Goal: Task Accomplishment & Management: Complete application form

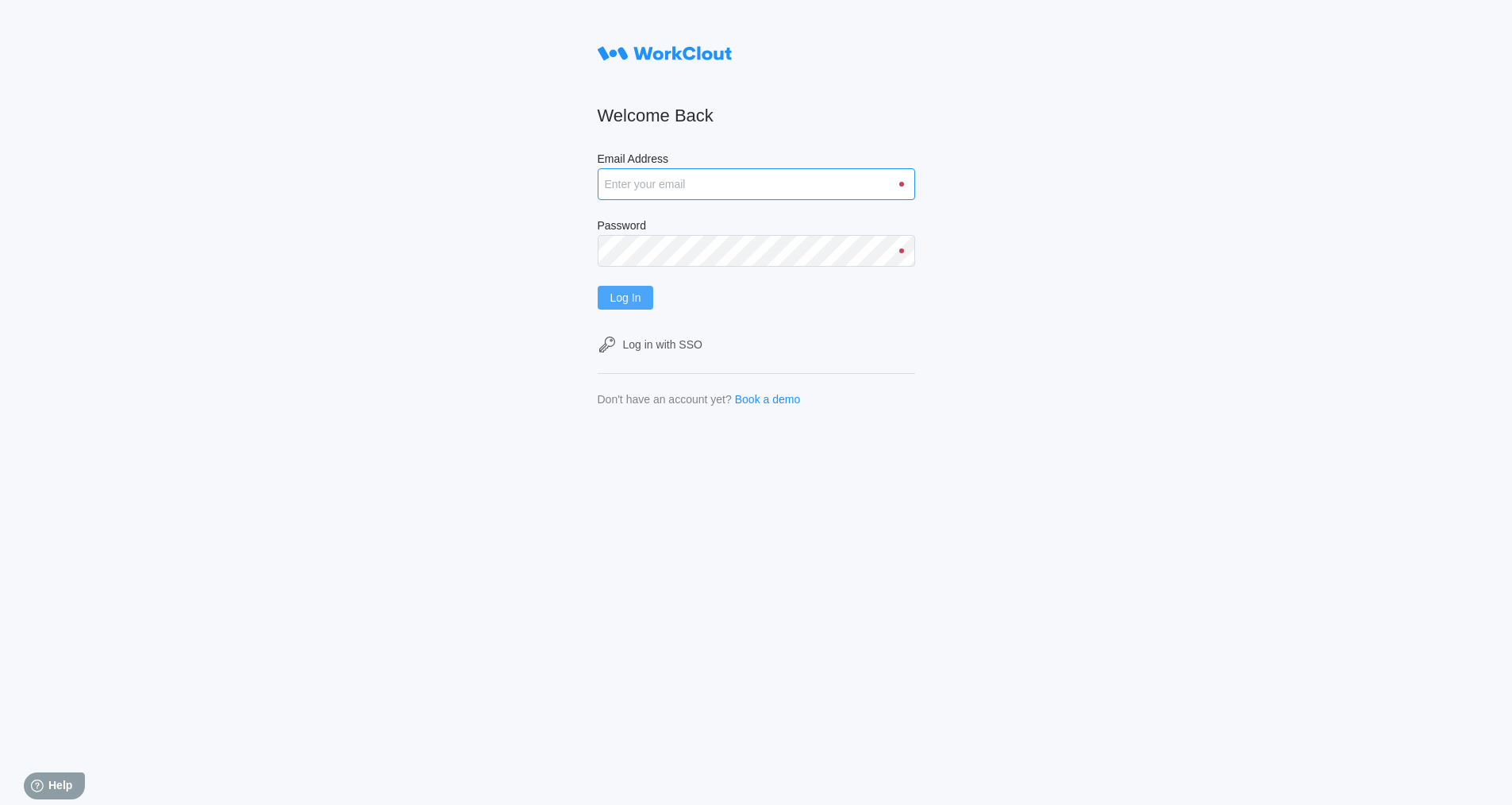
type input "[EMAIL_ADDRESS][DOMAIN_NAME]"
click at [647, 294] on button "Log In" at bounding box center [626, 298] width 57 height 24
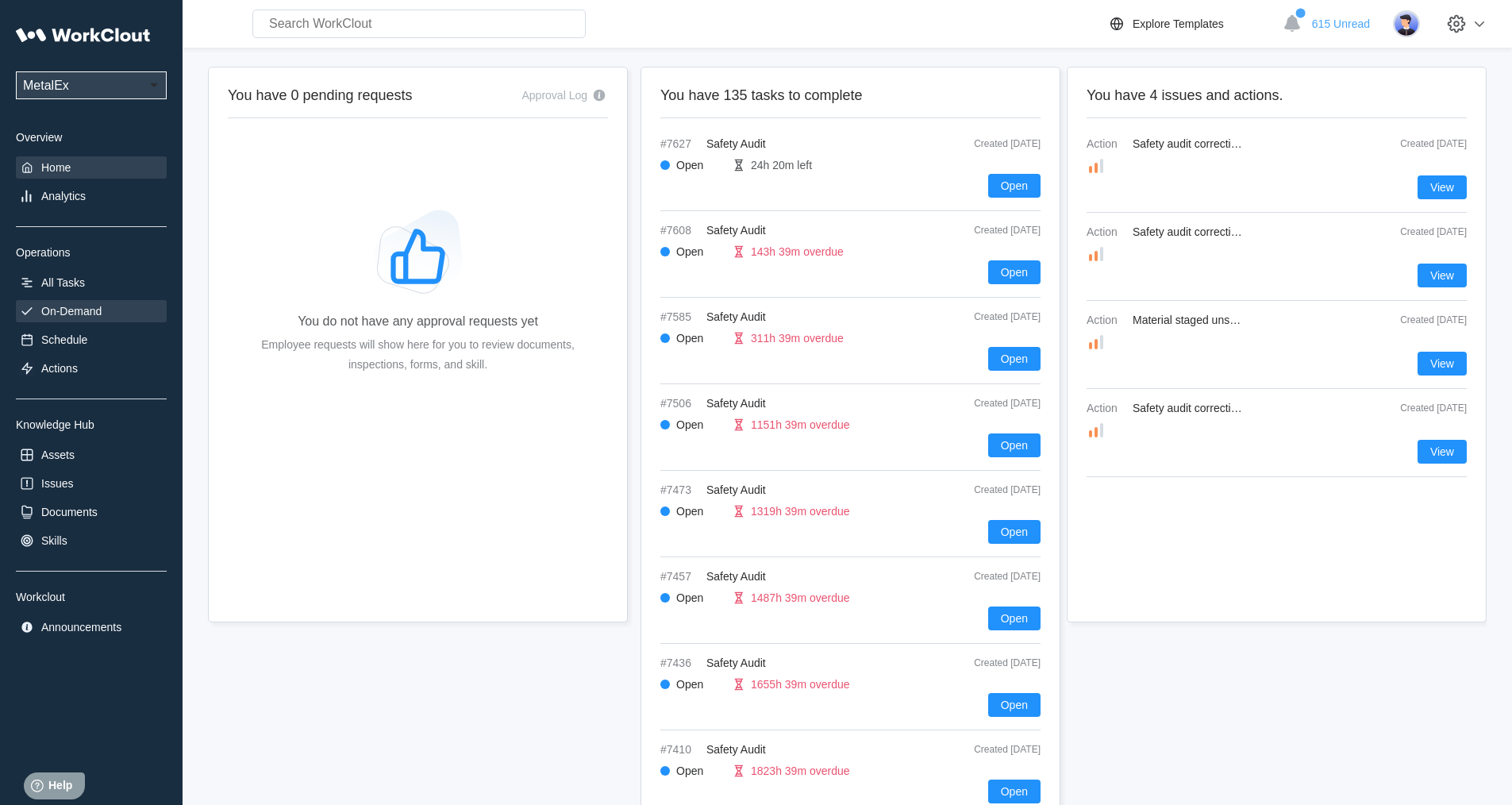
click at [79, 313] on div "On-Demand" at bounding box center [71, 311] width 61 height 13
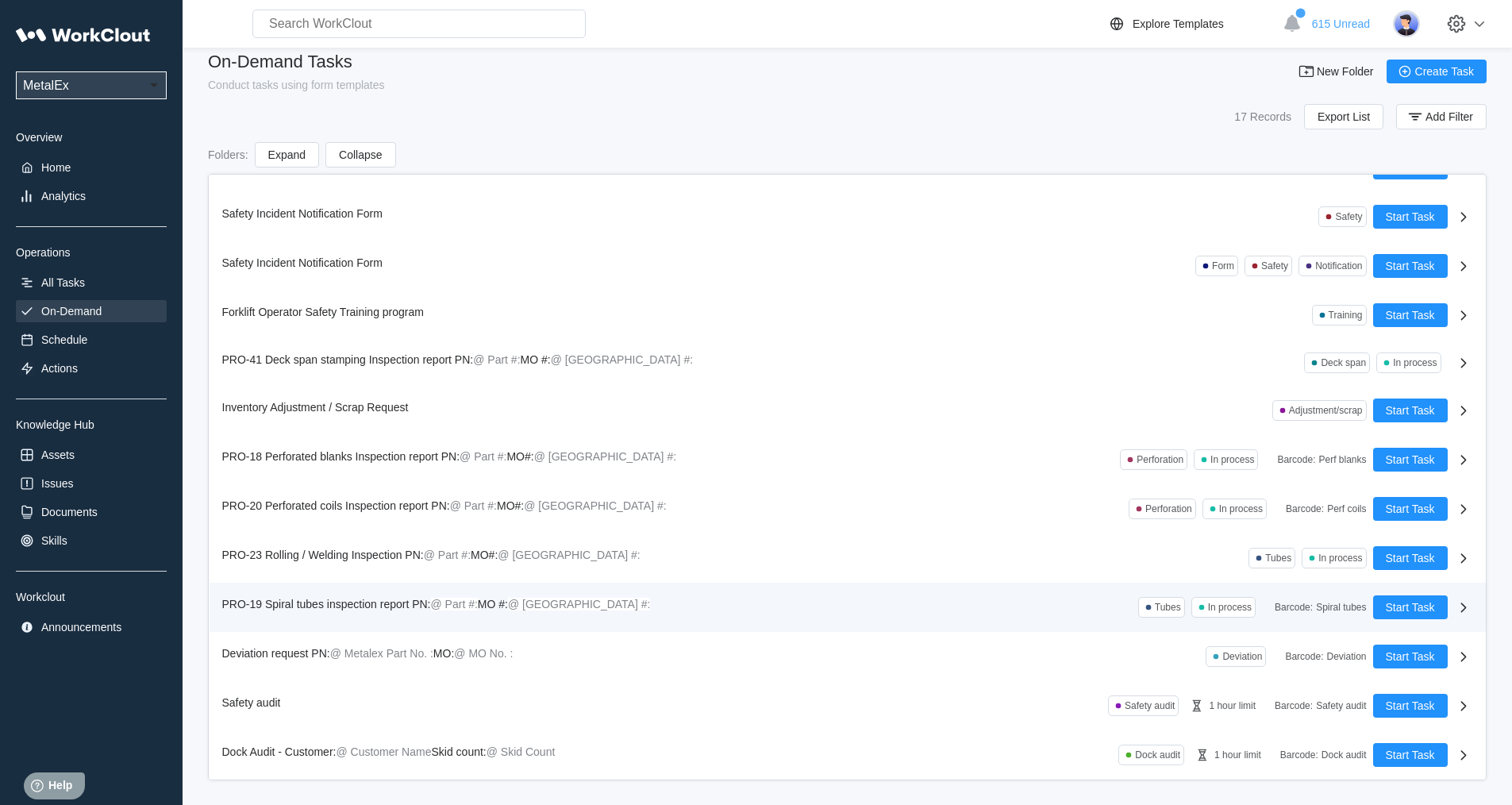
scroll to position [22, 0]
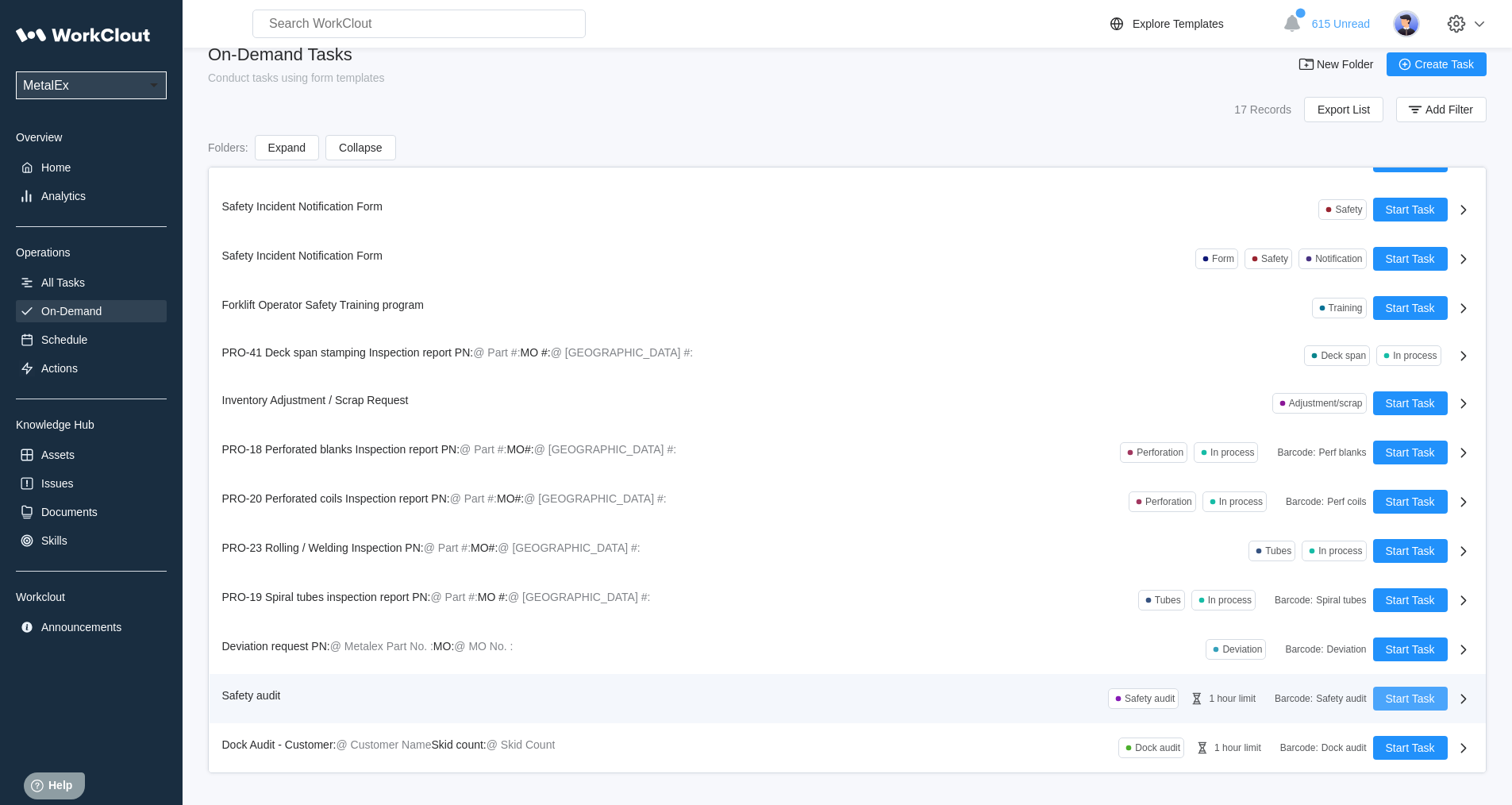
click at [1390, 697] on span "Start Task" at bounding box center [1410, 699] width 49 height 12
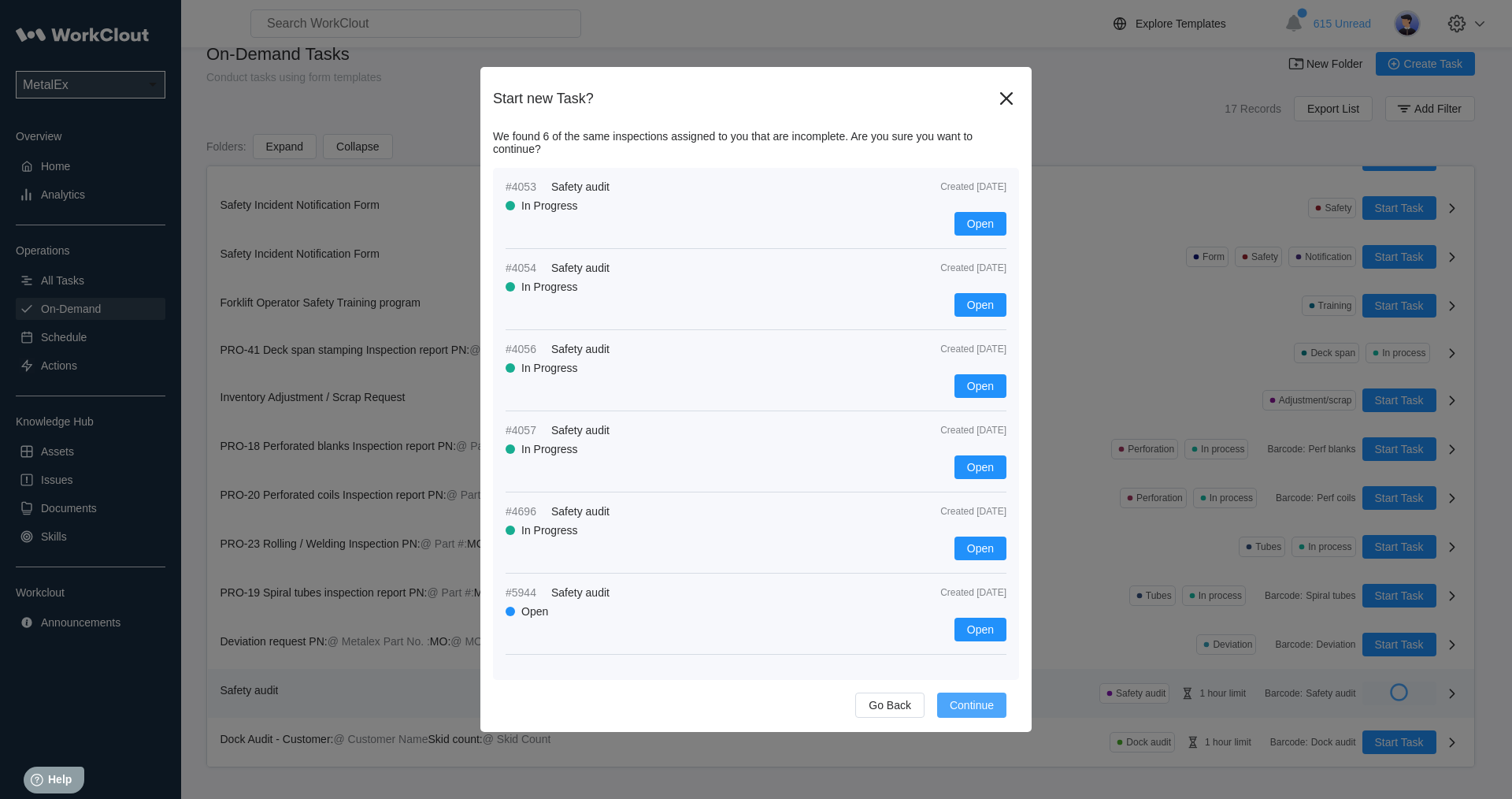
click at [971, 706] on span "Continue" at bounding box center [971, 705] width 44 height 11
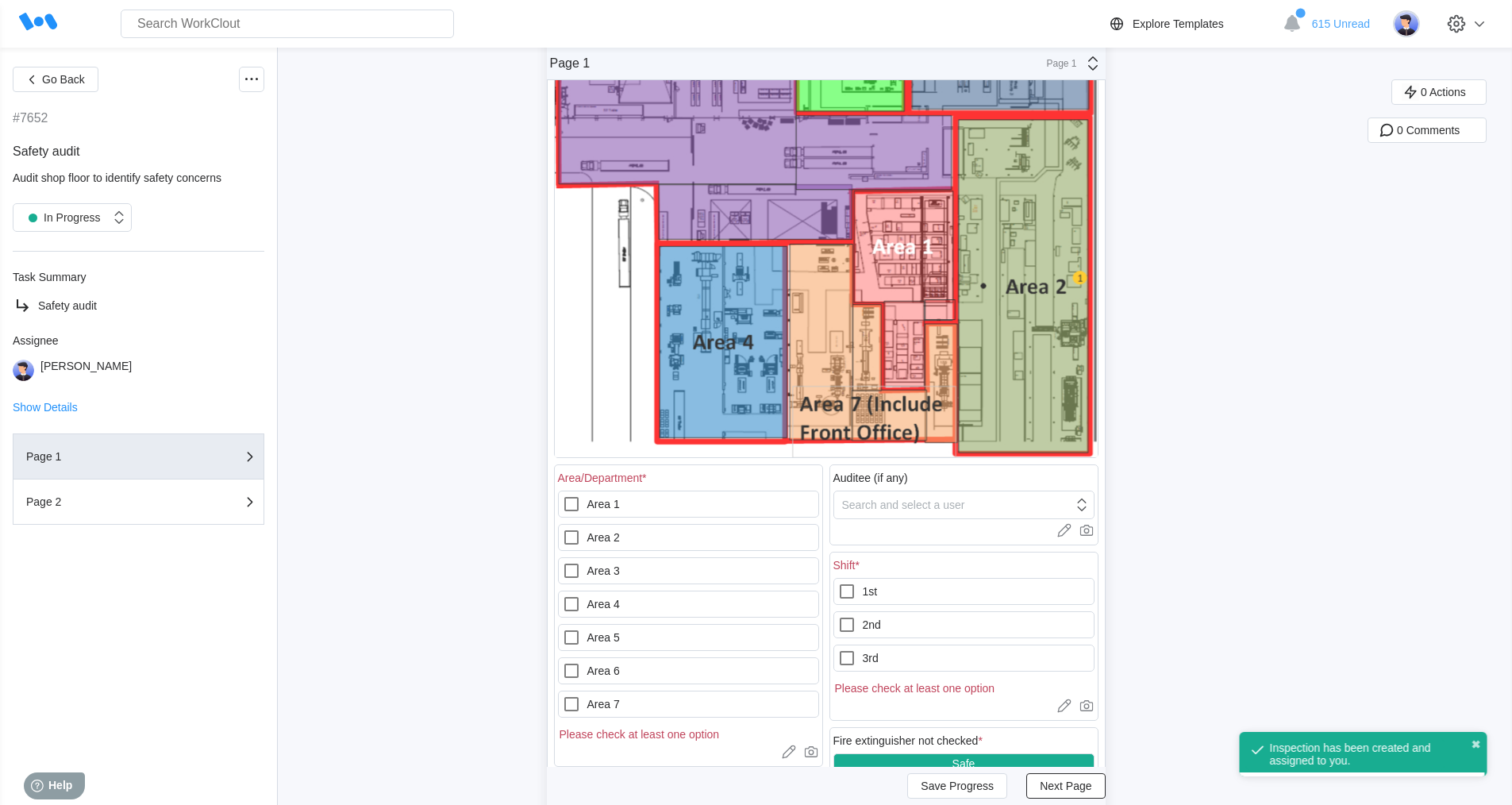
scroll to position [318, 0]
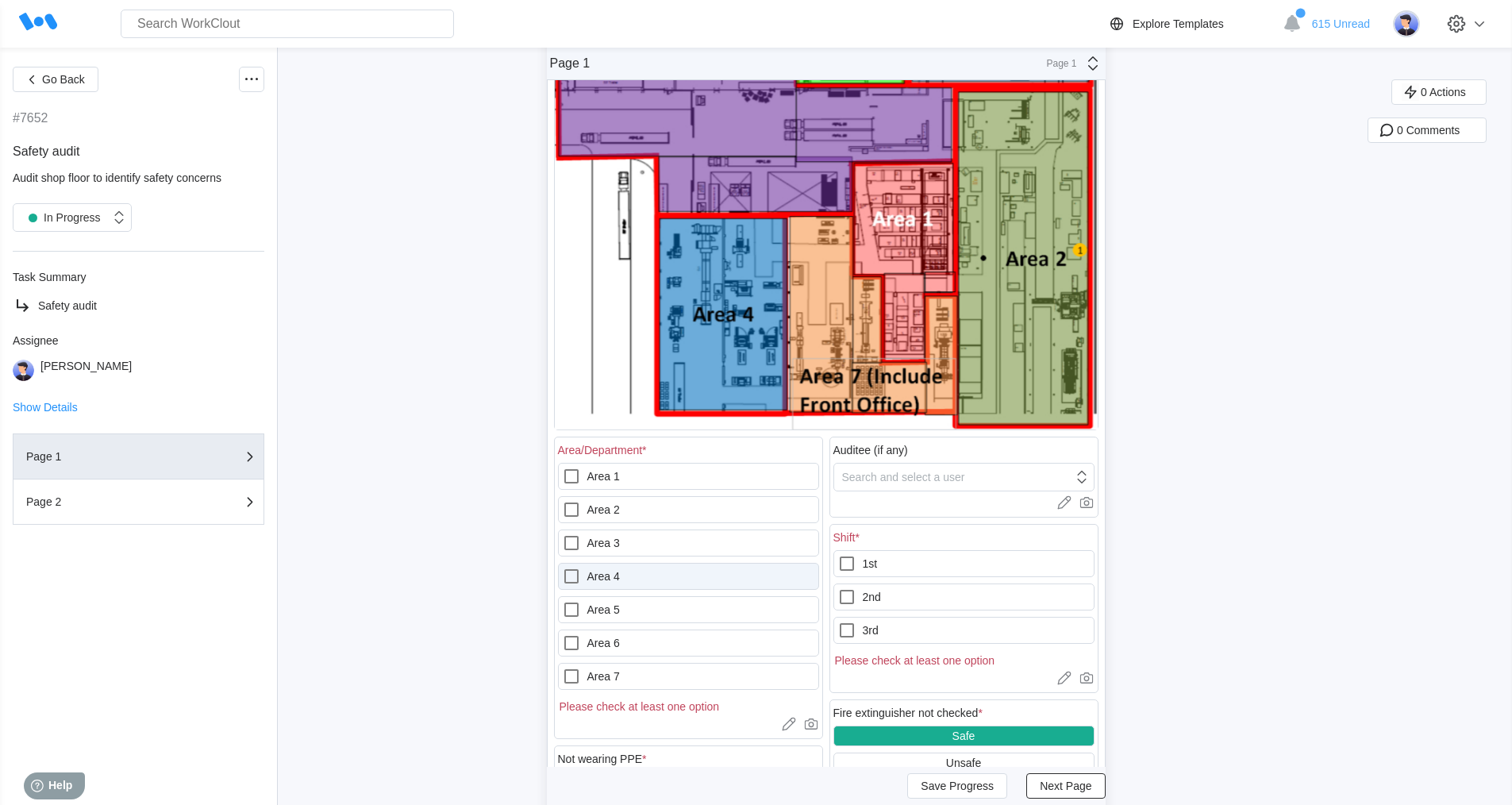
click at [579, 573] on icon at bounding box center [572, 577] width 19 height 19
click at [562, 567] on 4 "Area 4" at bounding box center [562, 567] width 1 height 1
checkbox 4 "true"
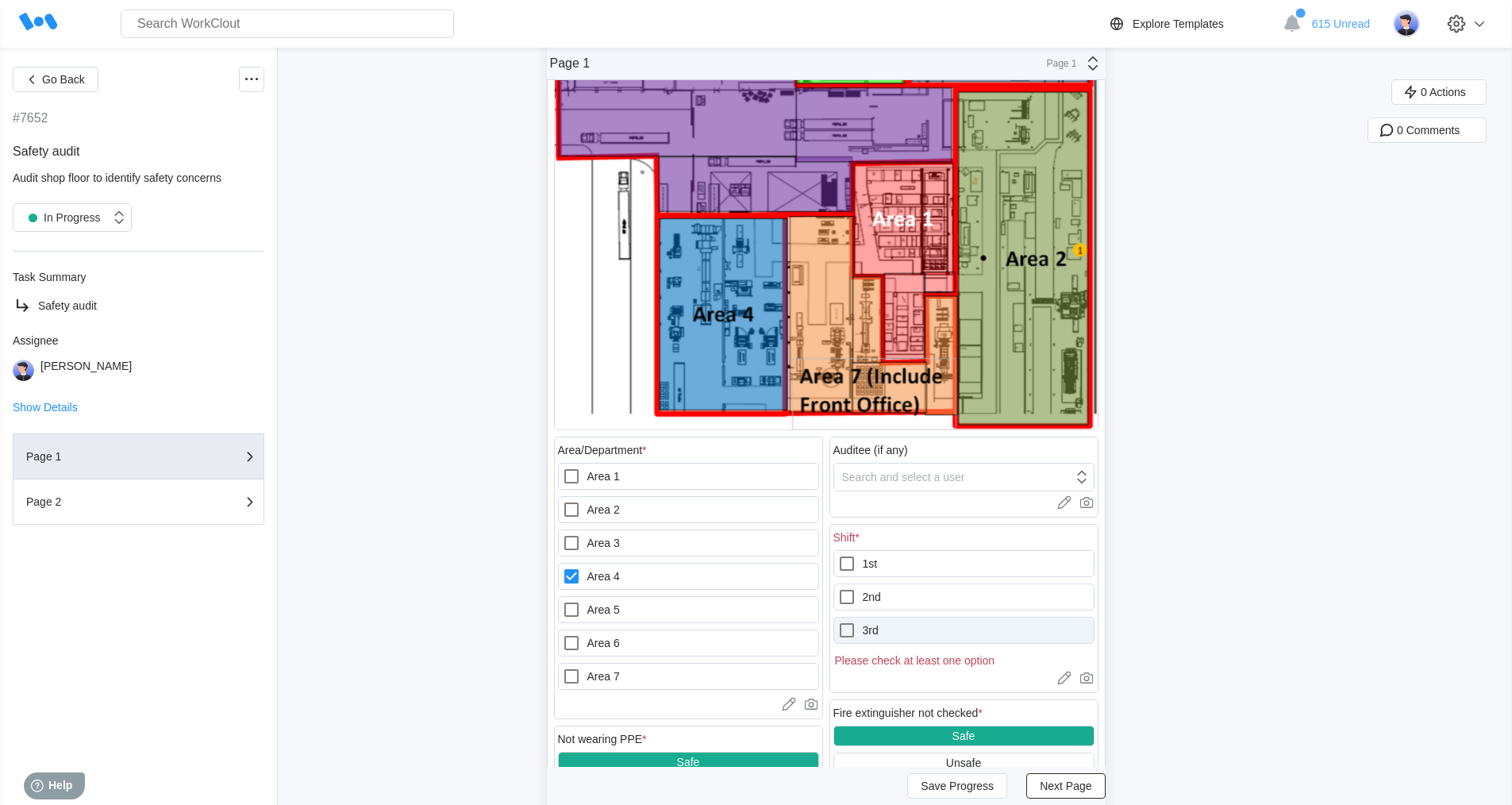
click at [854, 627] on icon at bounding box center [847, 630] width 14 height 14
click at [838, 621] on input "3rd" at bounding box center [838, 621] width 1 height 1
checkbox input "true"
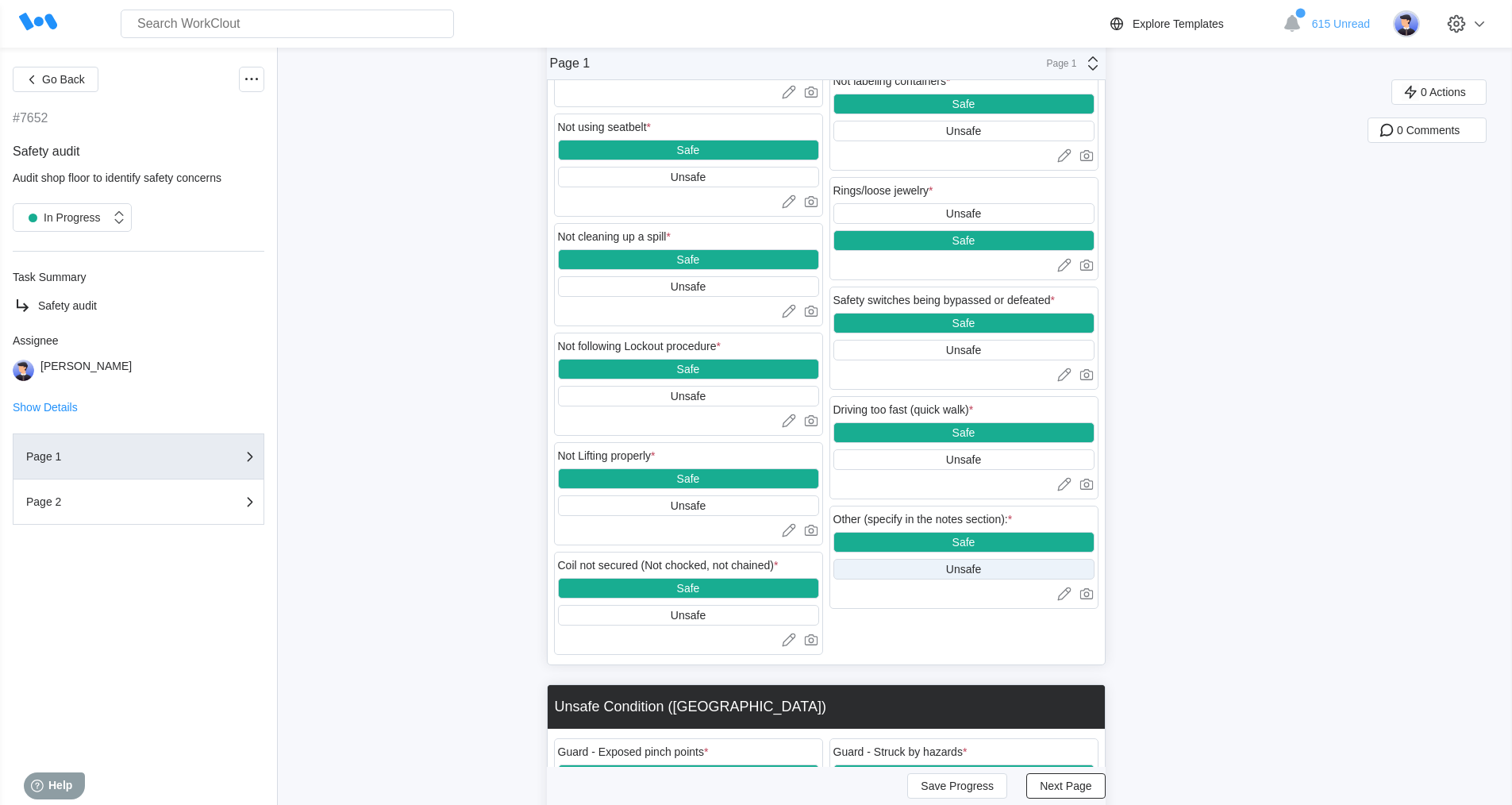
scroll to position [1588, 0]
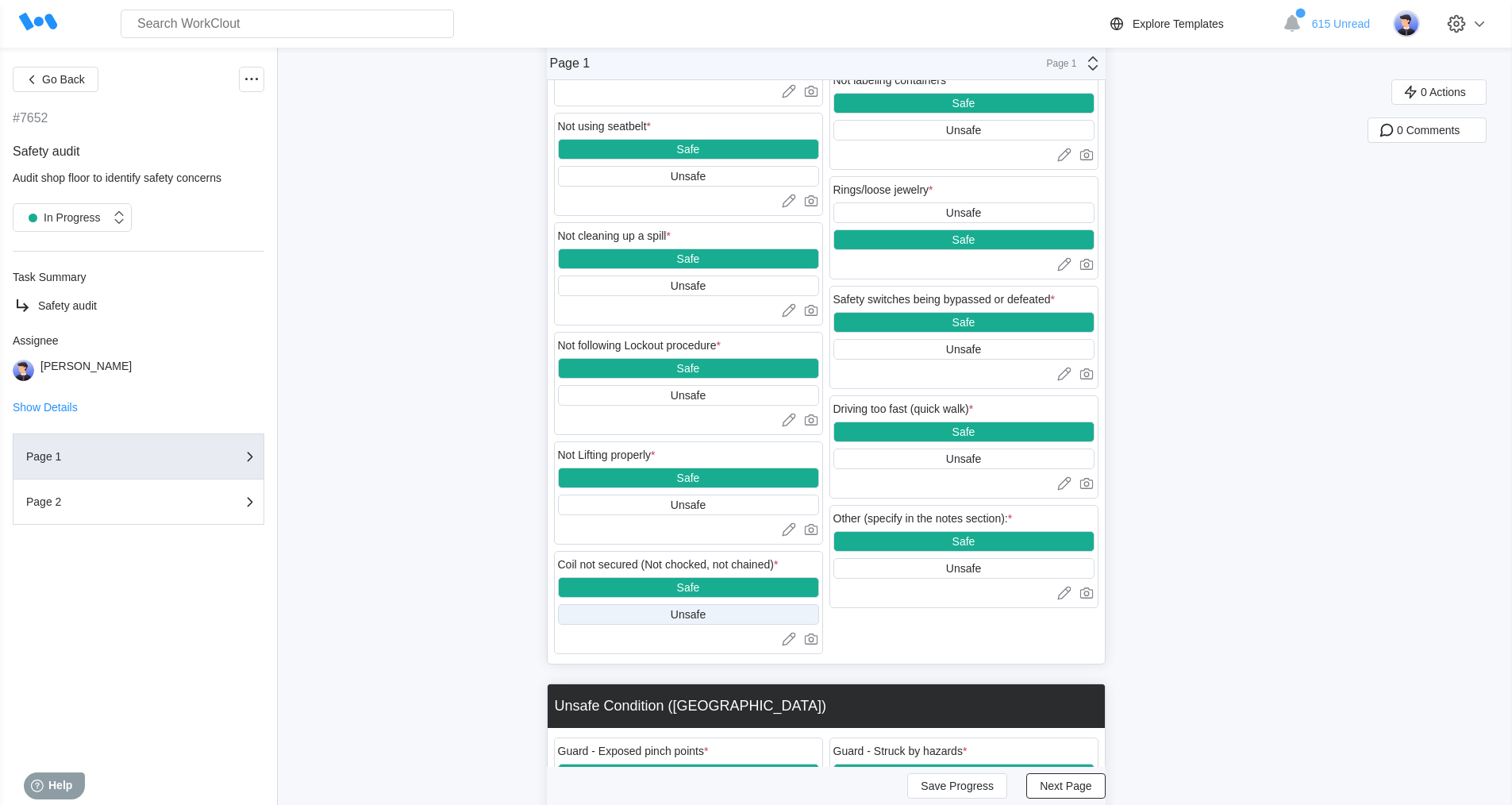
click at [715, 613] on div "Unsafe" at bounding box center [689, 613] width 261 height 20
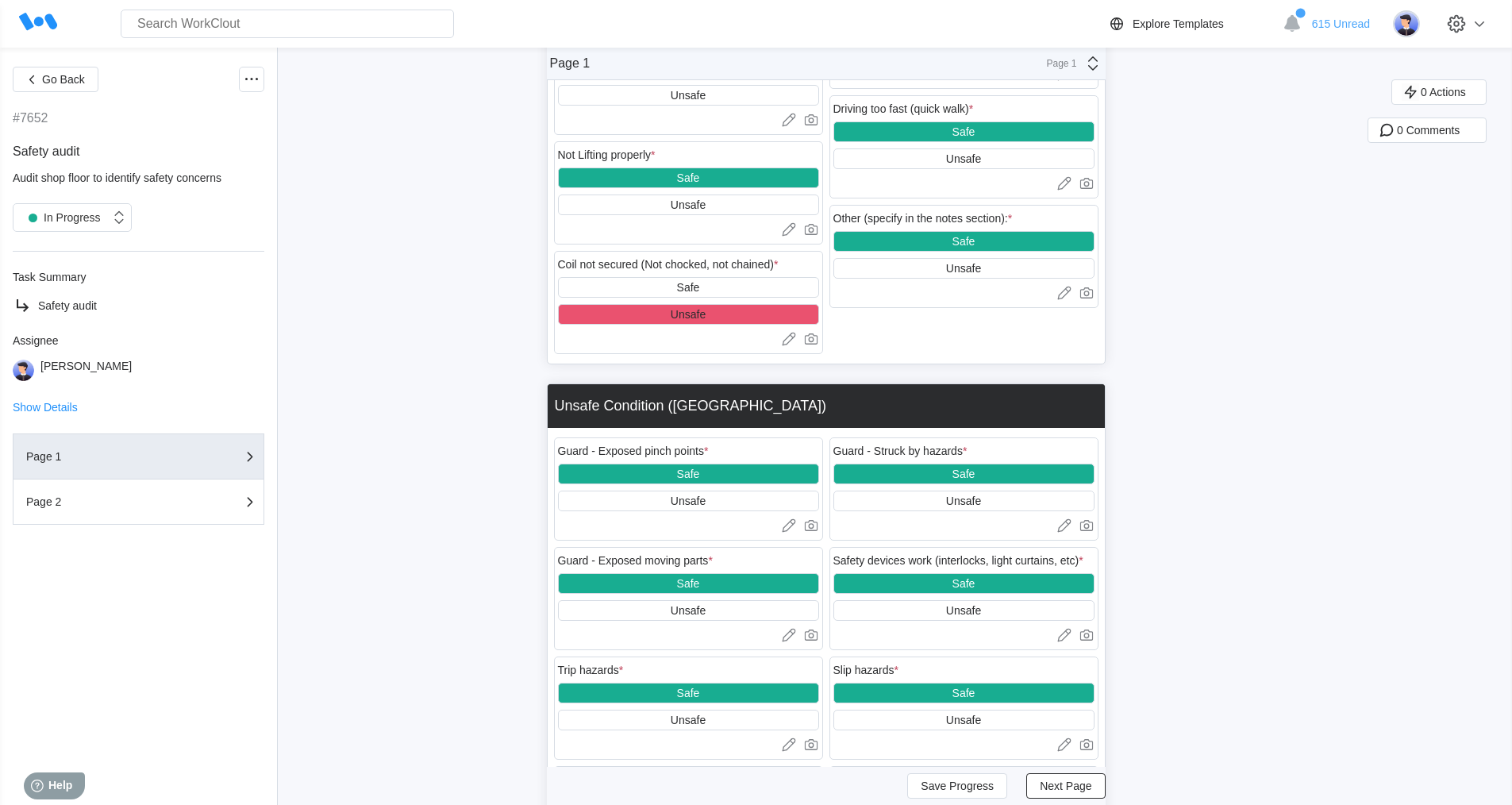
scroll to position [1905, 0]
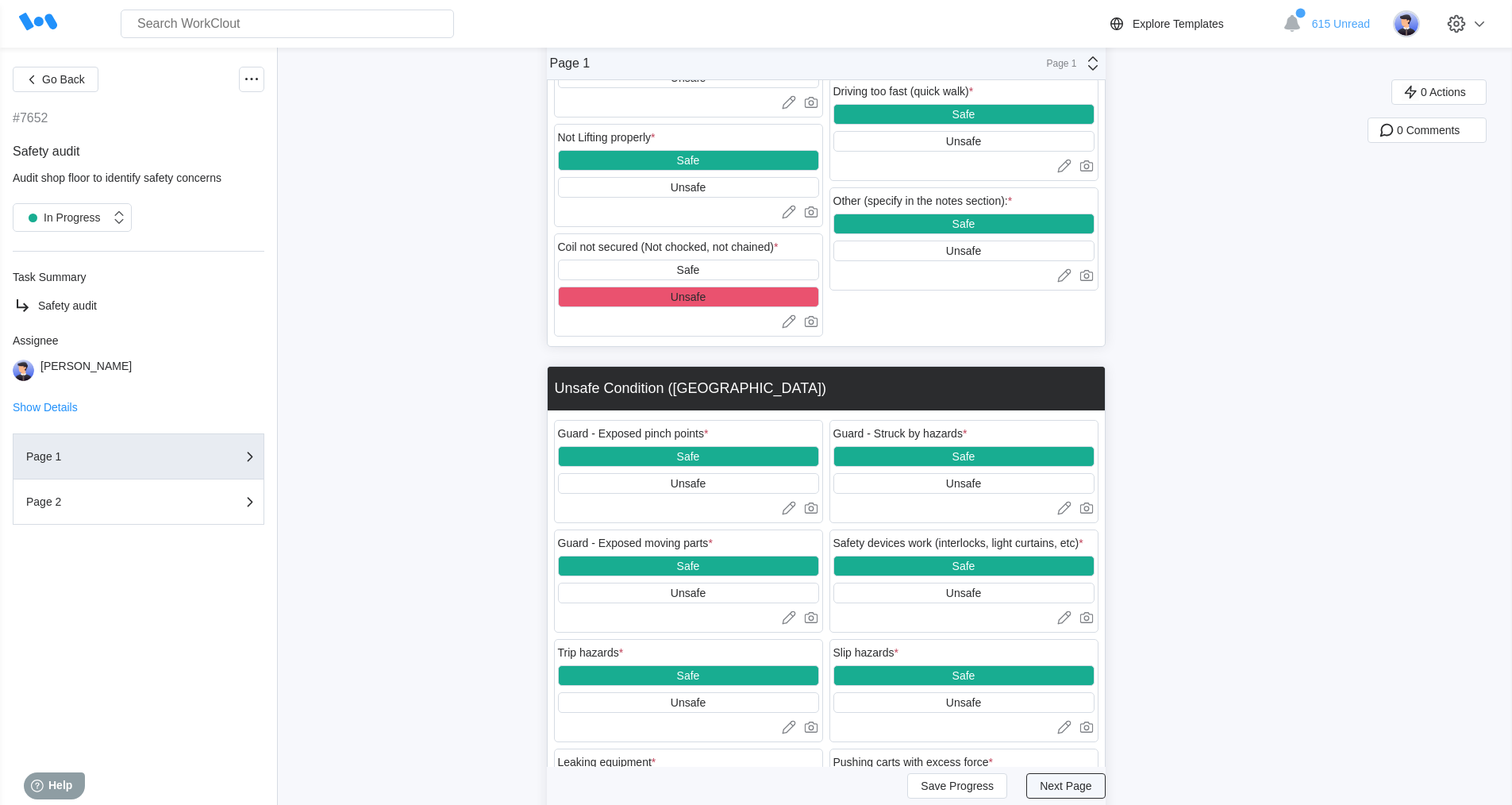
click at [1067, 789] on span "Next Page" at bounding box center [1066, 786] width 52 height 12
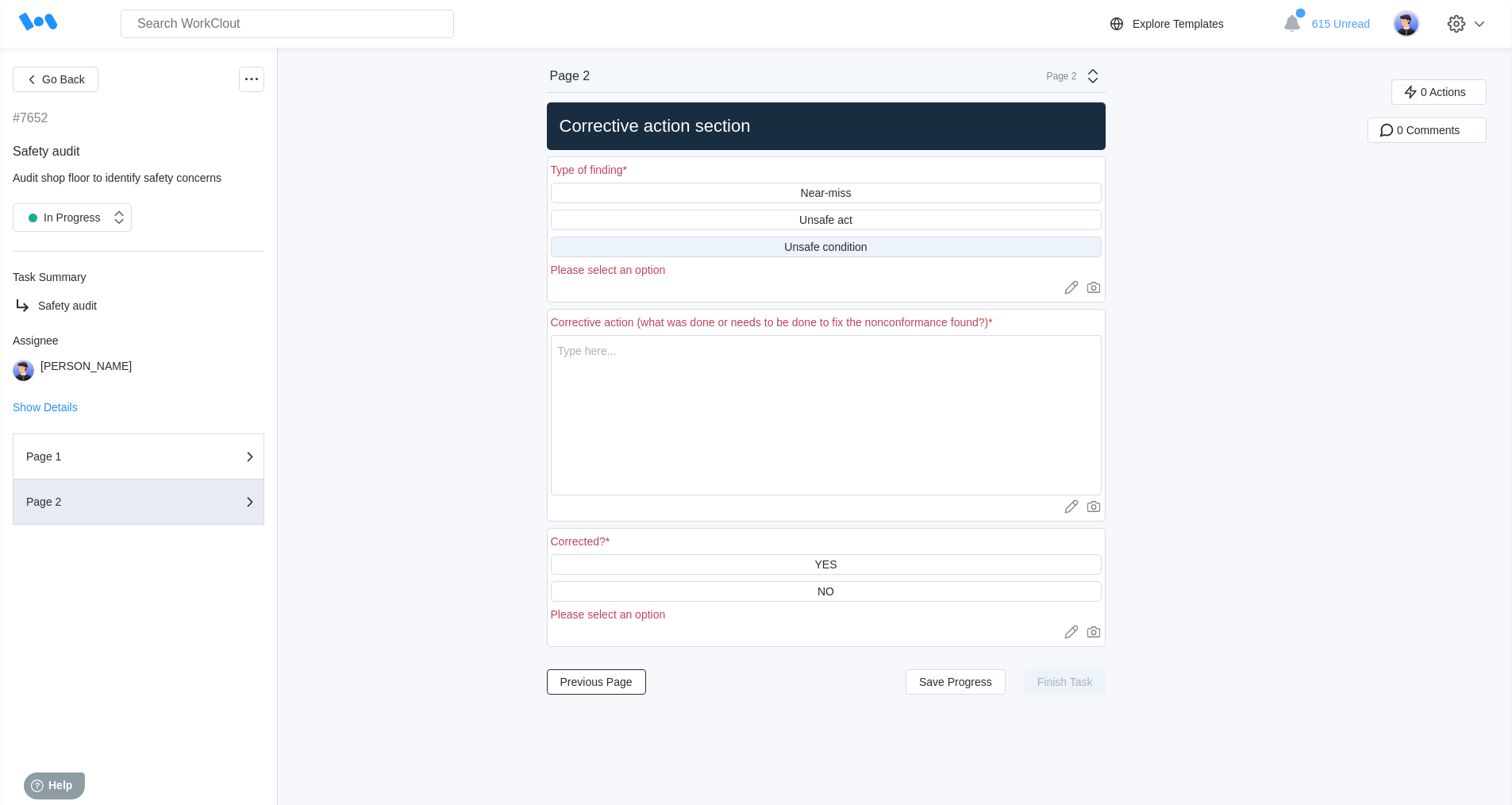
click at [884, 247] on div "Unsafe condition" at bounding box center [826, 247] width 551 height 20
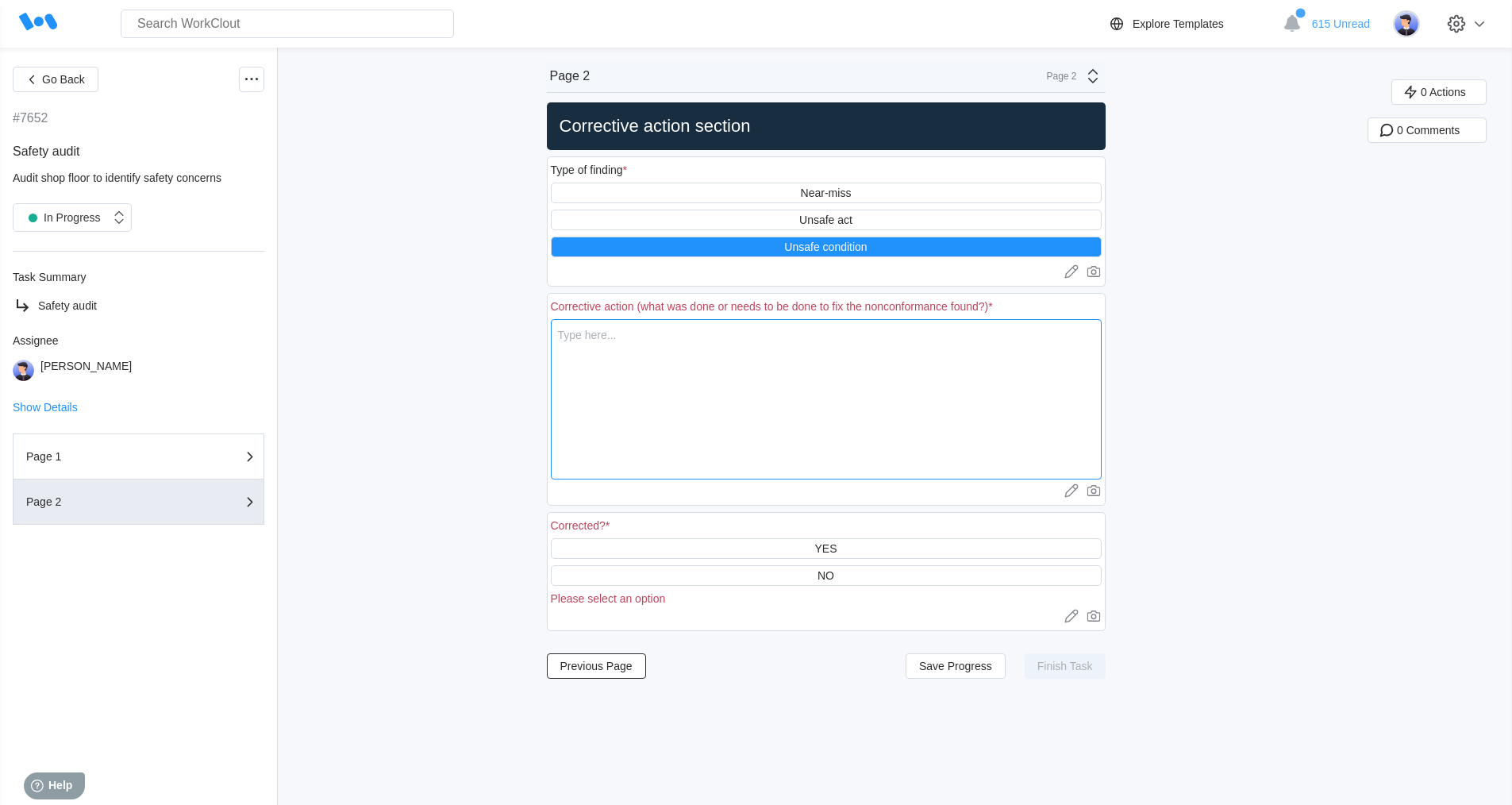
click at [635, 373] on textarea at bounding box center [826, 399] width 551 height 161
type textarea "i"
type textarea "x"
type textarea "i"
type textarea "x"
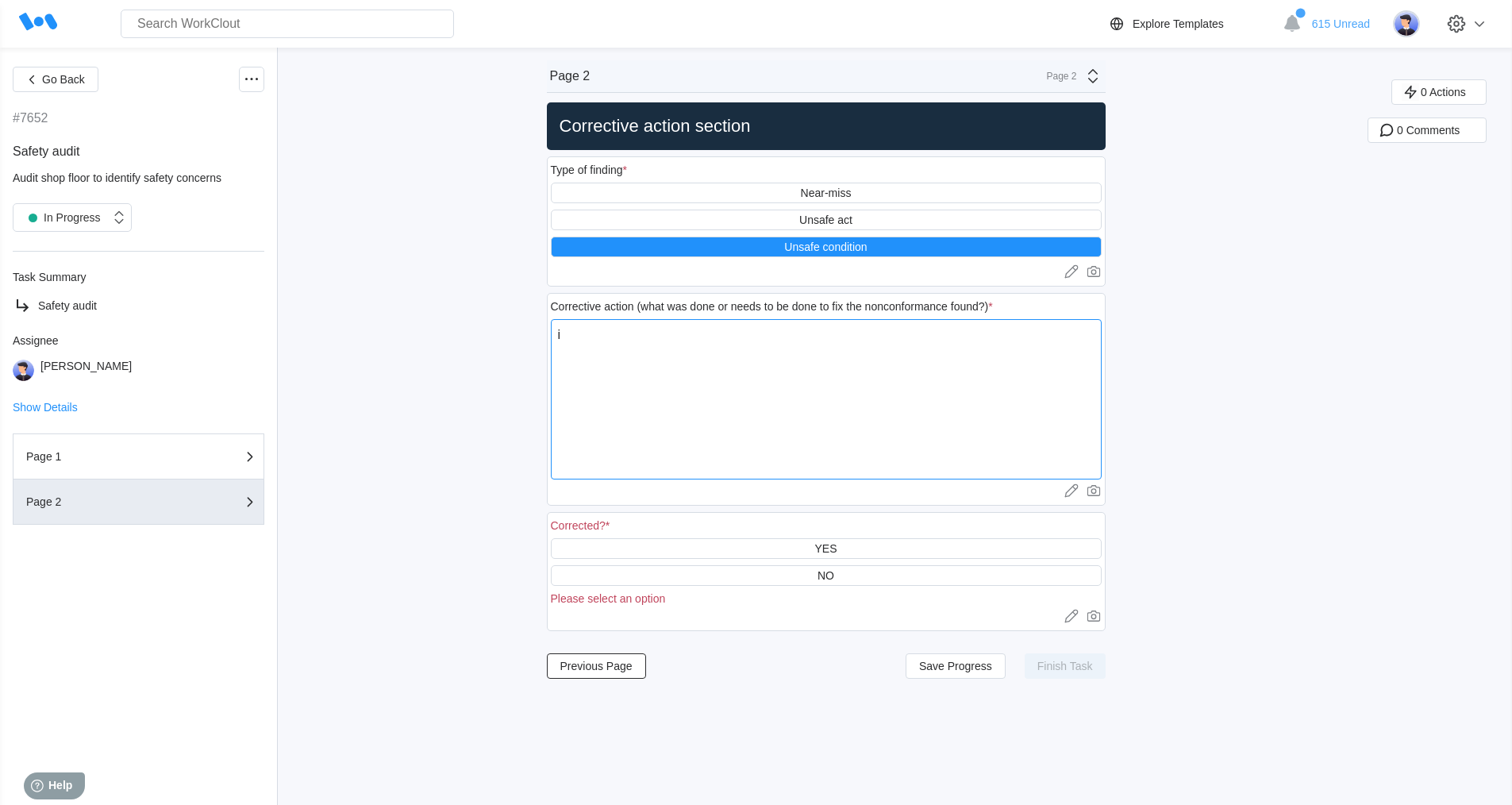
type textarea "i f"
type textarea "x"
type textarea "i fo"
type textarea "x"
type textarea "i fou"
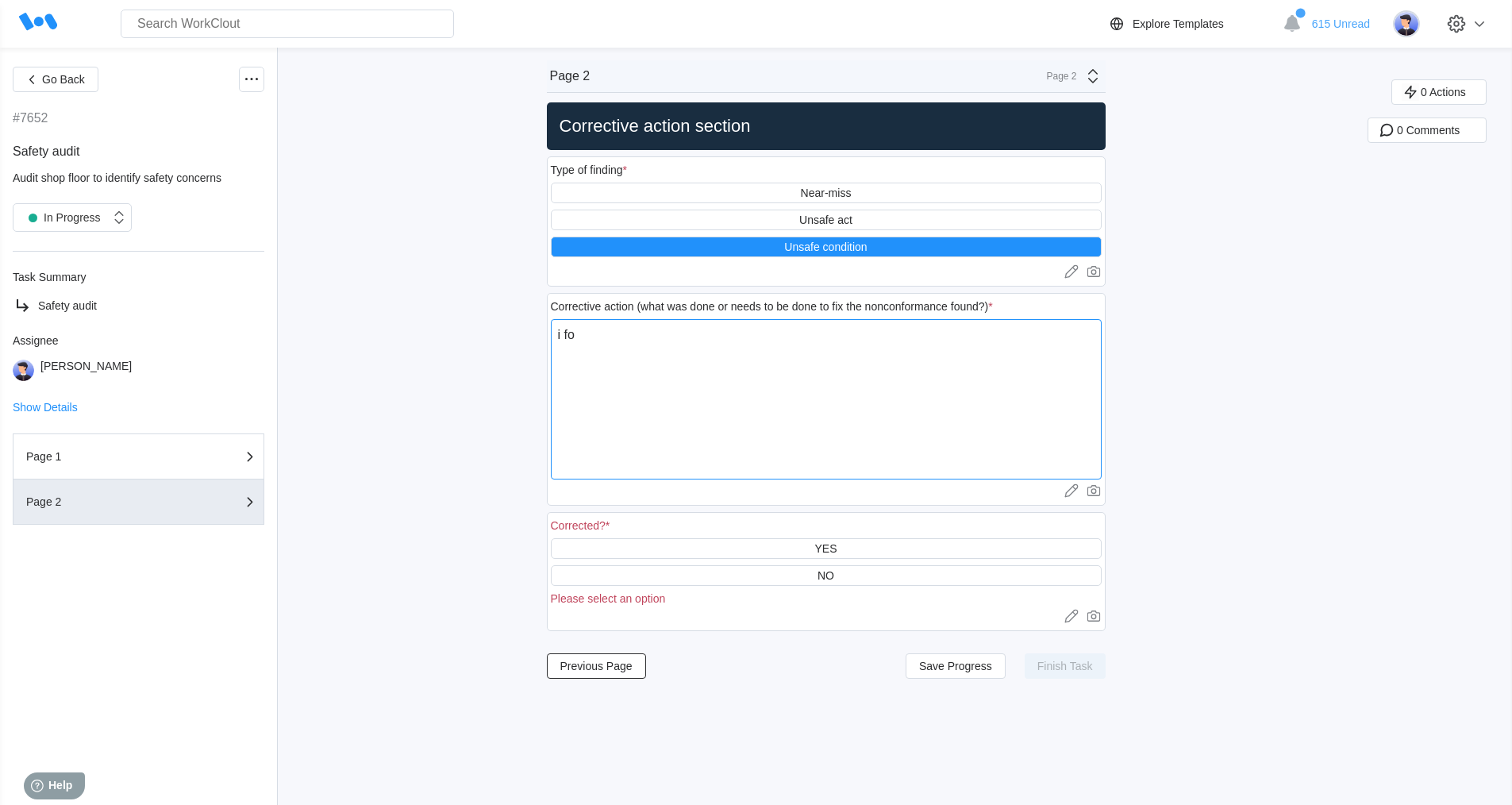
type textarea "x"
type textarea "i foun"
type textarea "x"
type textarea "i found"
type textarea "x"
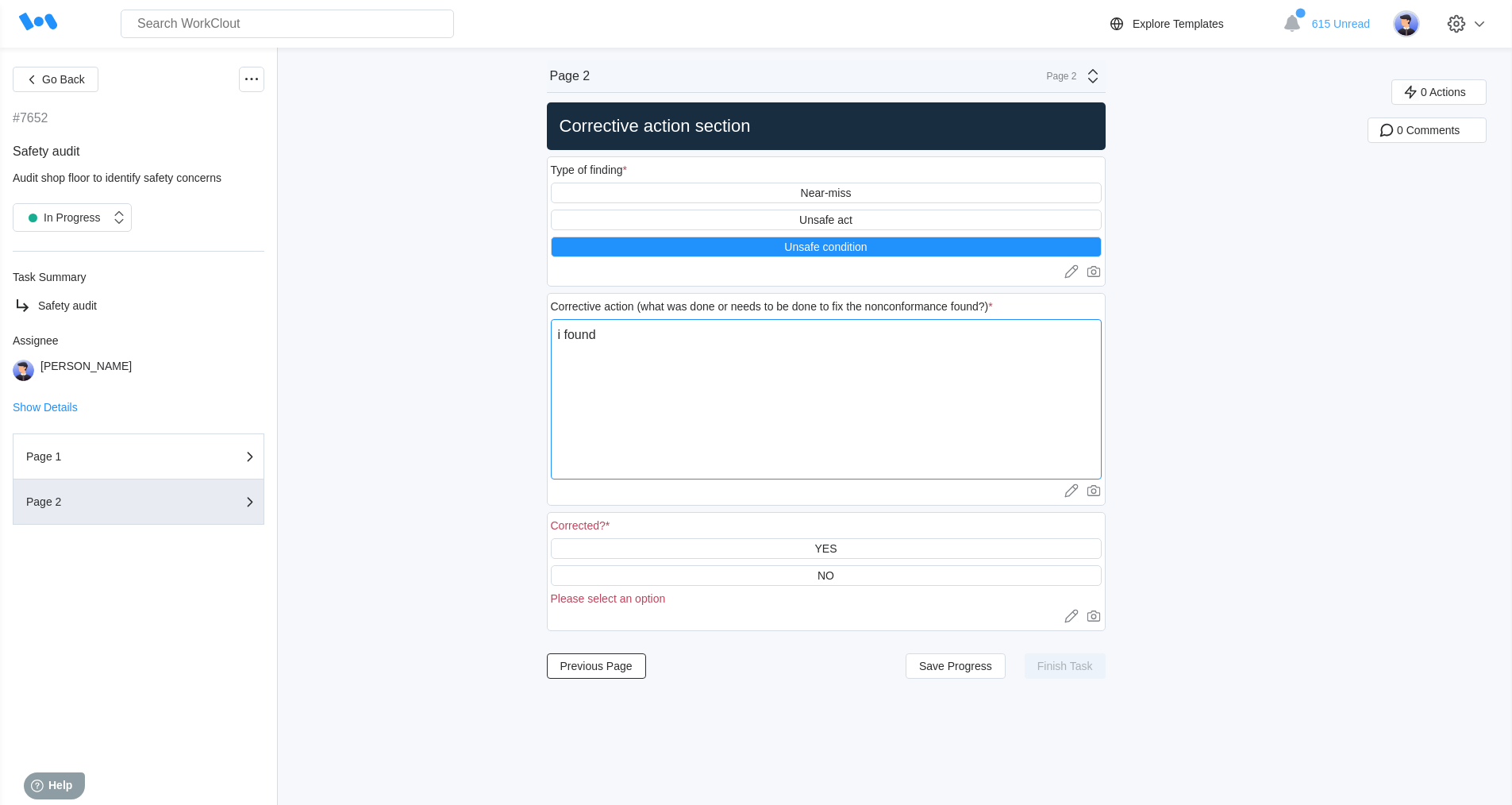
type textarea "i found"
type textarea "x"
type textarea "i found s"
type textarea "x"
type textarea "i found so"
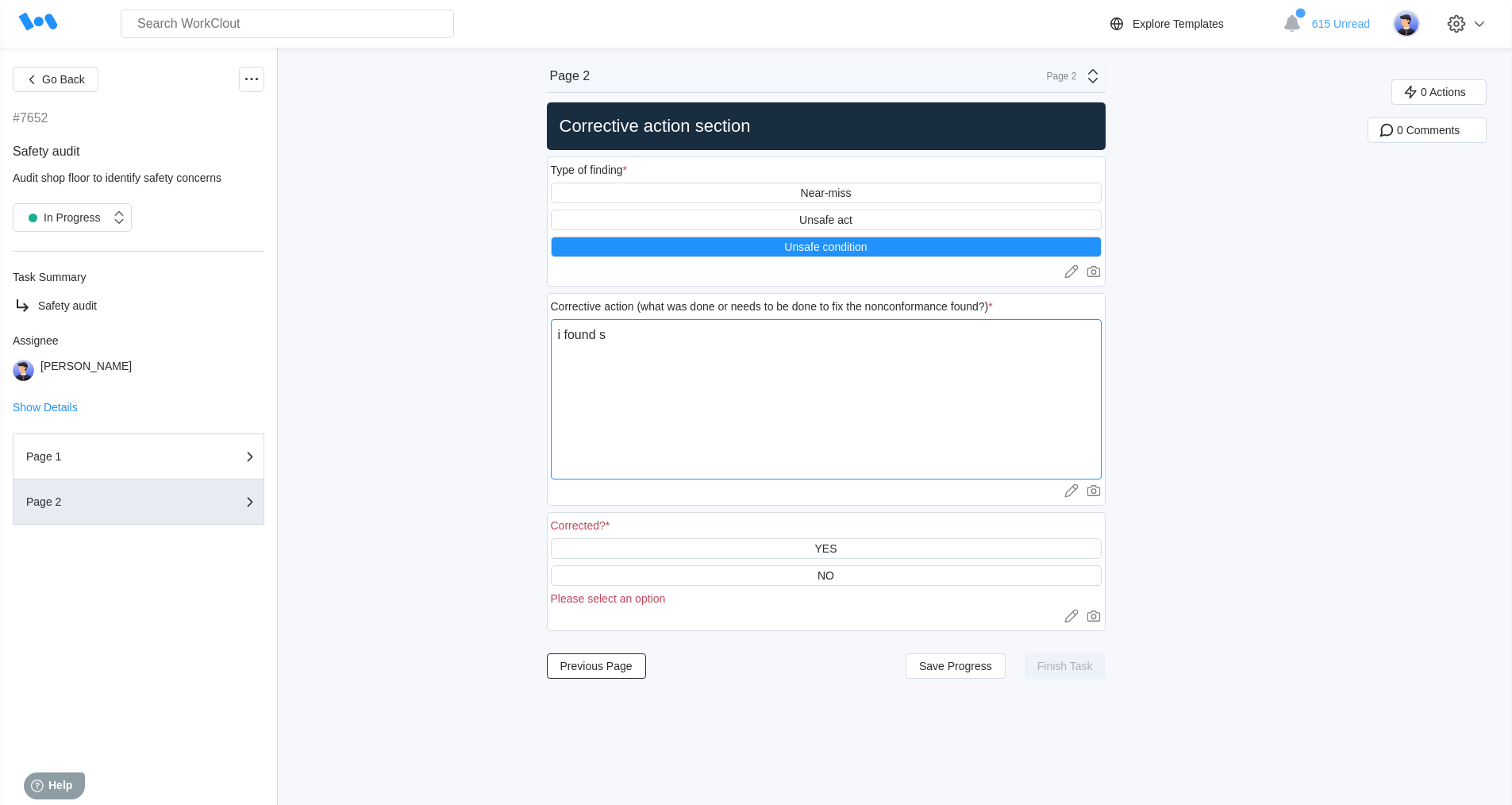
type textarea "x"
type textarea "i found som"
type textarea "x"
type textarea "i found some"
type textarea "x"
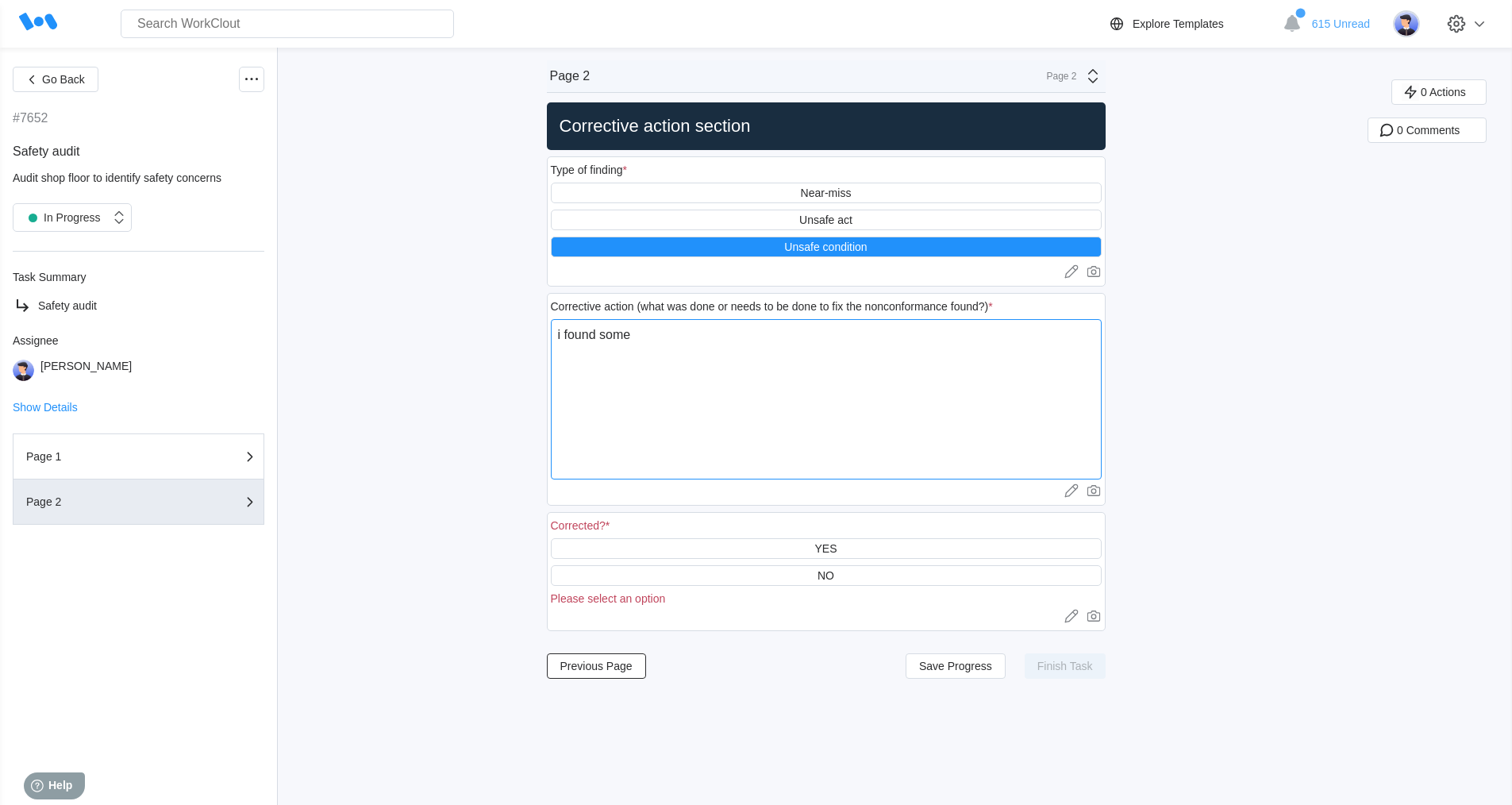
type textarea "i found some"
type textarea "x"
type textarea "i found some b"
type textarea "x"
type textarea "i found some bi"
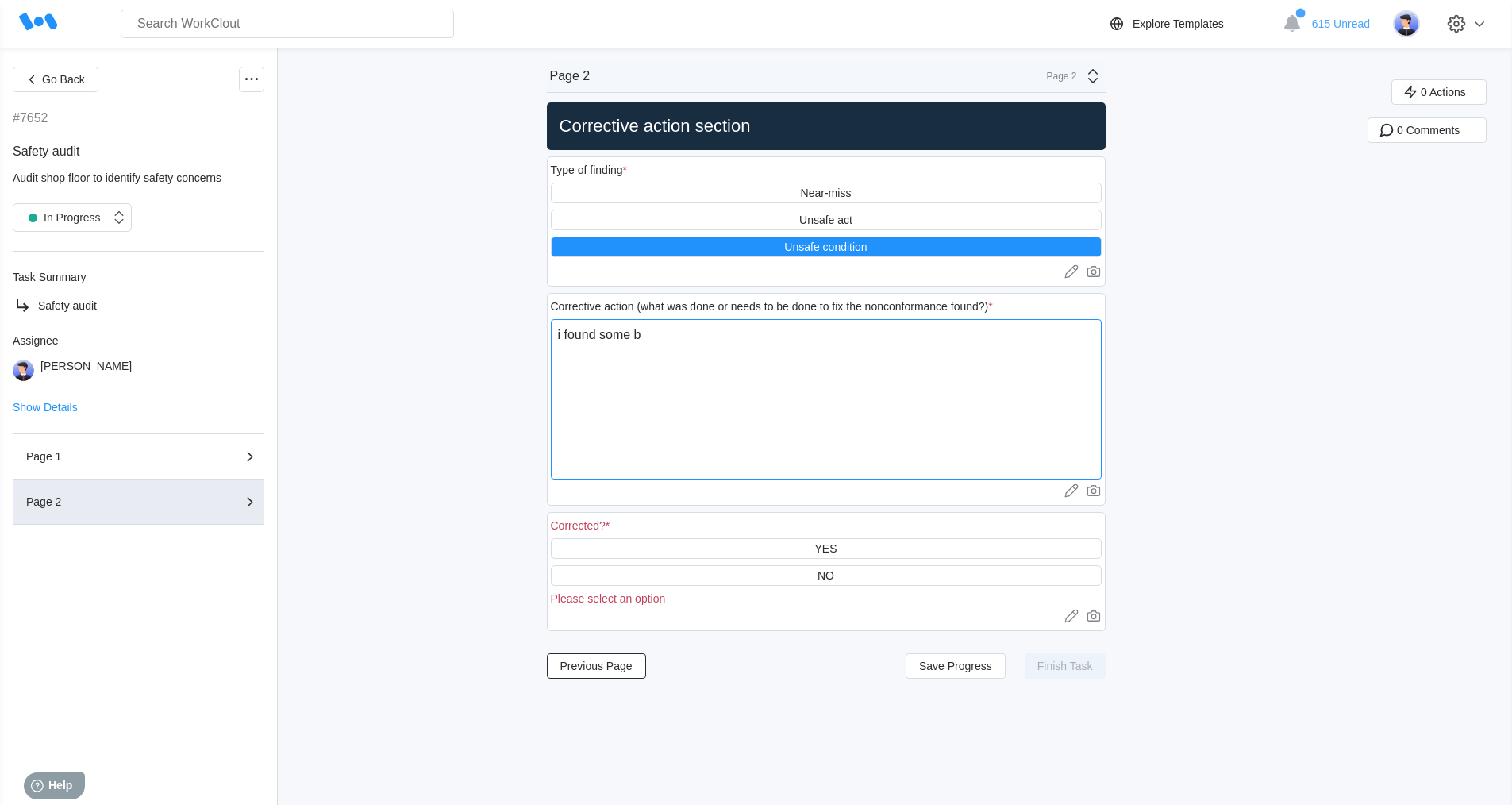
type textarea "x"
type textarea "i found some big"
type textarea "x"
type textarea "i found some big"
type textarea "x"
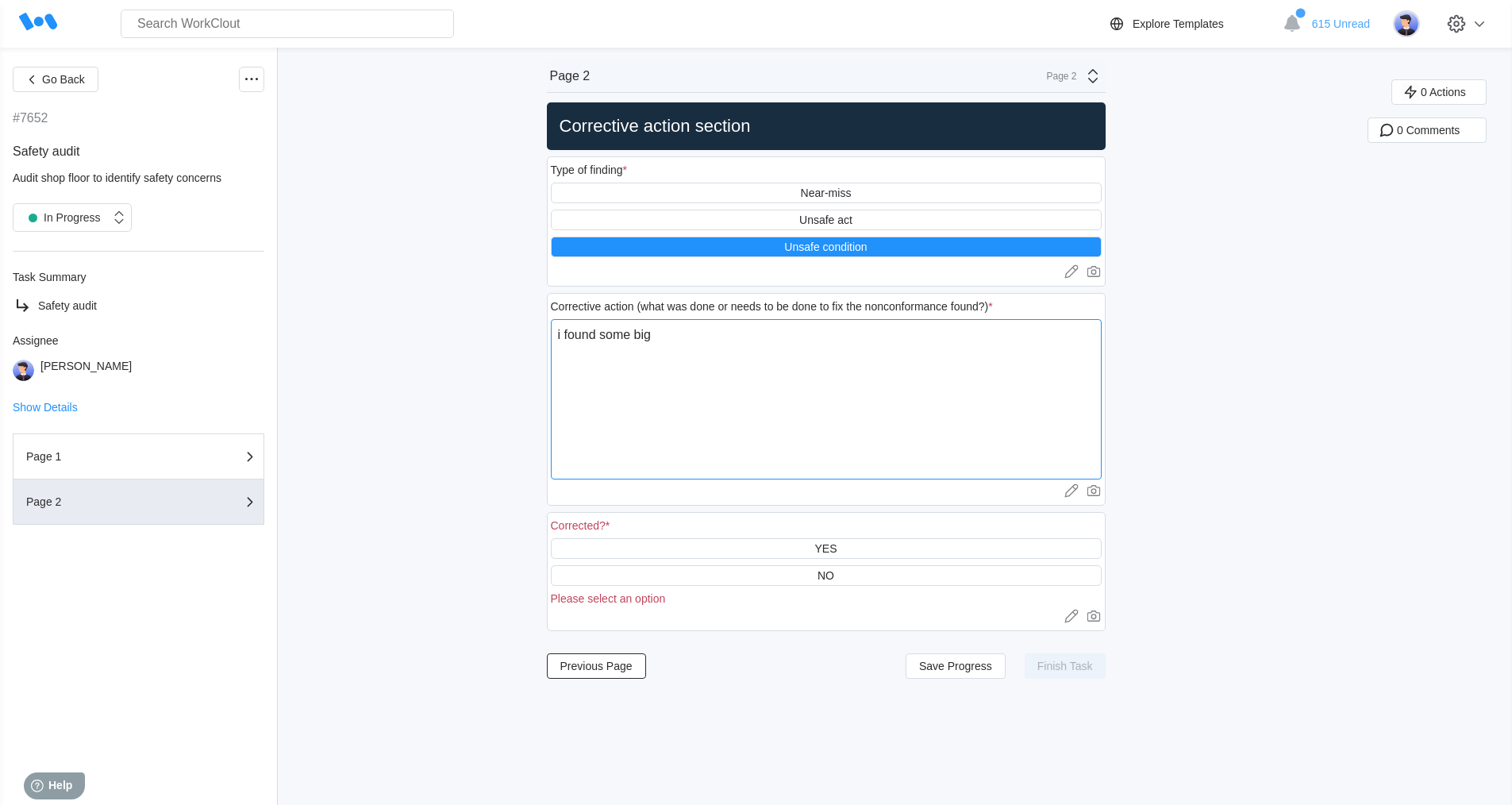
type textarea "i found some big c"
type textarea "x"
type textarea "i found some big co"
type textarea "x"
type textarea "i found some big coi"
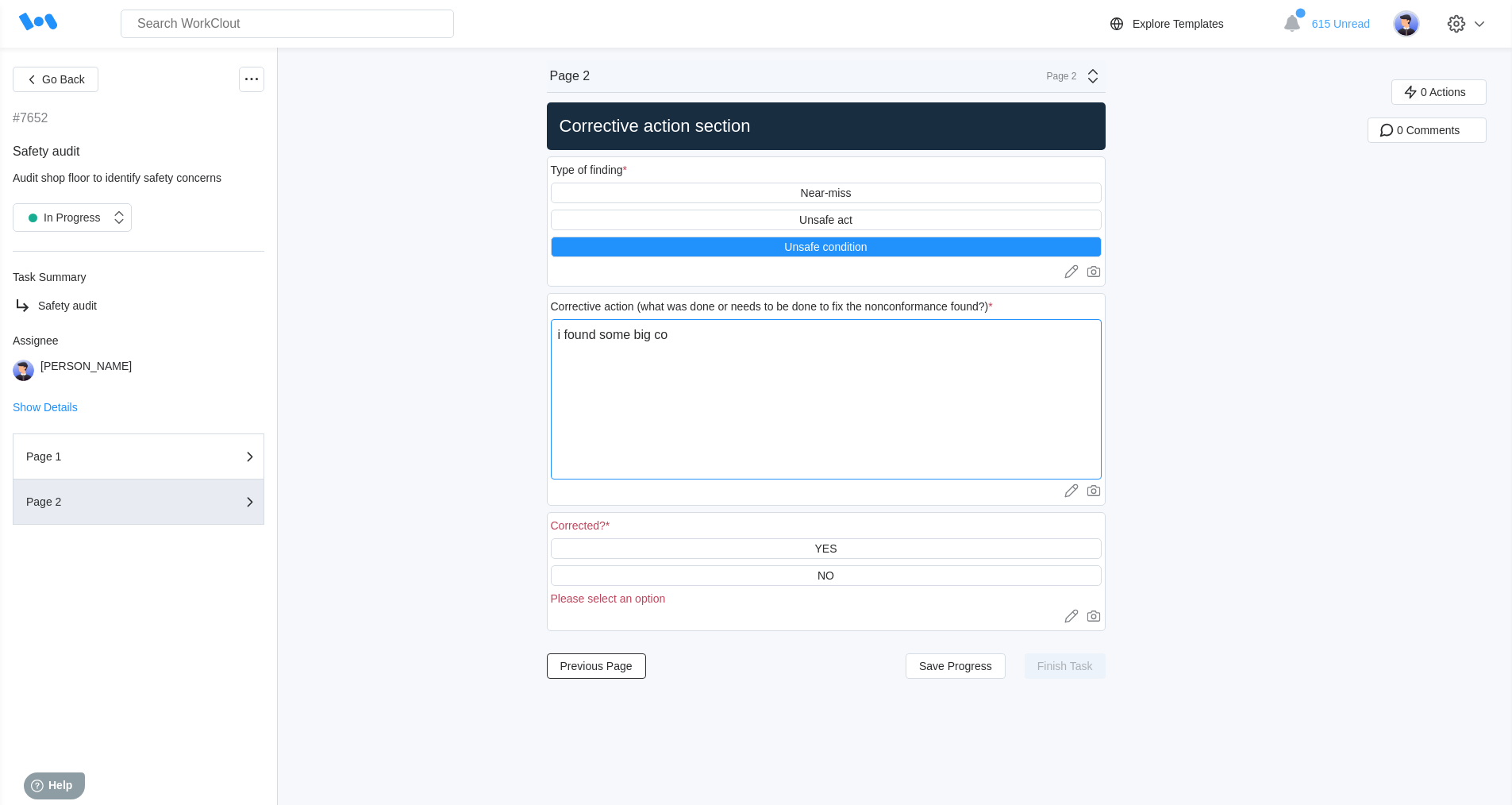
type textarea "x"
type textarea "i found some big coil"
type textarea "x"
type textarea "i found some big coils"
type textarea "x"
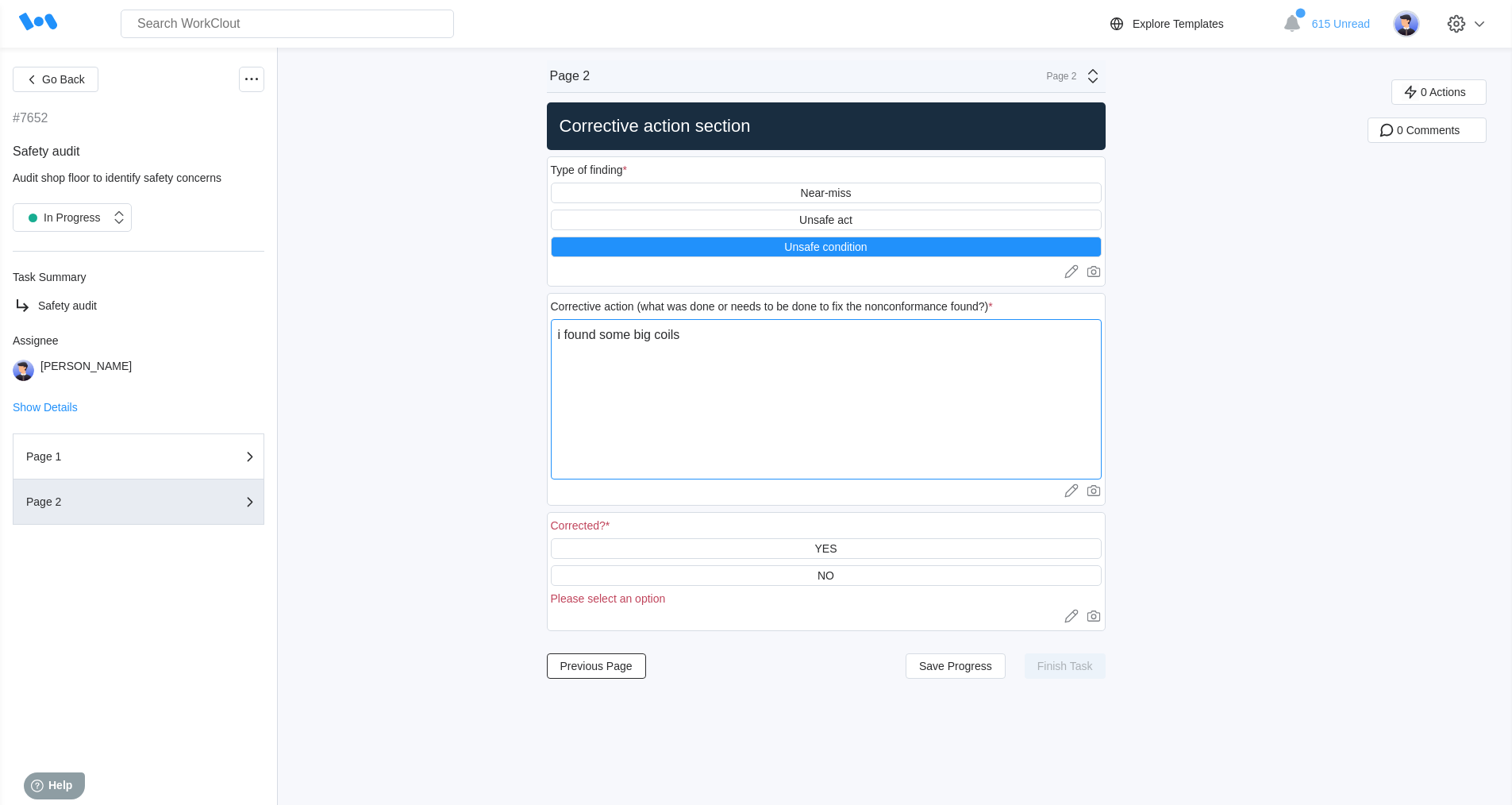
type textarea "i found some big coils"
type textarea "x"
type textarea "i found some big coils n"
type textarea "x"
type textarea "i found some big coils no"
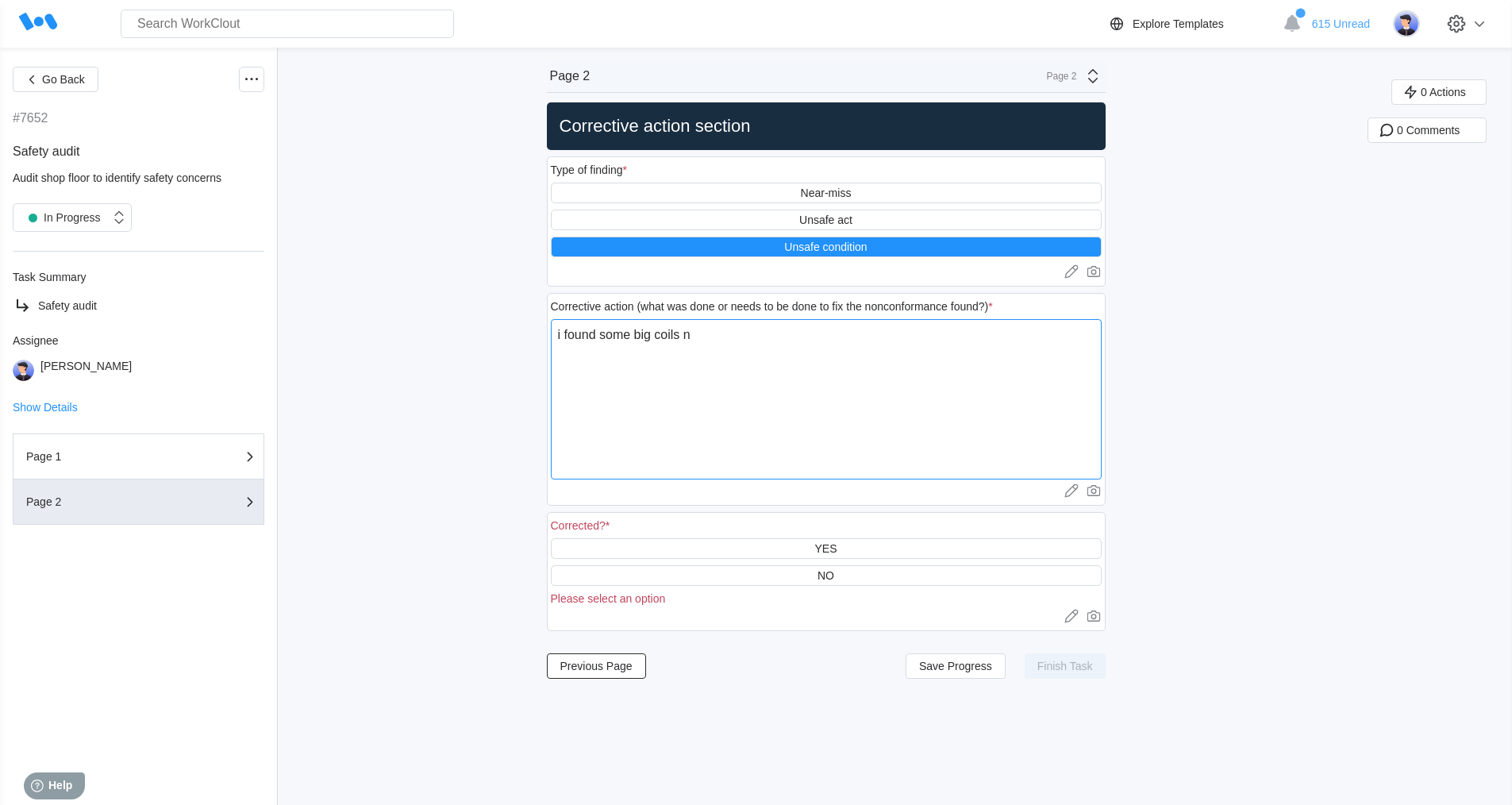
type textarea "x"
type textarea "i found some big coils not"
type textarea "x"
type textarea "i found some big coils not"
type textarea "x"
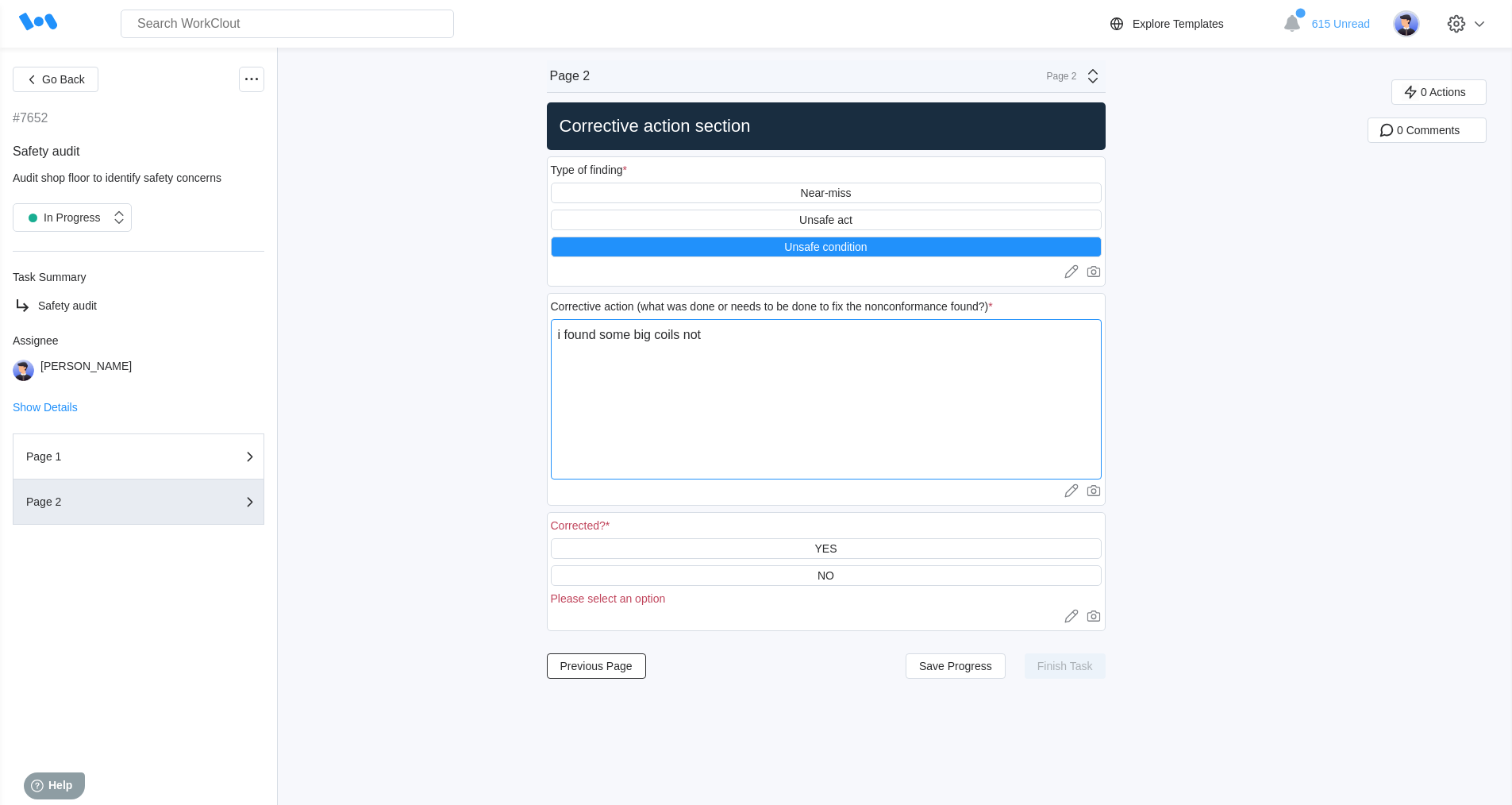
type textarea "i found some big coils not c"
type textarea "x"
type textarea "i found some big coils not ca"
type textarea "x"
type textarea "i found some big coils not cac"
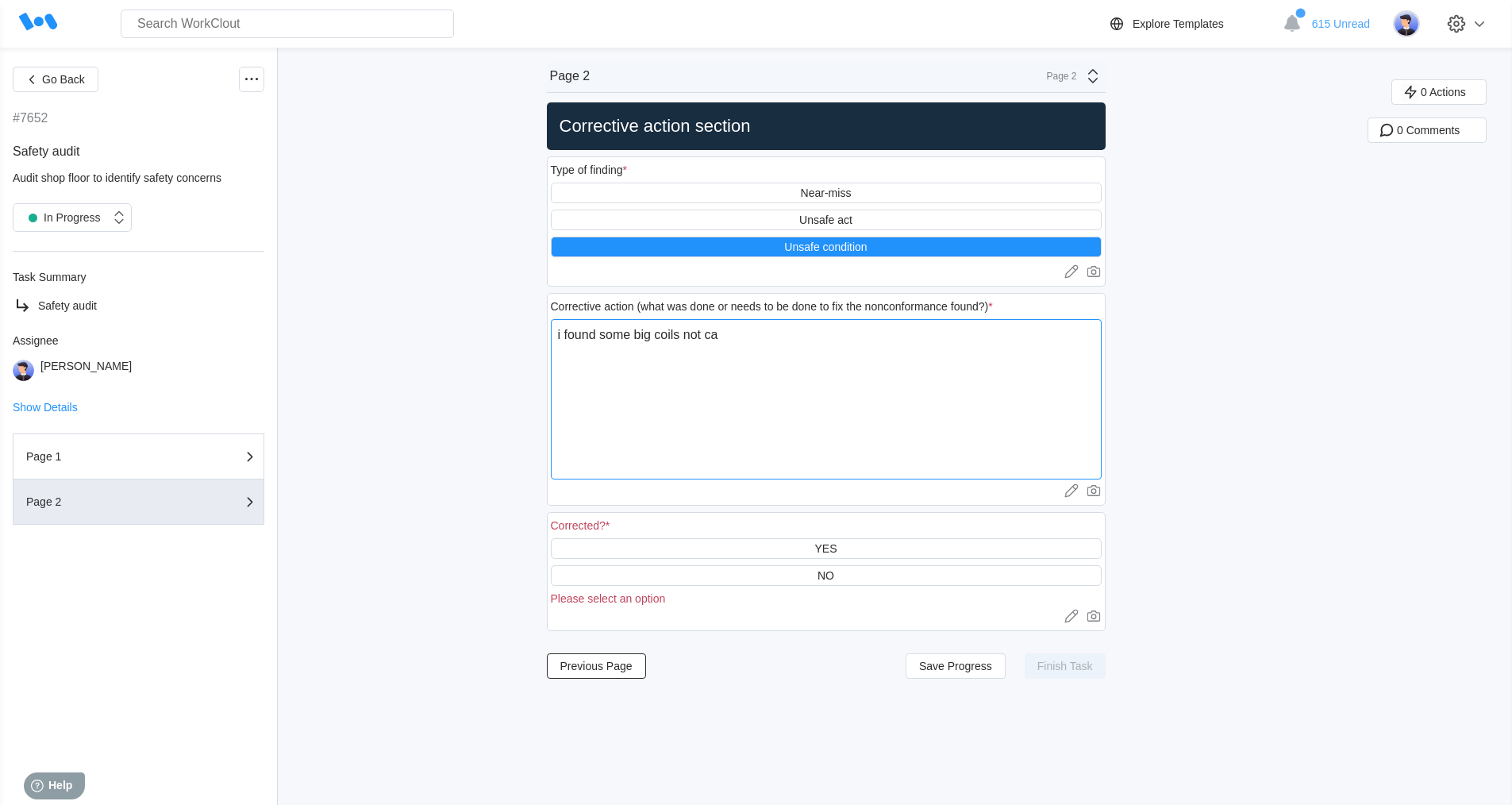
type textarea "x"
type textarea "i found some big coils not cack"
type textarea "x"
type textarea "i found some big coils not cacke"
type textarea "x"
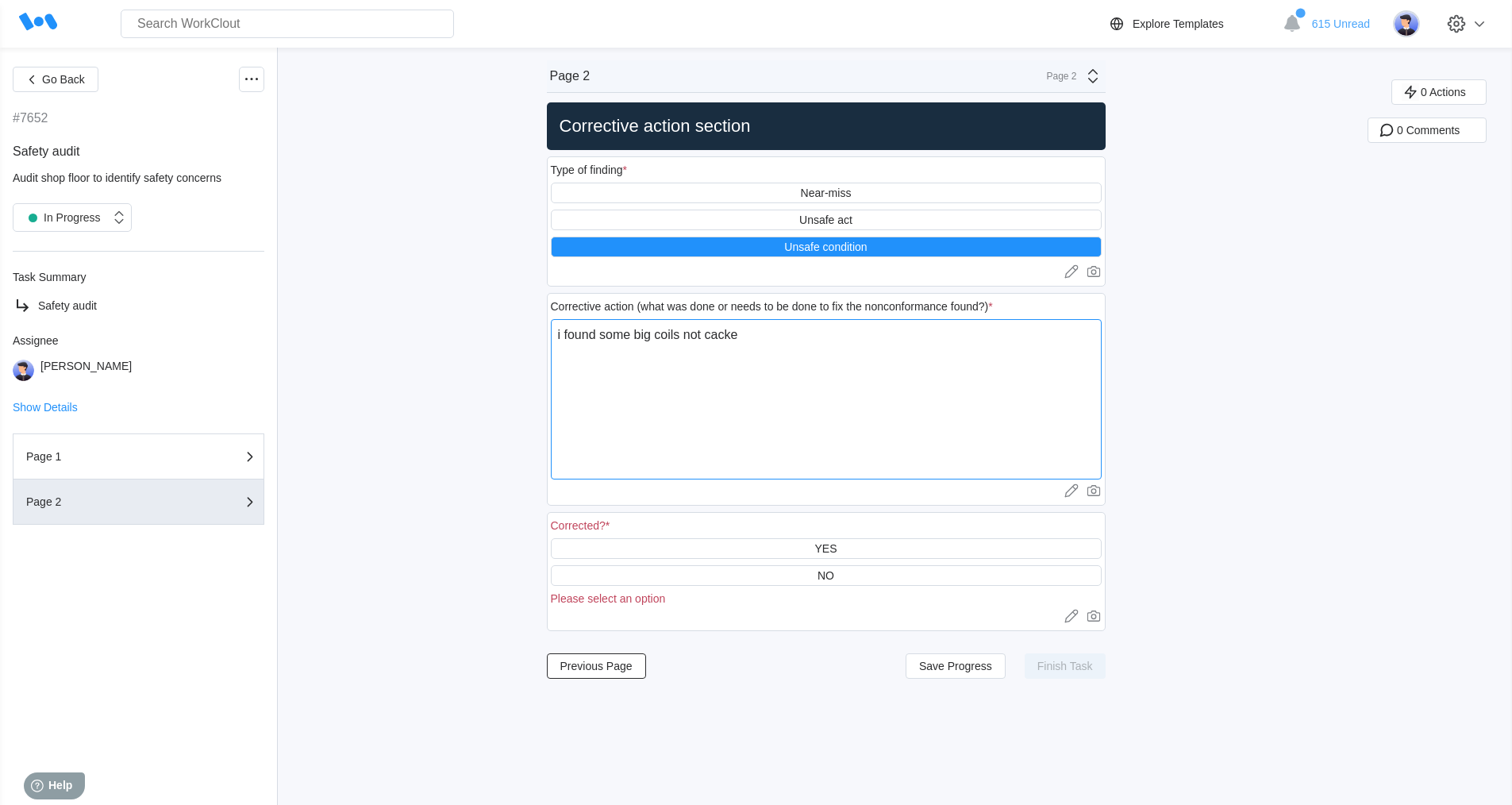
type textarea "i found some big coils not cacked"
type textarea "x"
type textarea "i found some big coils not cacke"
type textarea "x"
type textarea "i found some big coils not cack"
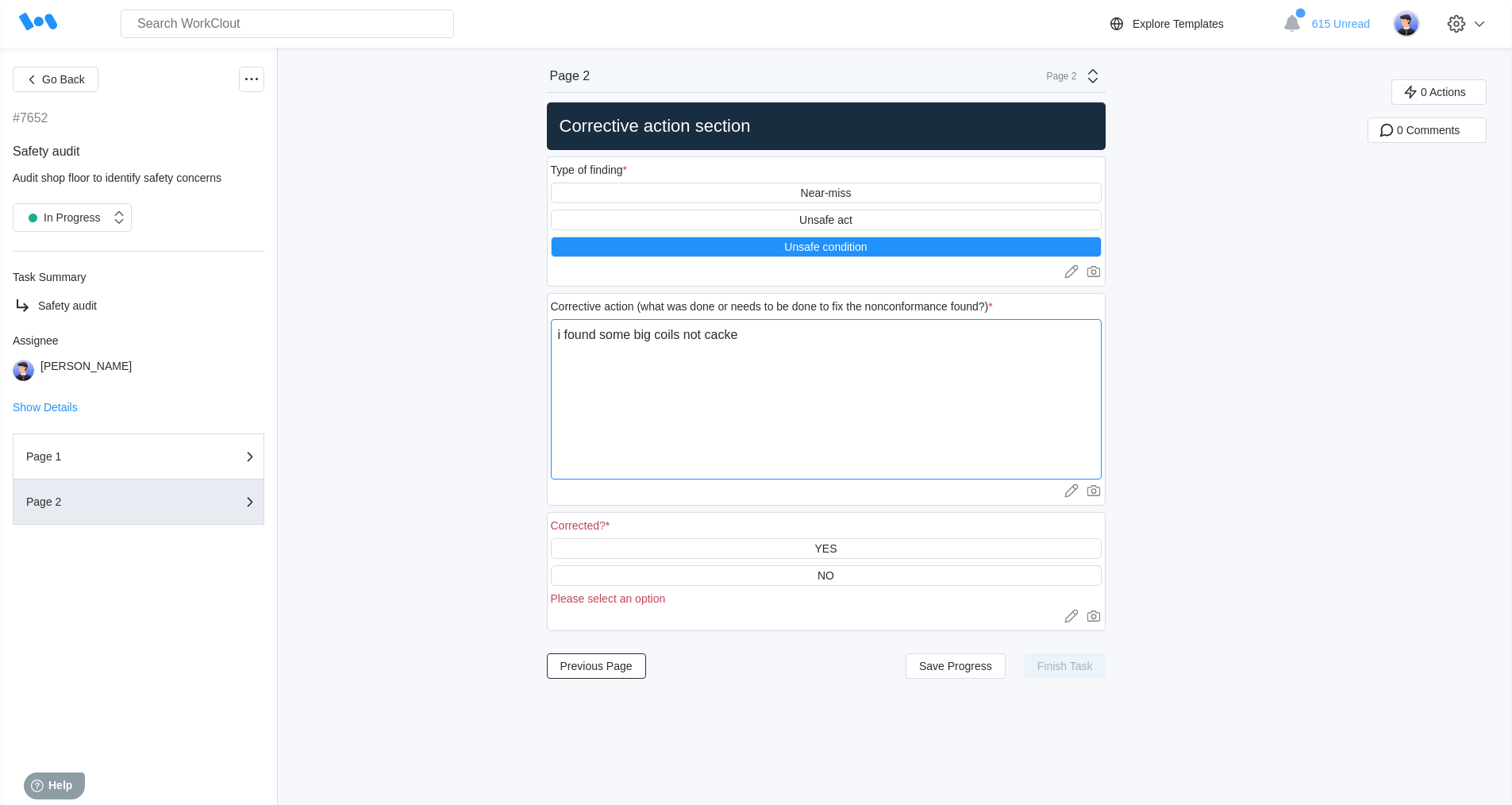
type textarea "x"
type textarea "i found some big coils not cac"
type textarea "x"
type textarea "i found some big coils not ca"
type textarea "x"
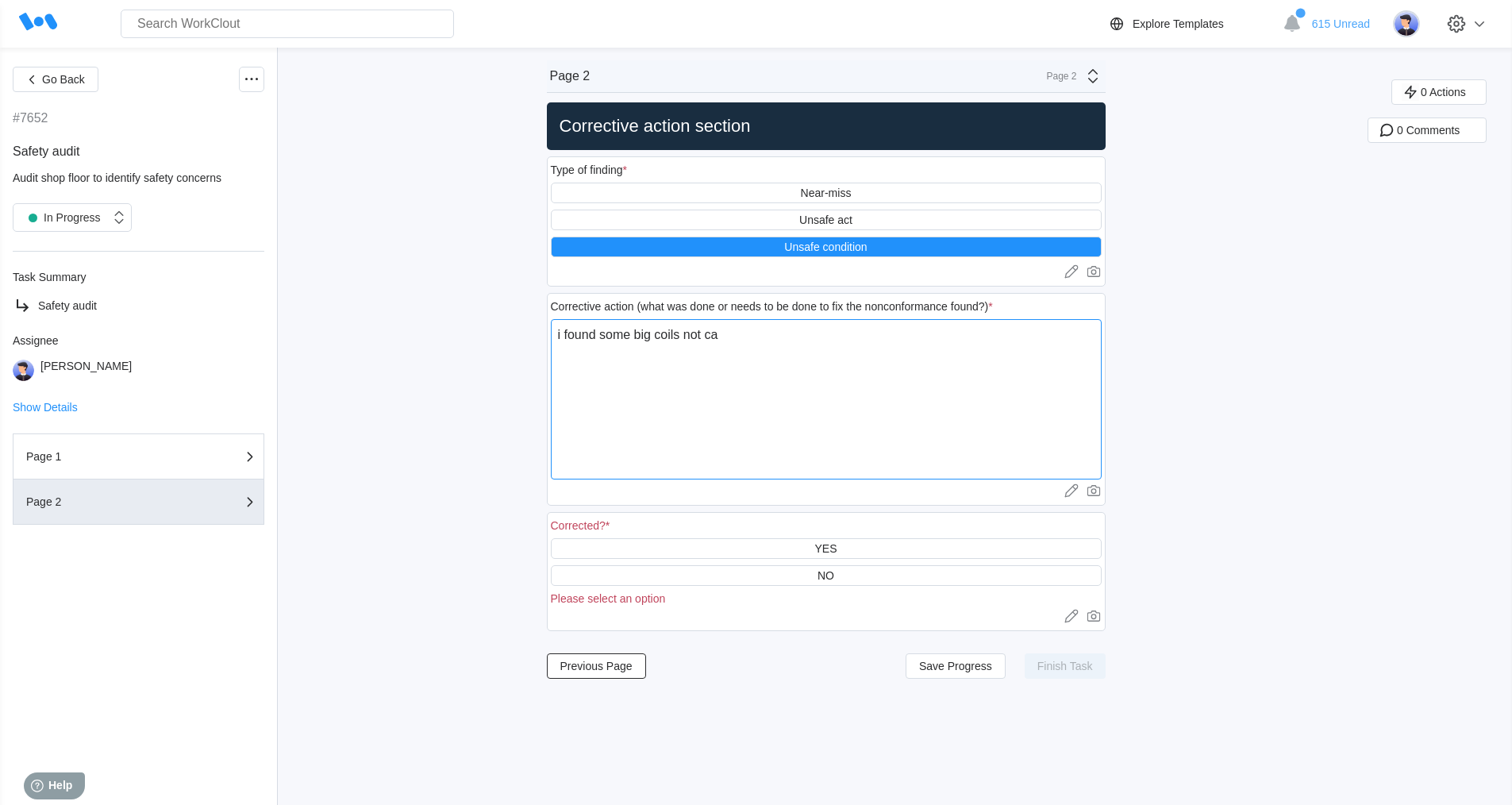
type textarea "i found some big coils not c"
type textarea "x"
type textarea "i found some big coils not ch"
type textarea "x"
type textarea "i found some big coils not cha"
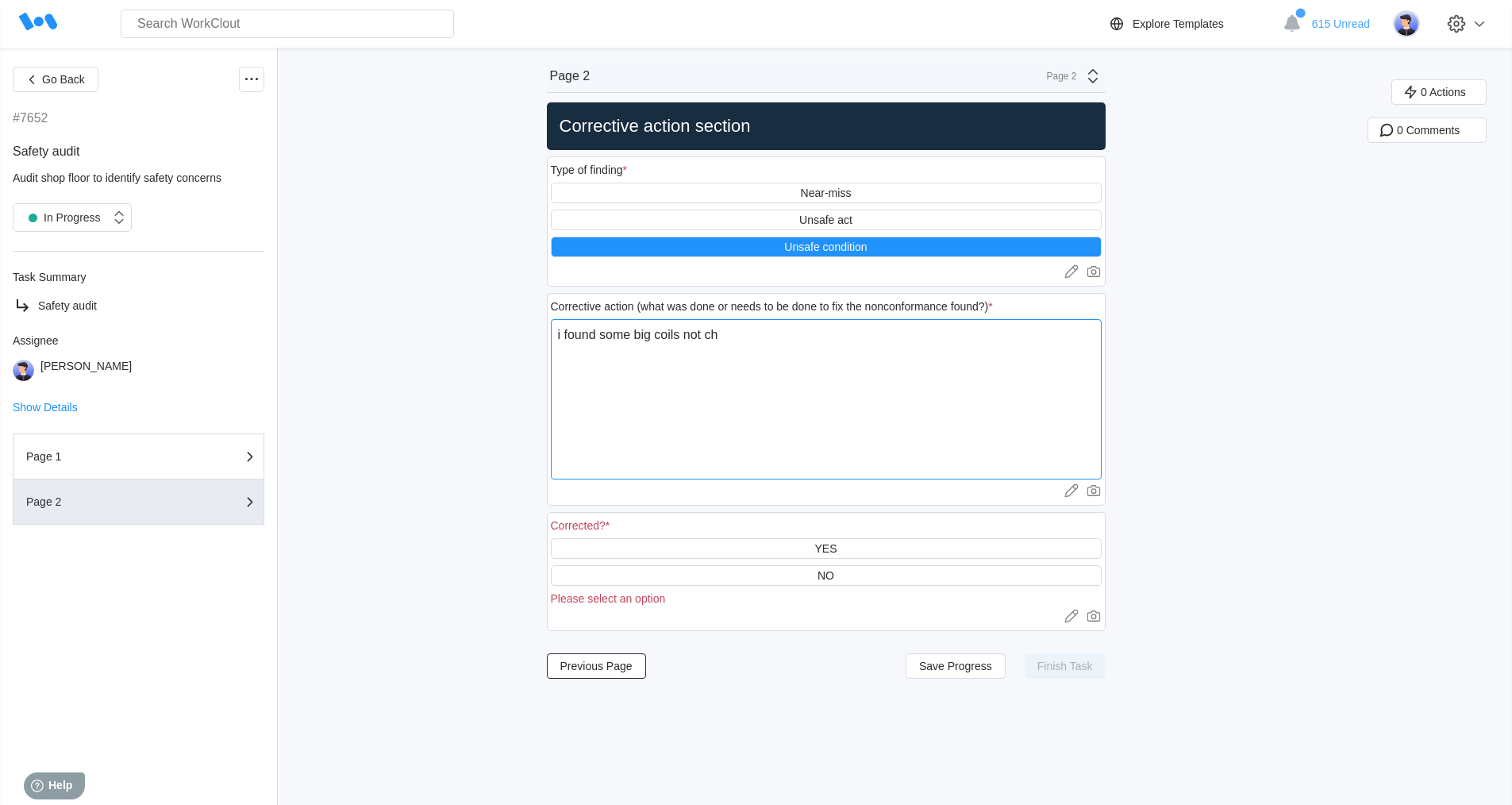
type textarea "x"
type textarea "i found some big coils not chac"
type textarea "x"
type textarea "i found some big coils not chack"
type textarea "x"
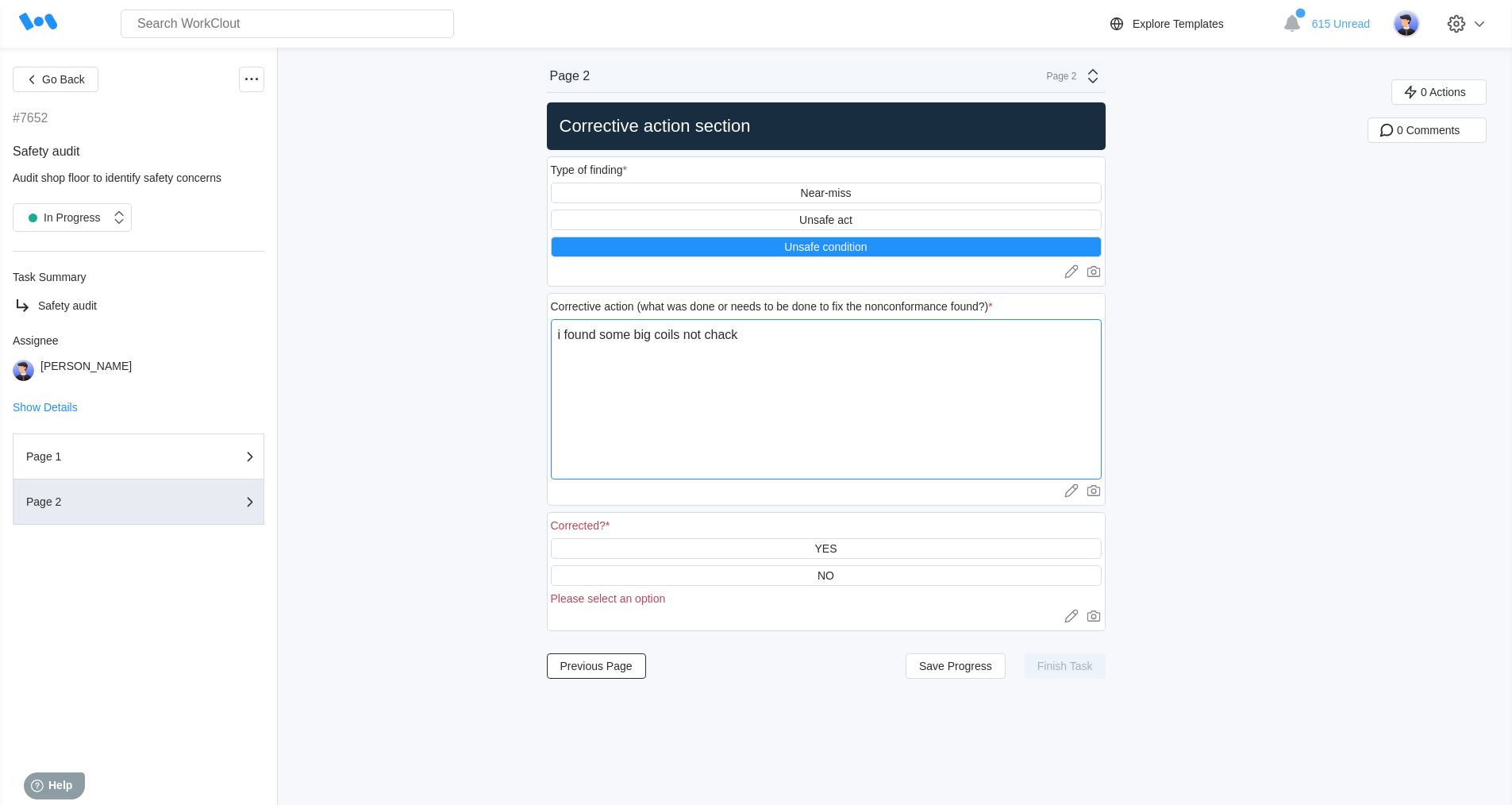
type textarea "i found some big coils not chacke"
type textarea "x"
type textarea "i found some big coils not chacked"
type textarea "x"
type textarea "i found some big coils not chacked"
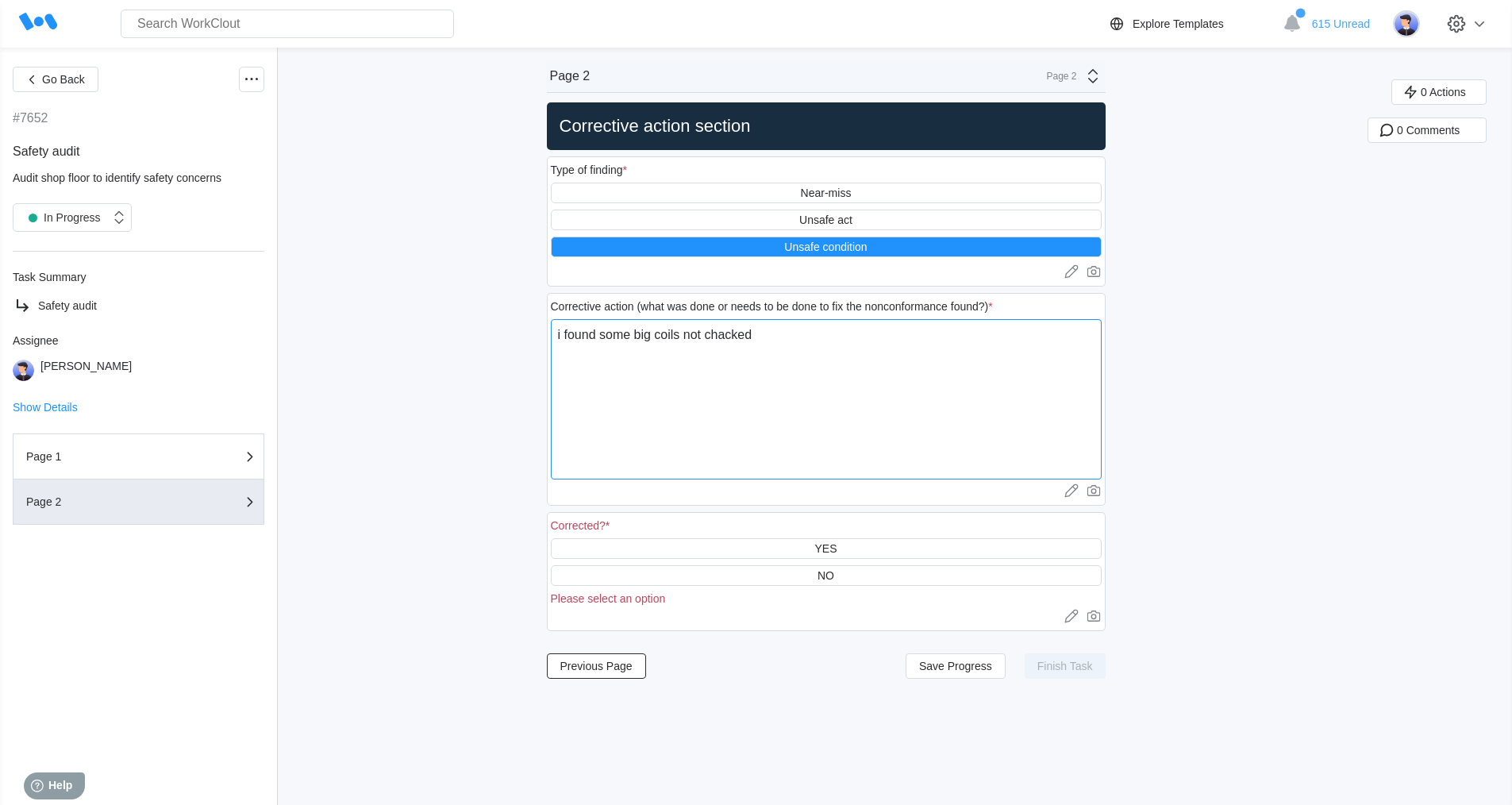
type textarea "x"
type textarea "i found some big coils not chacked"
type textarea "x"
type textarea "i found some big coils not chacke"
type textarea "x"
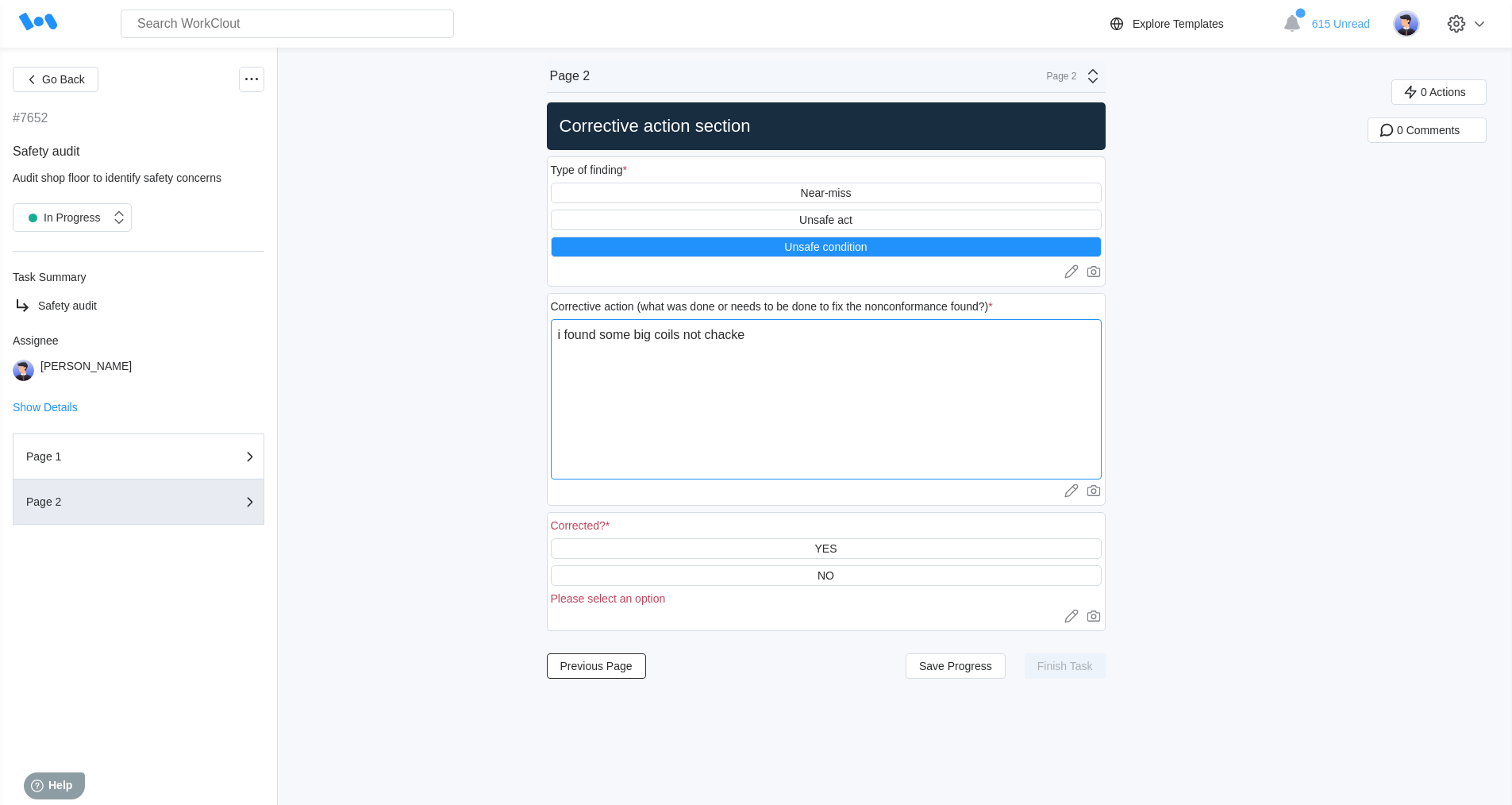
type textarea "i found some big coils not chack"
type textarea "x"
type textarea "i found some big coils not chac"
type textarea "x"
type textarea "i found some big coils not cha"
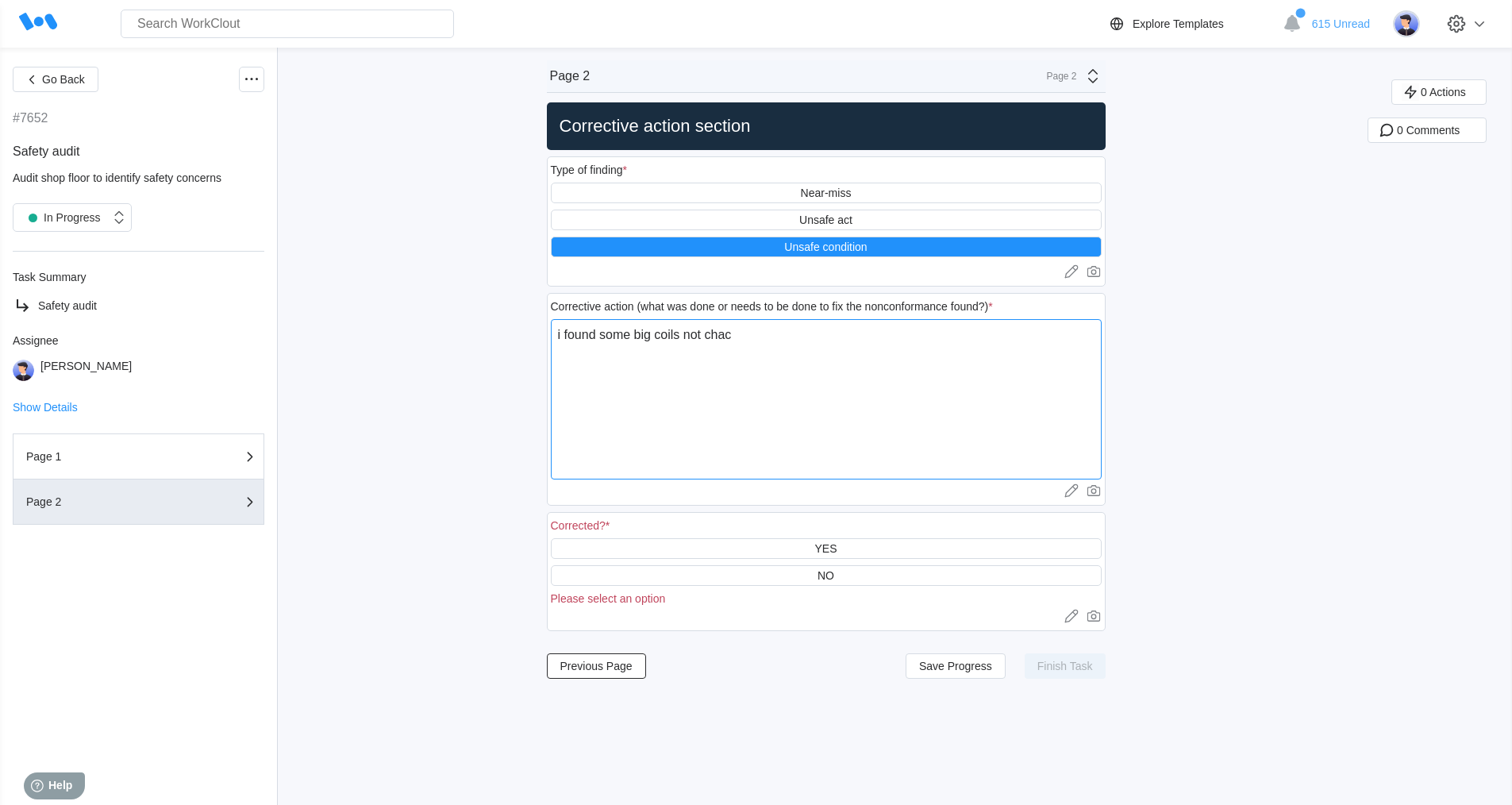
type textarea "x"
type textarea "i found some big coils not ch"
type textarea "x"
type textarea "i found some big coils not cho"
type textarea "x"
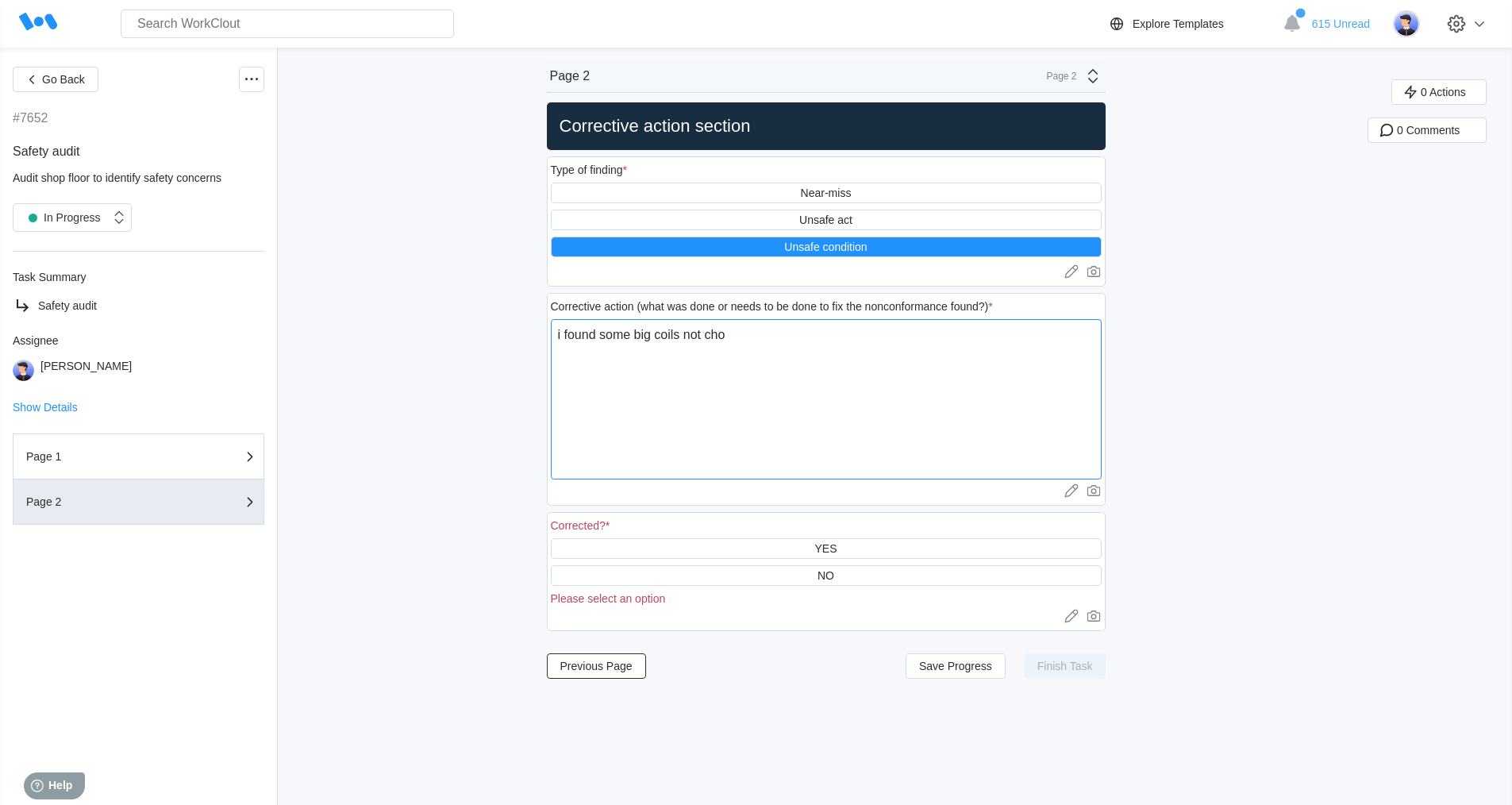
type textarea "i found some big coils not choc"
type textarea "x"
type textarea "i found some big coils not chock"
type textarea "x"
type textarea "i found some big coils not chocke"
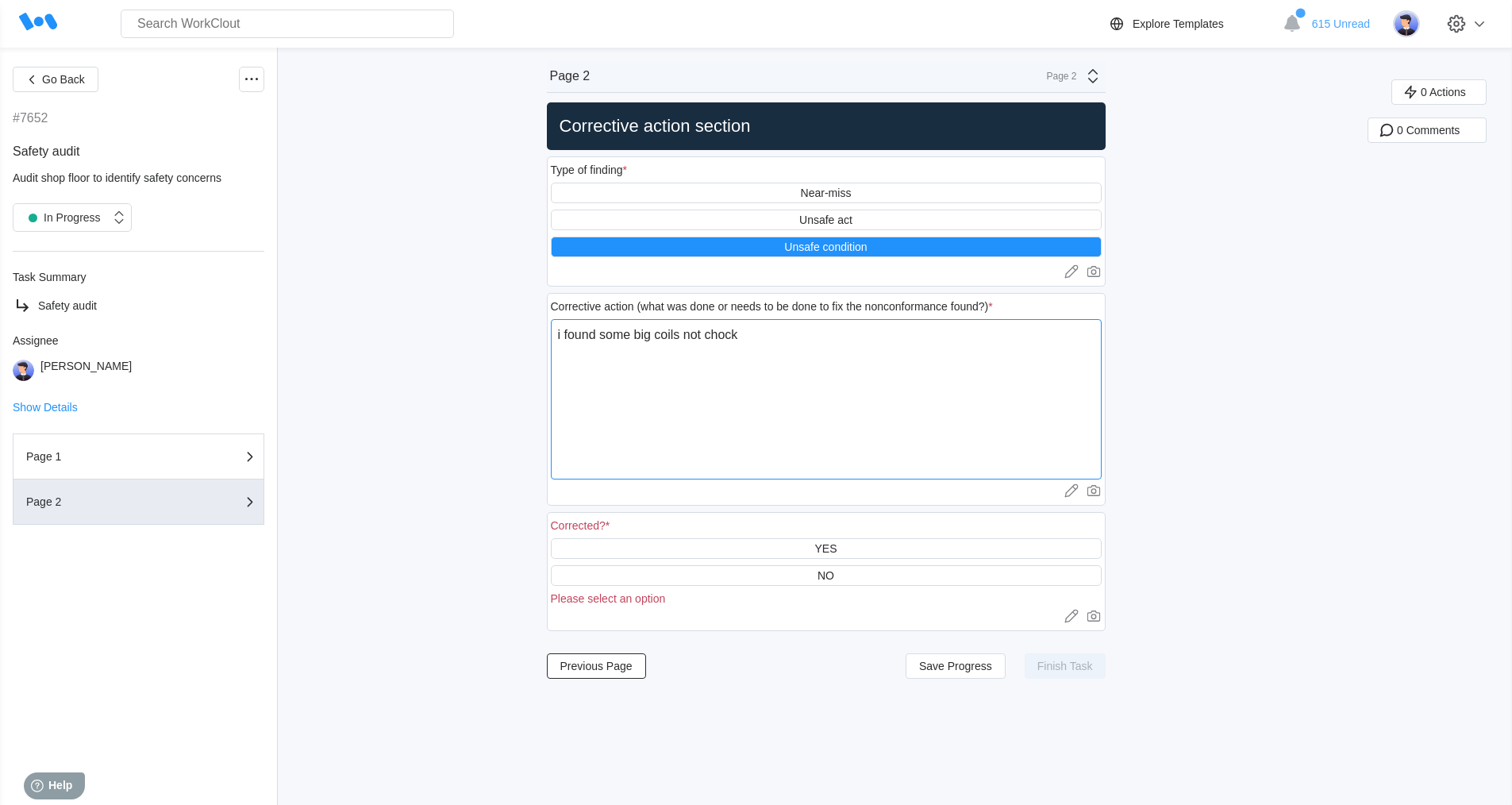
type textarea "x"
type textarea "i found some big coils not chocked"
type textarea "x"
click at [769, 339] on textarea "i found some big coils not chocked" at bounding box center [826, 399] width 551 height 161
type textarea "i found some big coils not chocked,"
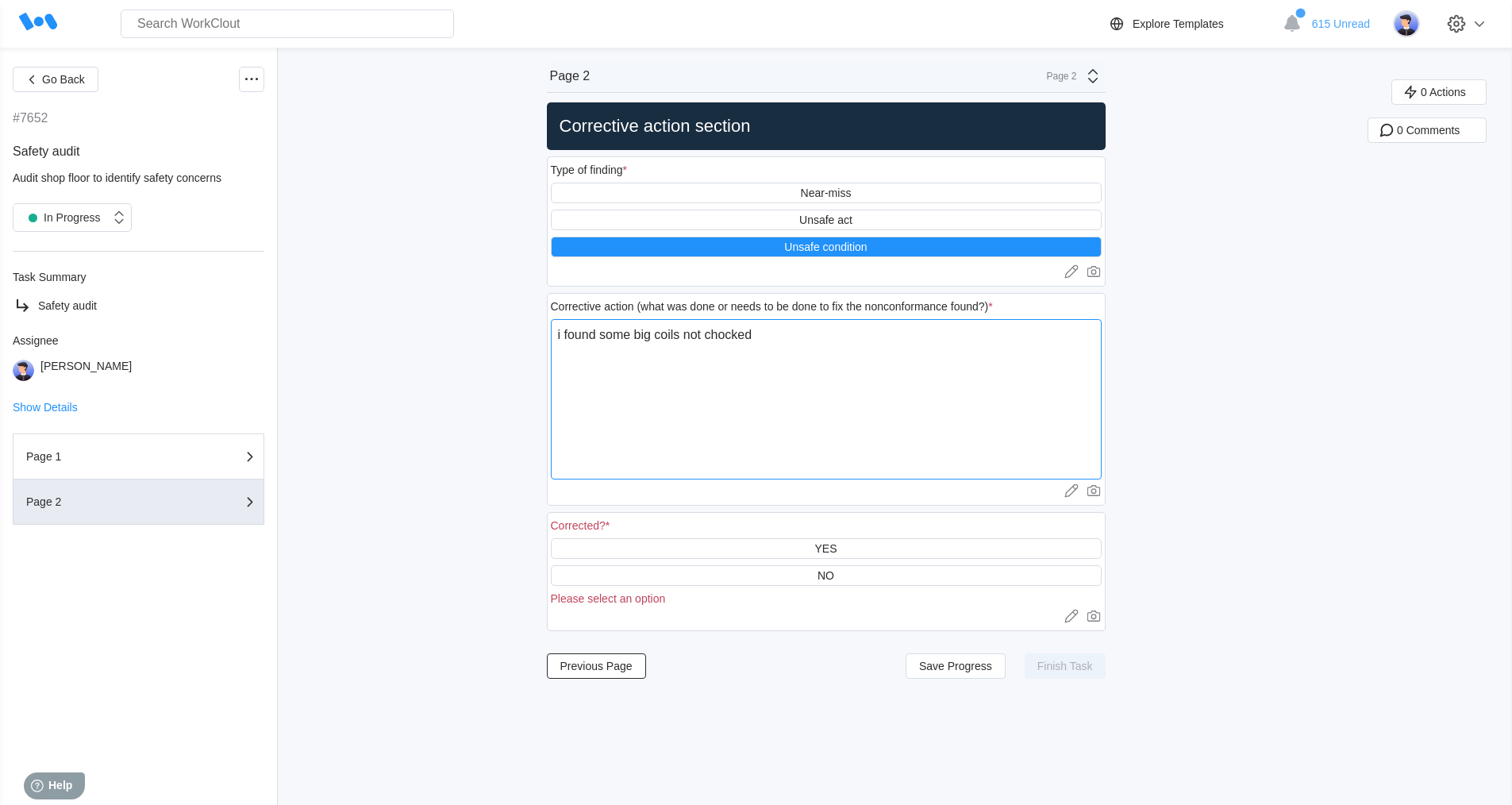
type textarea "x"
type textarea "i found some big coils not chocked,"
type textarea "x"
type textarea "i found some big coils not chocked, i"
type textarea "x"
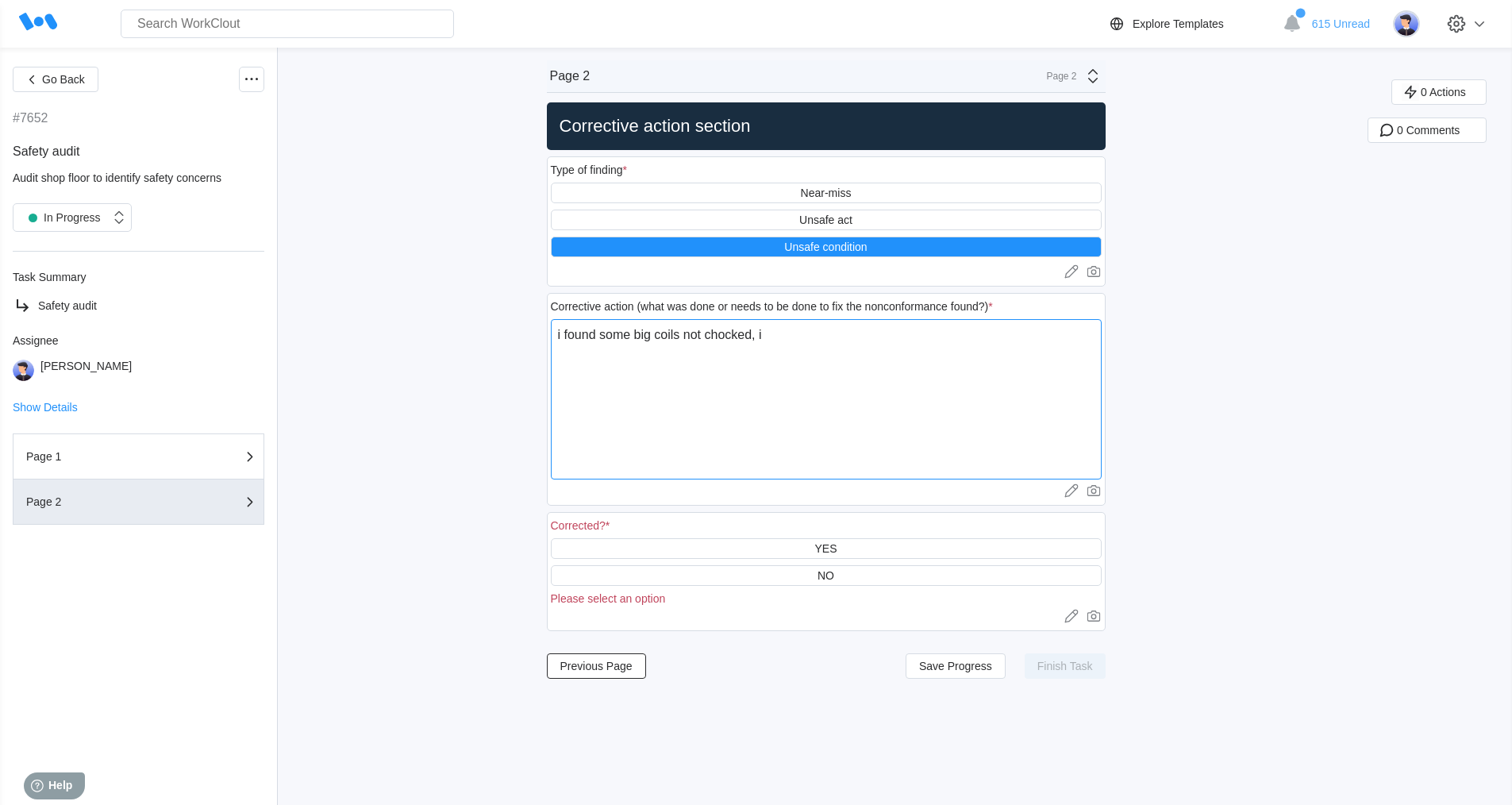
type textarea "i found some big coils not chocked, i"
type textarea "x"
type textarea "i found some big coils not chocked, i p"
type textarea "x"
type textarea "i found some big coils not chocked, i pu"
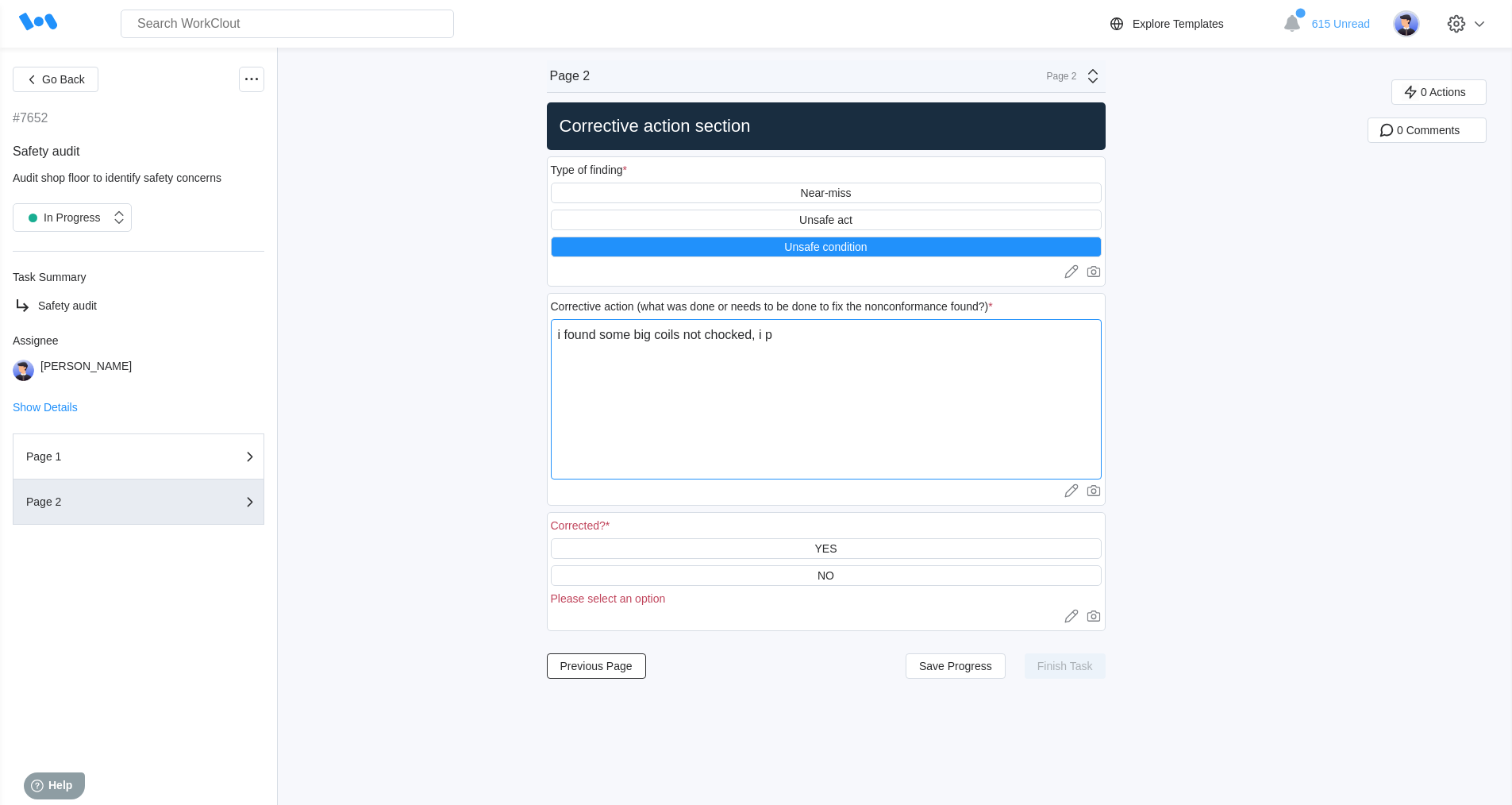
type textarea "x"
type textarea "i found some big coils not chocked, i put"
type textarea "x"
type textarea "i found some big coils not chocked, i put"
type textarea "x"
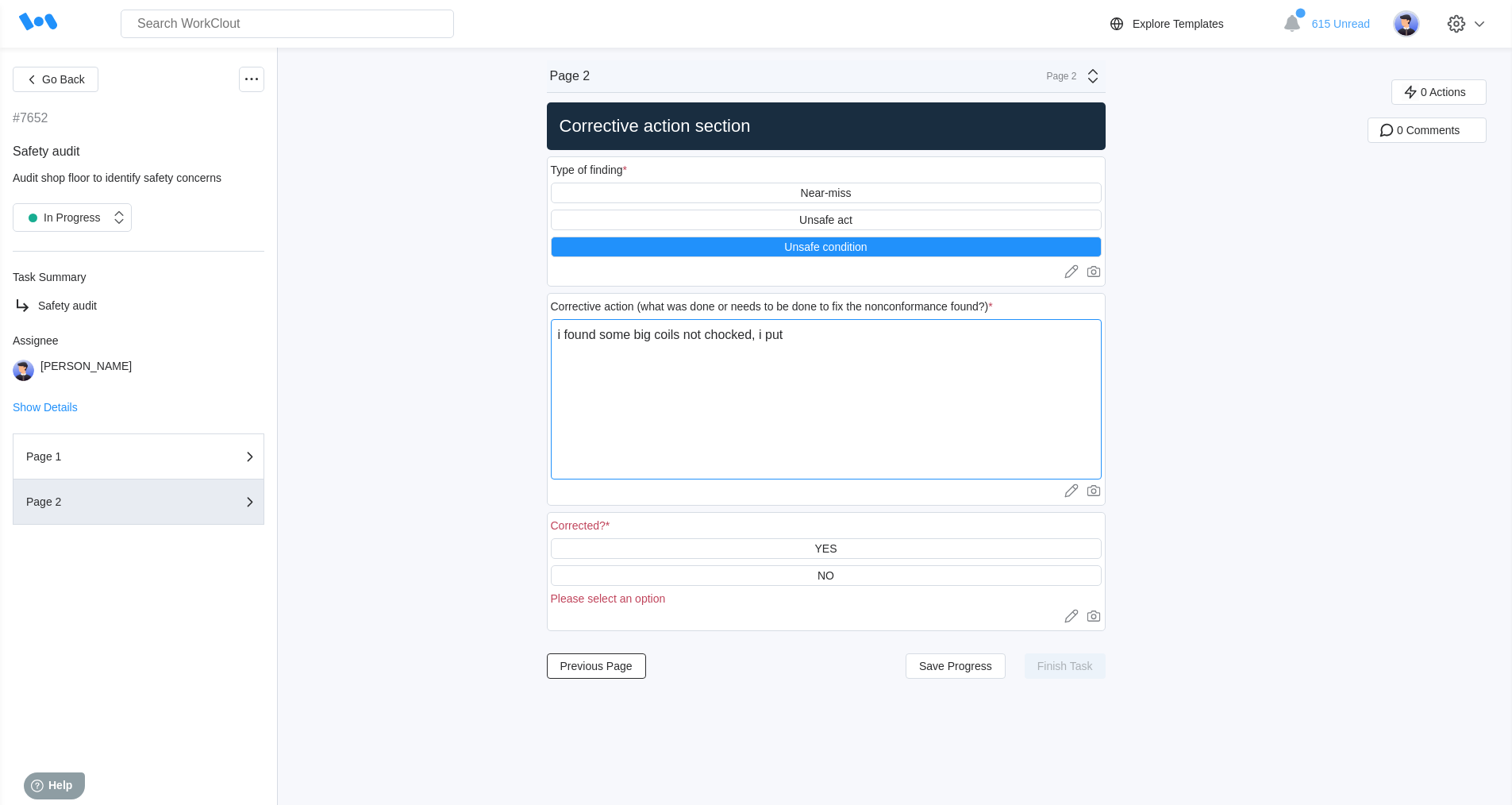
type textarea "i found some big coils not chocked, i put t"
type textarea "x"
type textarea "i found some big coils not chocked, i put th"
type textarea "x"
type textarea "i found some big coils not chocked, i put the"
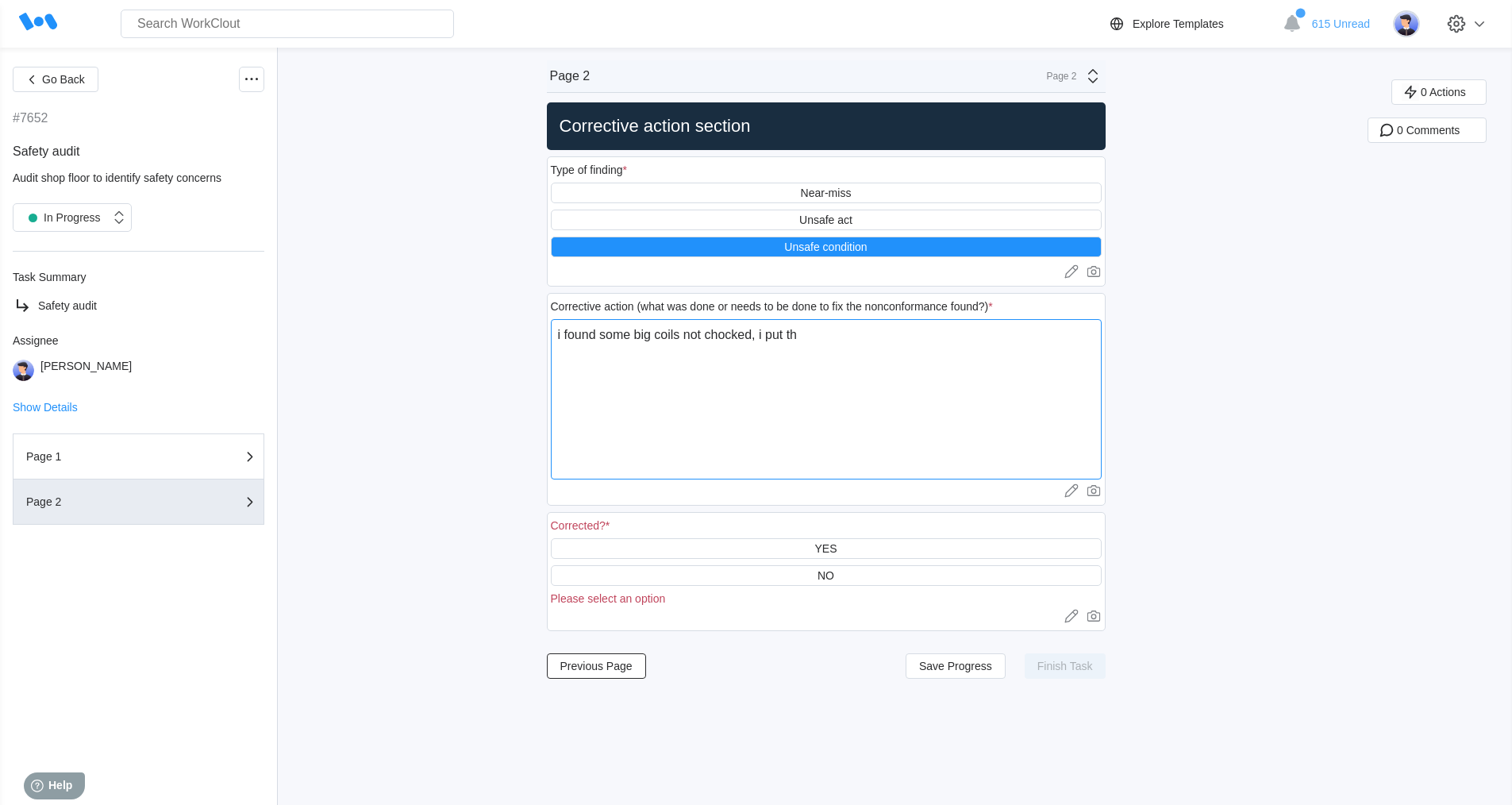
type textarea "x"
type textarea "i found some big coils not chocked, i put the"
type textarea "x"
type textarea "i found some big coils not chocked, i put the p"
type textarea "x"
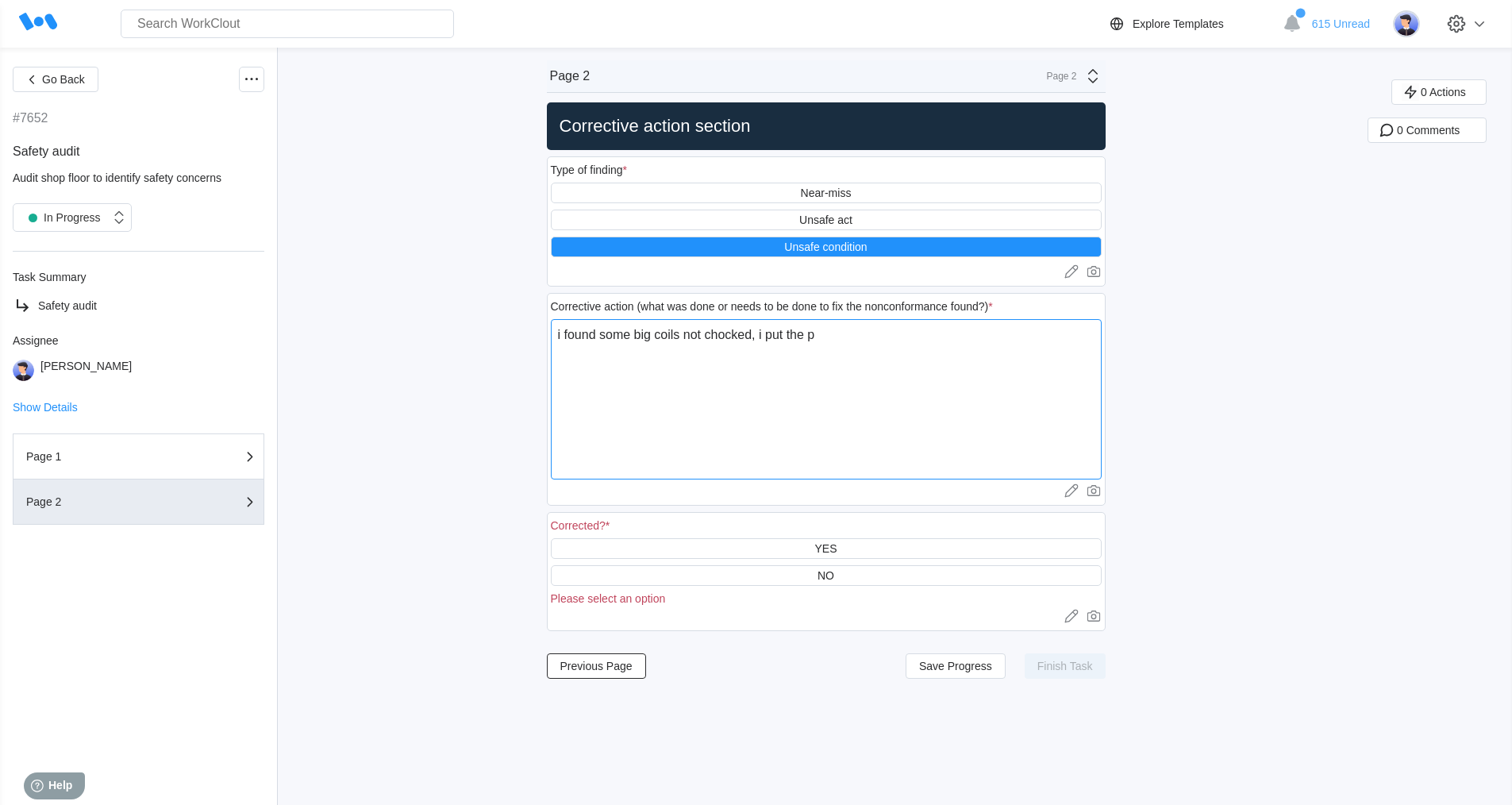
type textarea "i found some big coils not chocked, i put the pc"
type textarea "x"
type textarea "i found some big coils not chocked, i put the pcs"
type textarea "x"
type textarea "i found some big coils not chocked, i put the pcs"
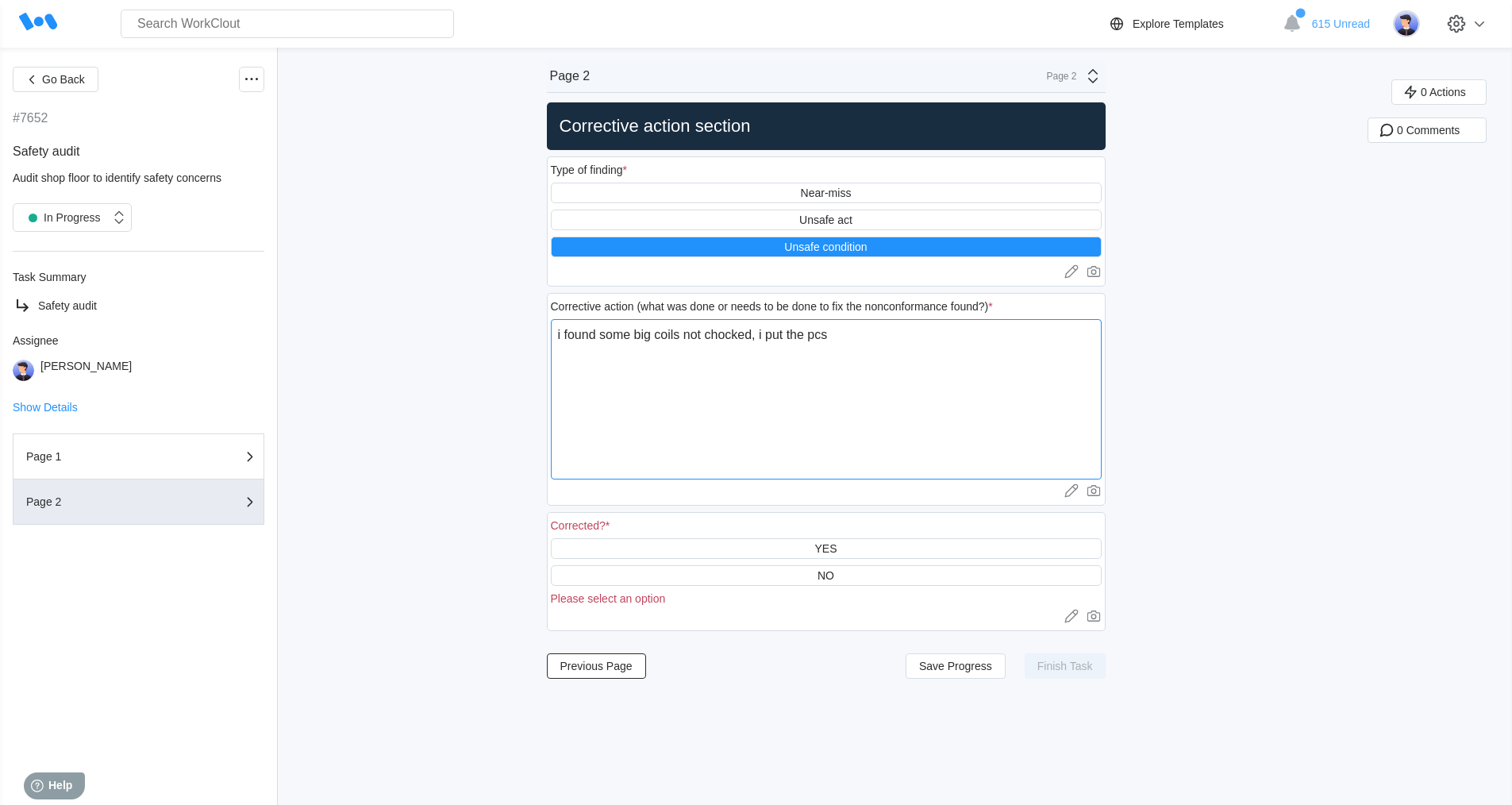
type textarea "x"
type textarea "i found some big coils not chocked, i put the pcs o"
type textarea "x"
type textarea "i found some big coils not chocked, i put the pcs of"
type textarea "x"
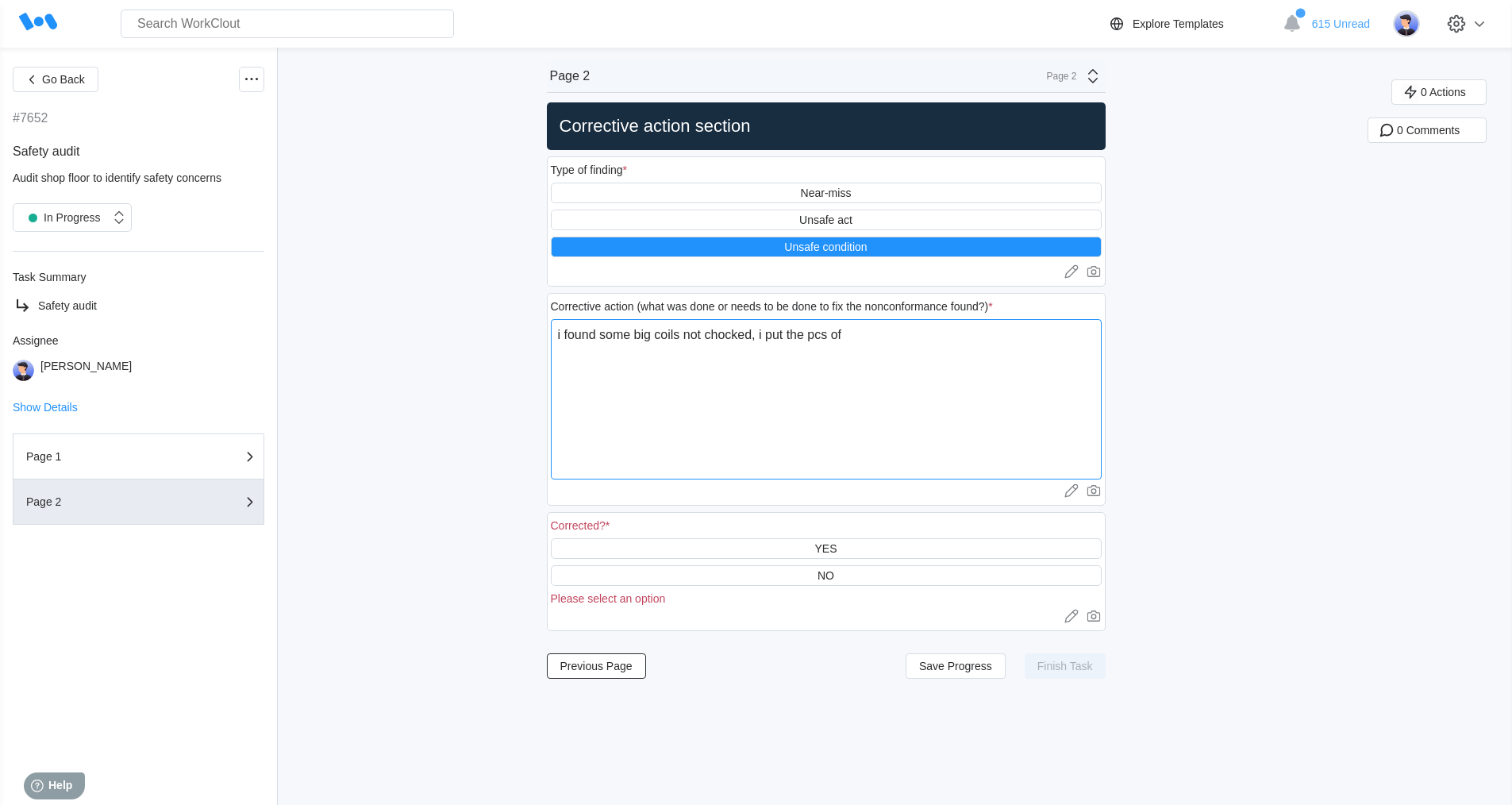
type textarea "i found some big coils not chocked, i put the pcs off"
type textarea "x"
type textarea "i found some big coils not chocked, i put the pcs off"
type textarea "x"
type textarea "i found some big coils not chocked, i put the pcs off g"
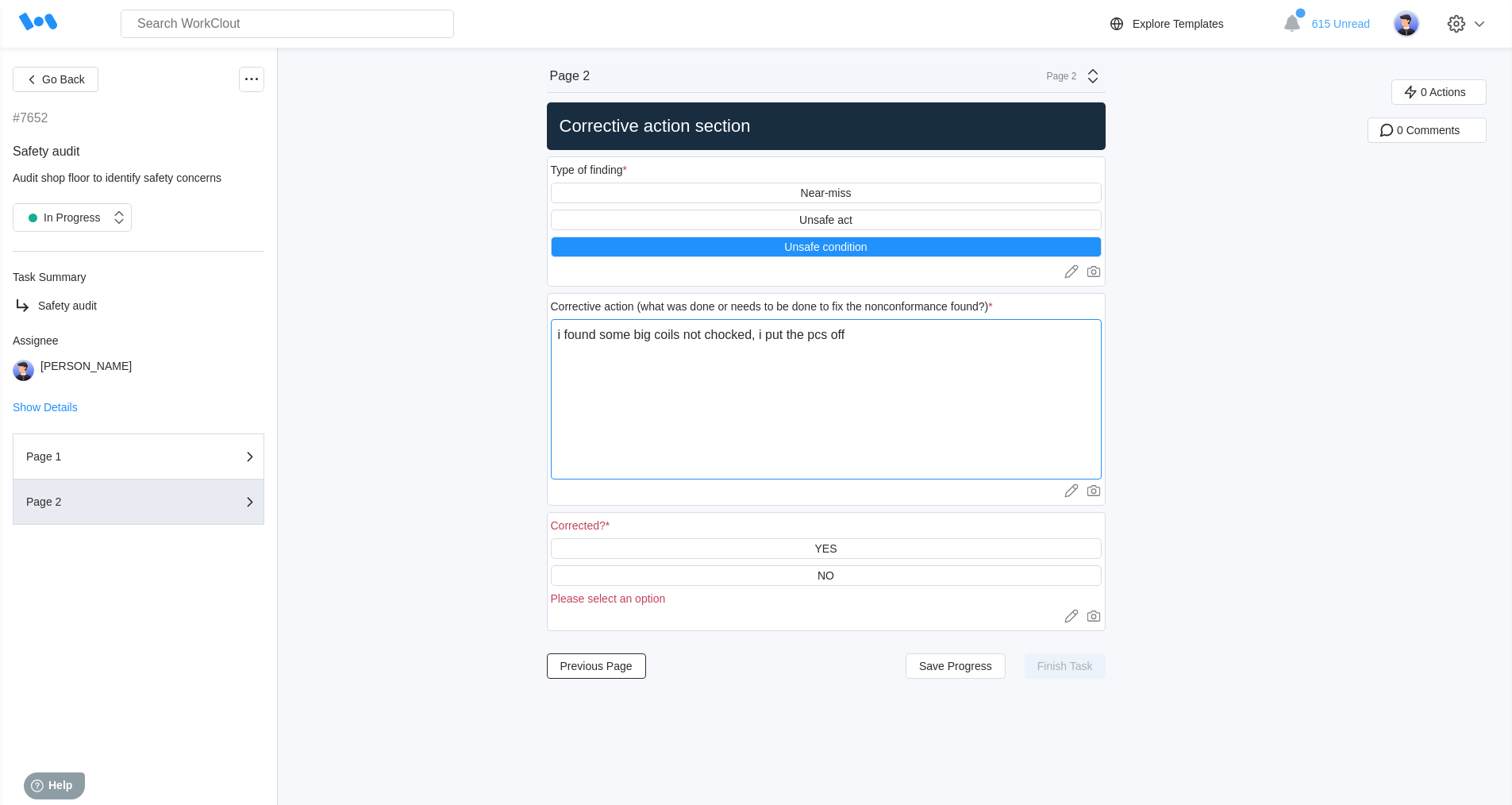
type textarea "x"
type textarea "i found some big coils not chocked, i put the pcs off go"
type textarea "x"
type textarea "i found some big coils not chocked, i put the pcs off goo"
type textarea "x"
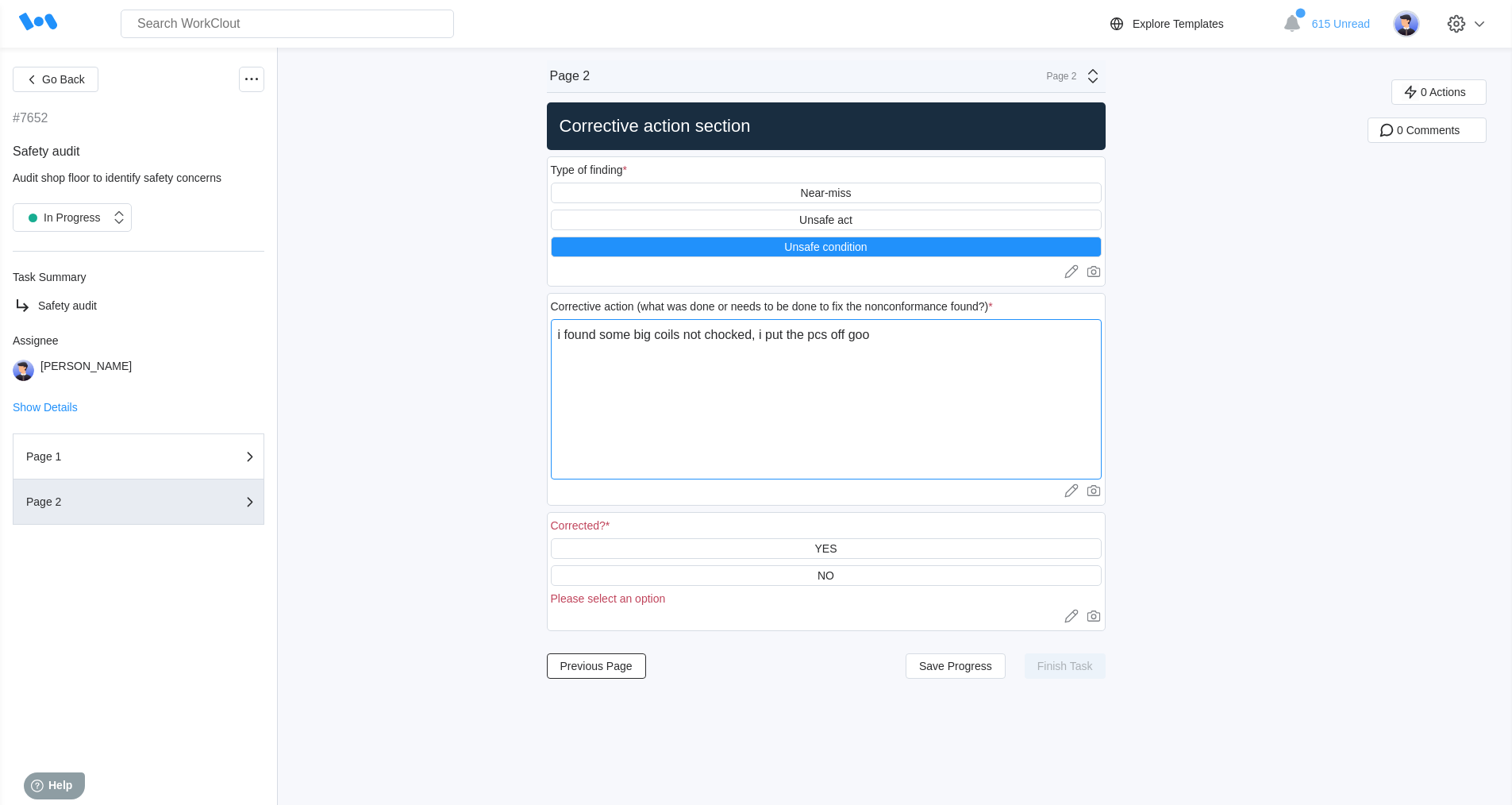
type textarea "i found some big coils not chocked, i put the pcs off go"
type textarea "x"
type textarea "i found some big coils not chocked, i put the pcs off g"
type textarea "x"
type textarea "i found some big coils not chocked, i put the pcs off"
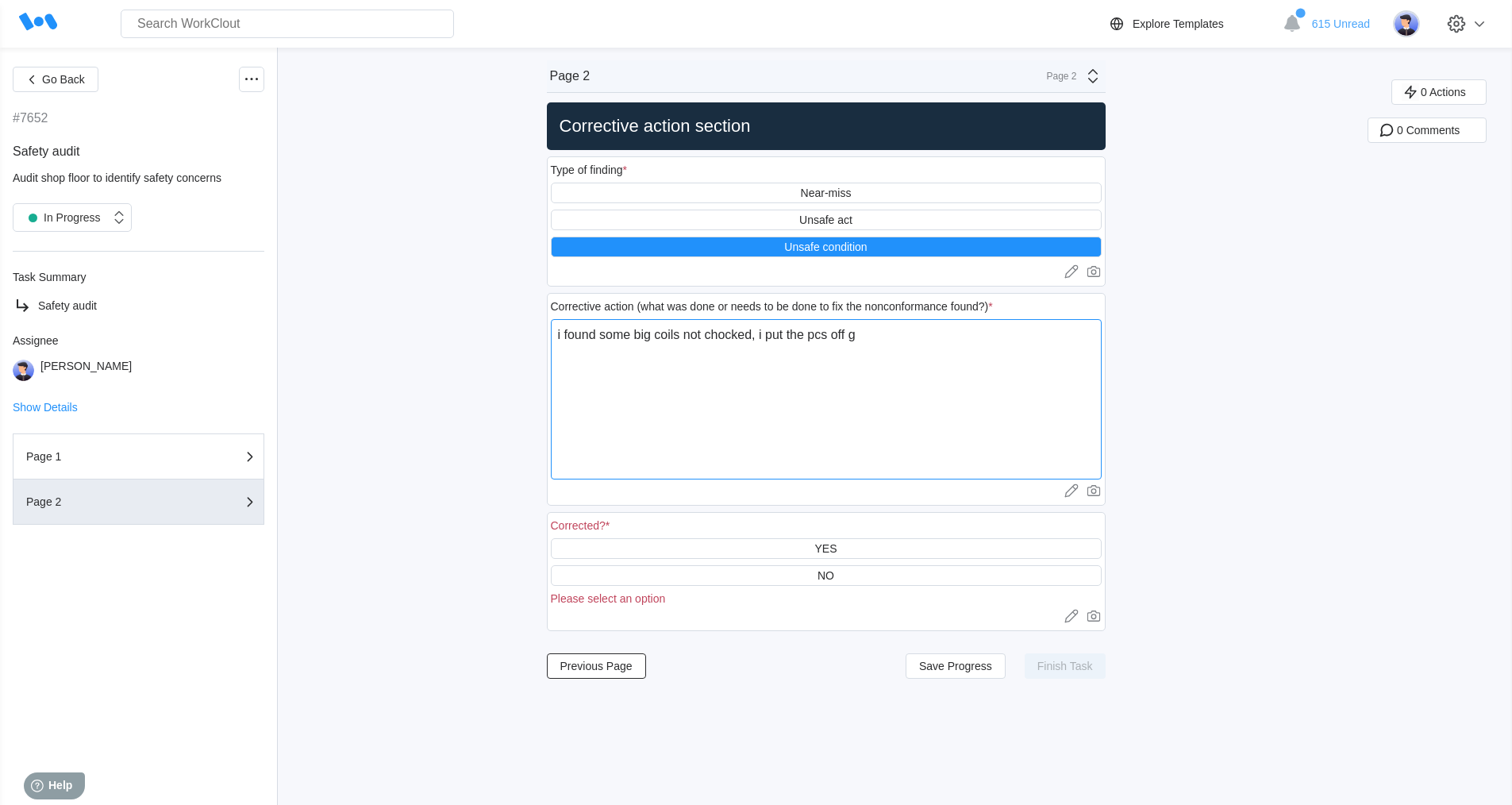
type textarea "x"
type textarea "i found some big coils not chocked, i put the pcs off w"
type textarea "x"
type textarea "i found some big coils not chocked, i put the pcs off wo"
type textarea "x"
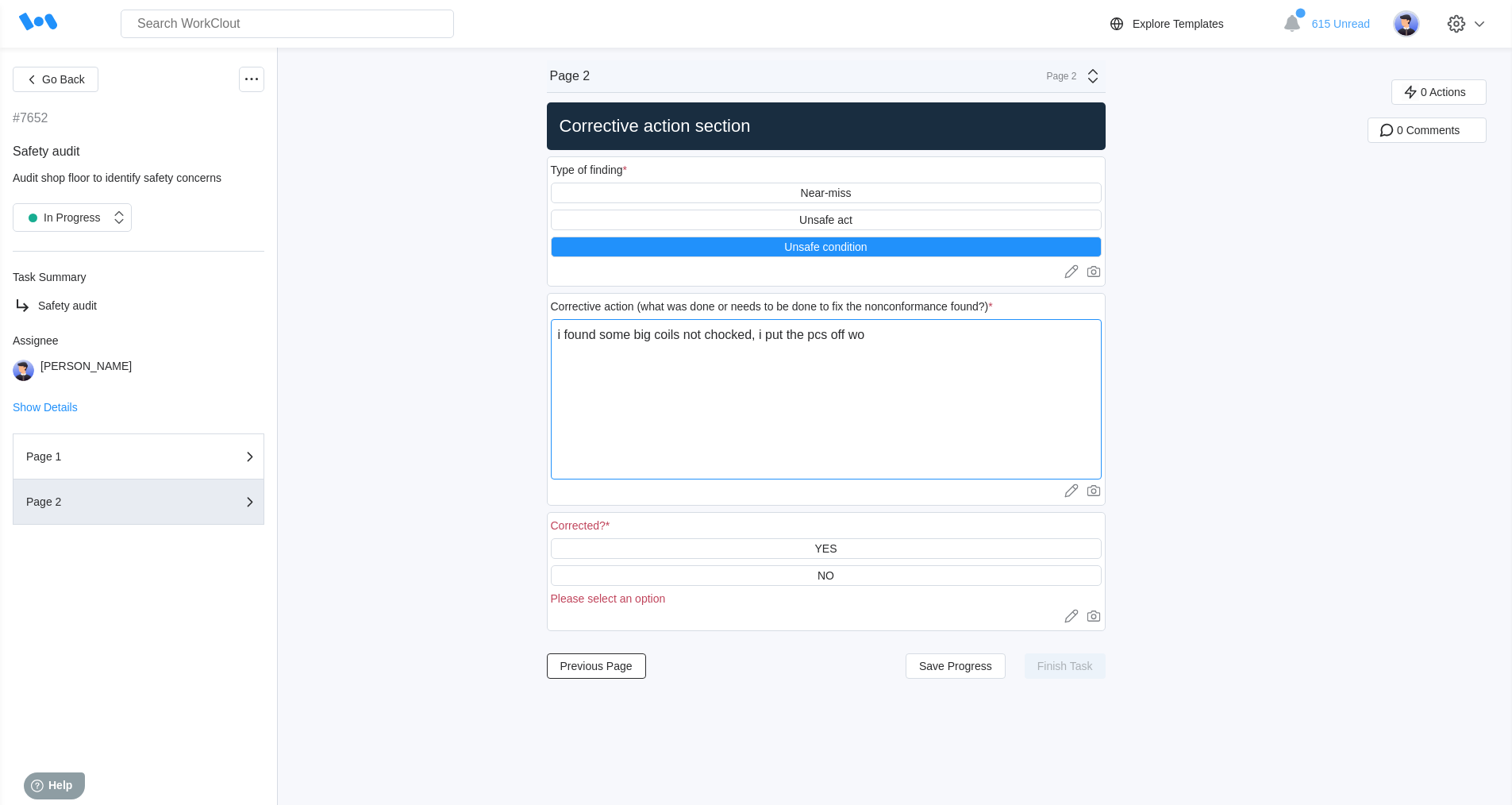
type textarea "i found some big coils not chocked, i put the pcs off woo"
type textarea "x"
type textarea "i found some big coils not chocked, i put the pcs off wood"
type textarea "x"
type textarea "i found some big coils not chocked, i put the pcs off wood,"
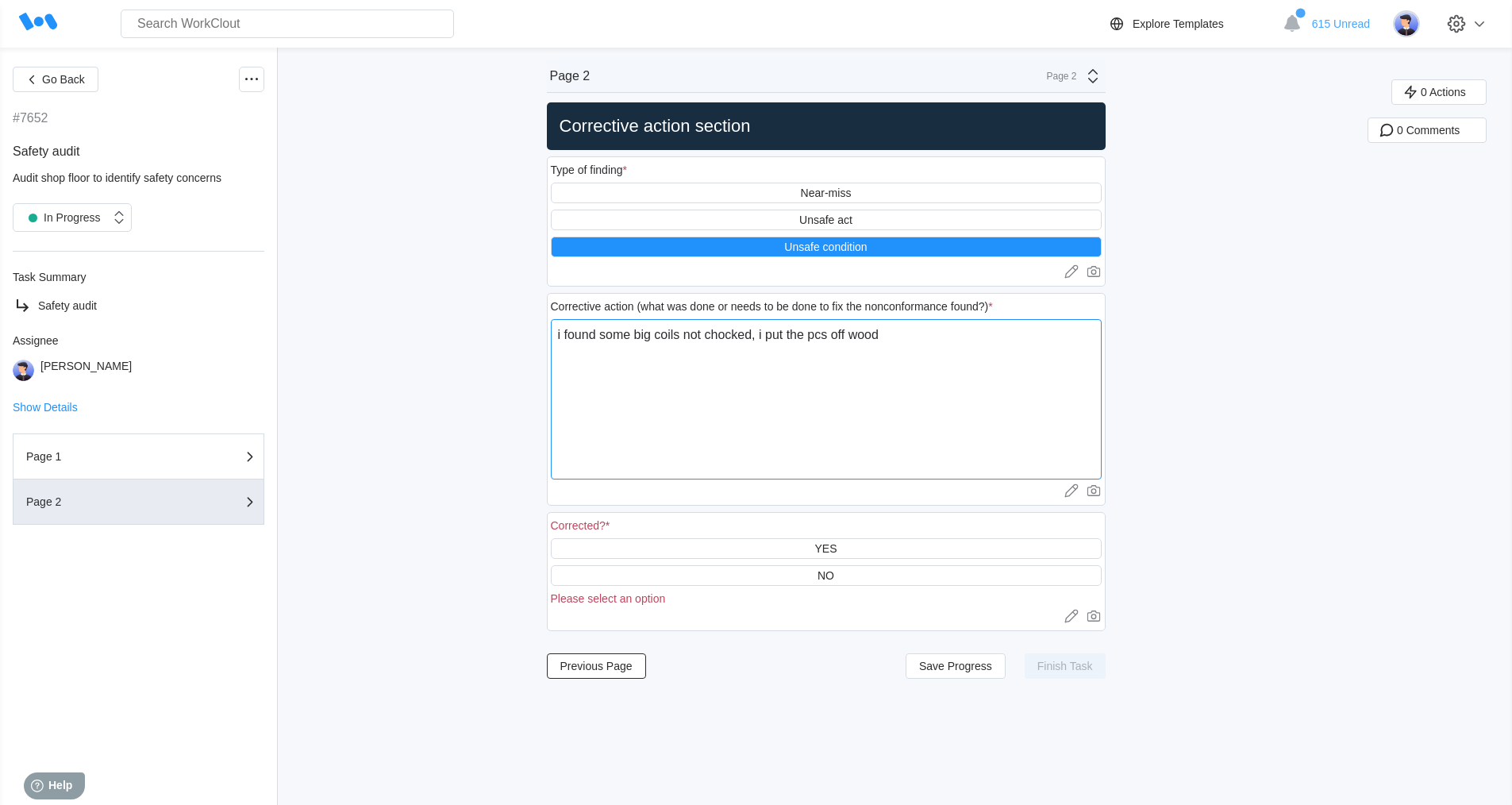
type textarea "x"
type textarea "i found some big coils not chocked, i put the pcs off wood,"
type textarea "x"
type textarea "i found some big coils not chocked, i put the pcs off wood, a"
type textarea "x"
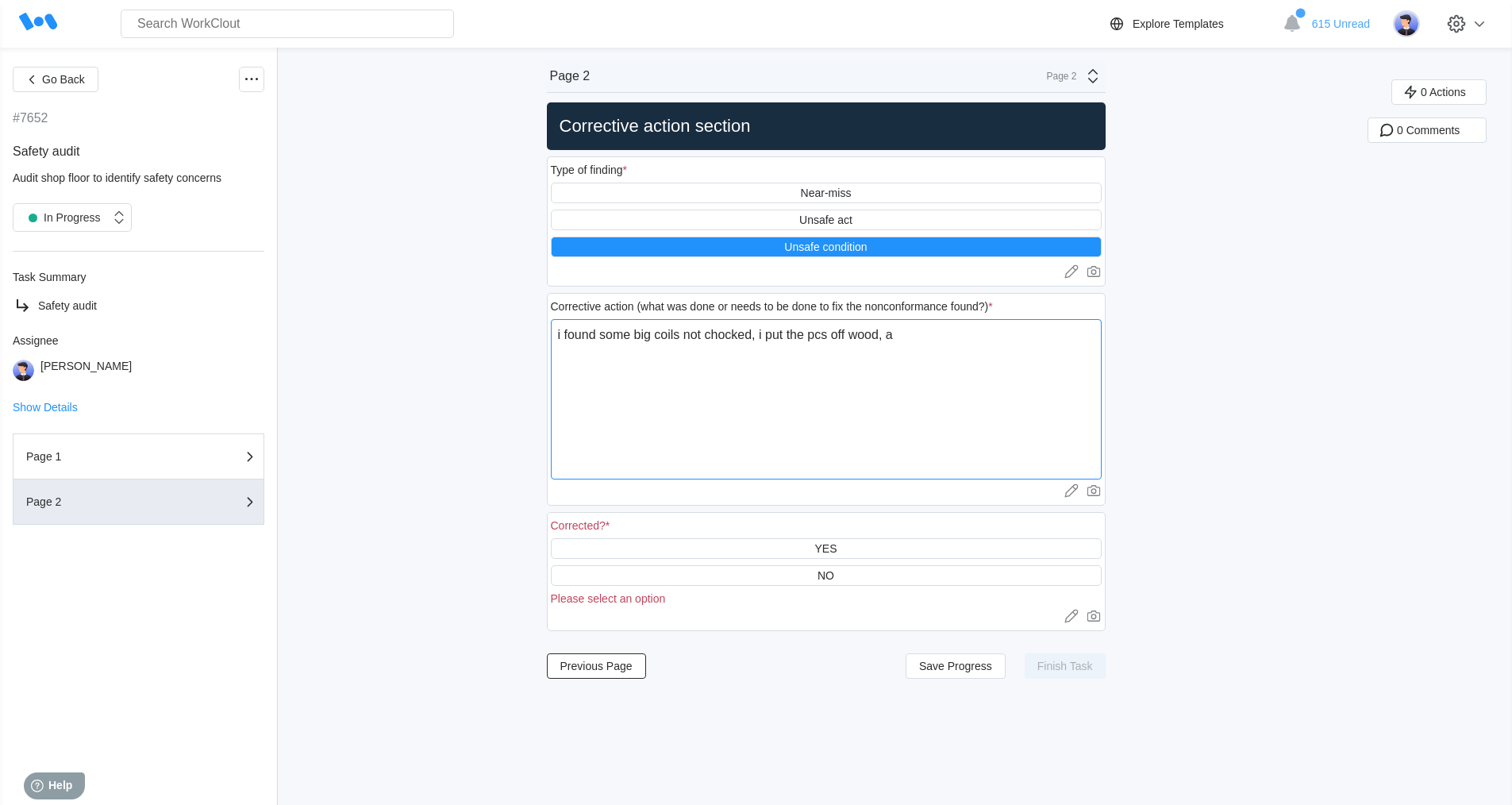
type textarea "i found some big coils not chocked, i put the pcs off wood, an"
type textarea "x"
type textarea "i found some big coils not chocked, i put the pcs off wood, and"
type textarea "x"
type textarea "i found some big coils not chocked, i put the pcs off wood, and"
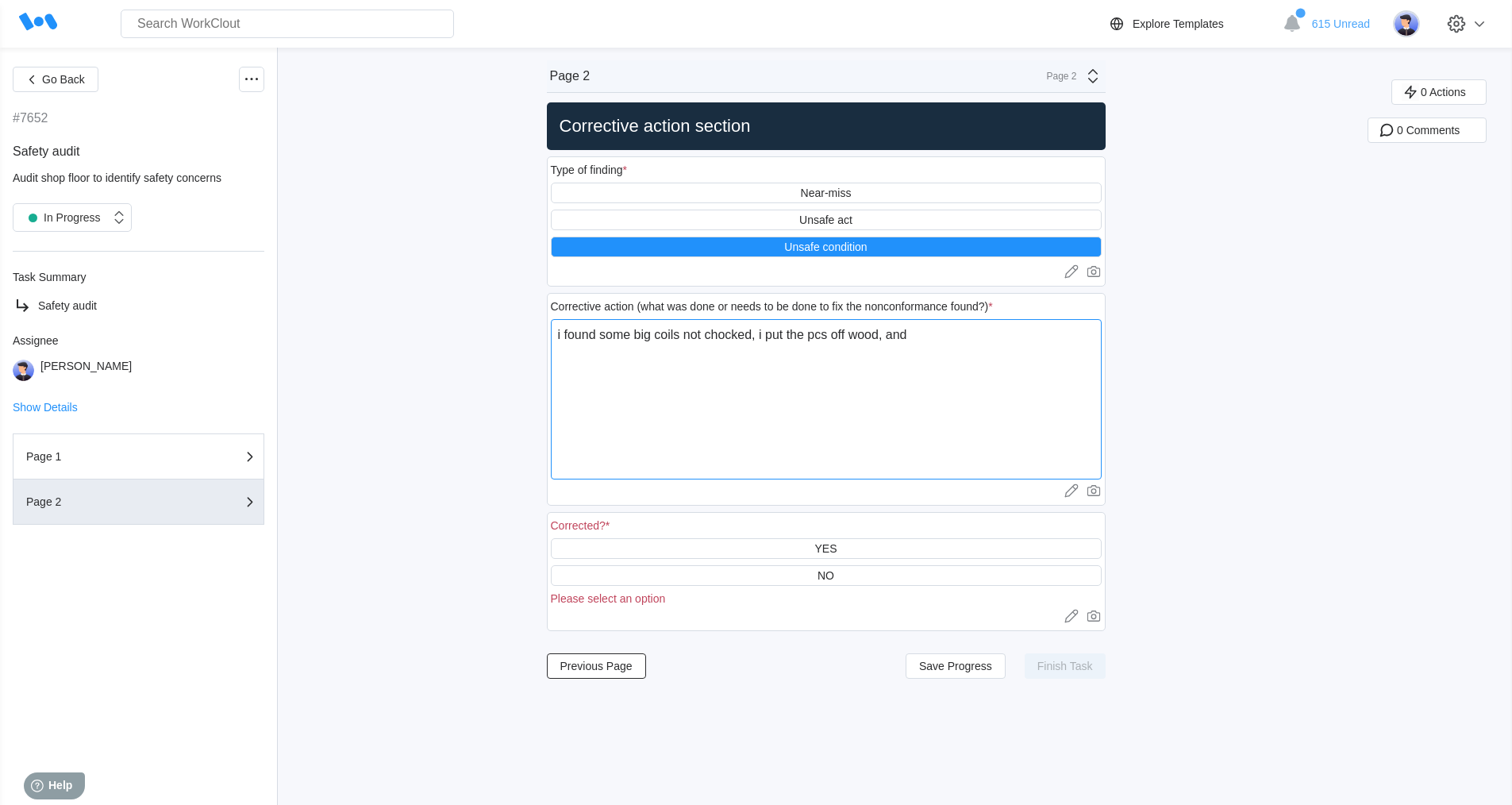
type textarea "x"
type textarea "i found some big coils not chocked, i put the pcs off wood, and f"
type textarea "x"
type textarea "i found some big coils not chocked, i put the pcs off wood, and fi"
type textarea "x"
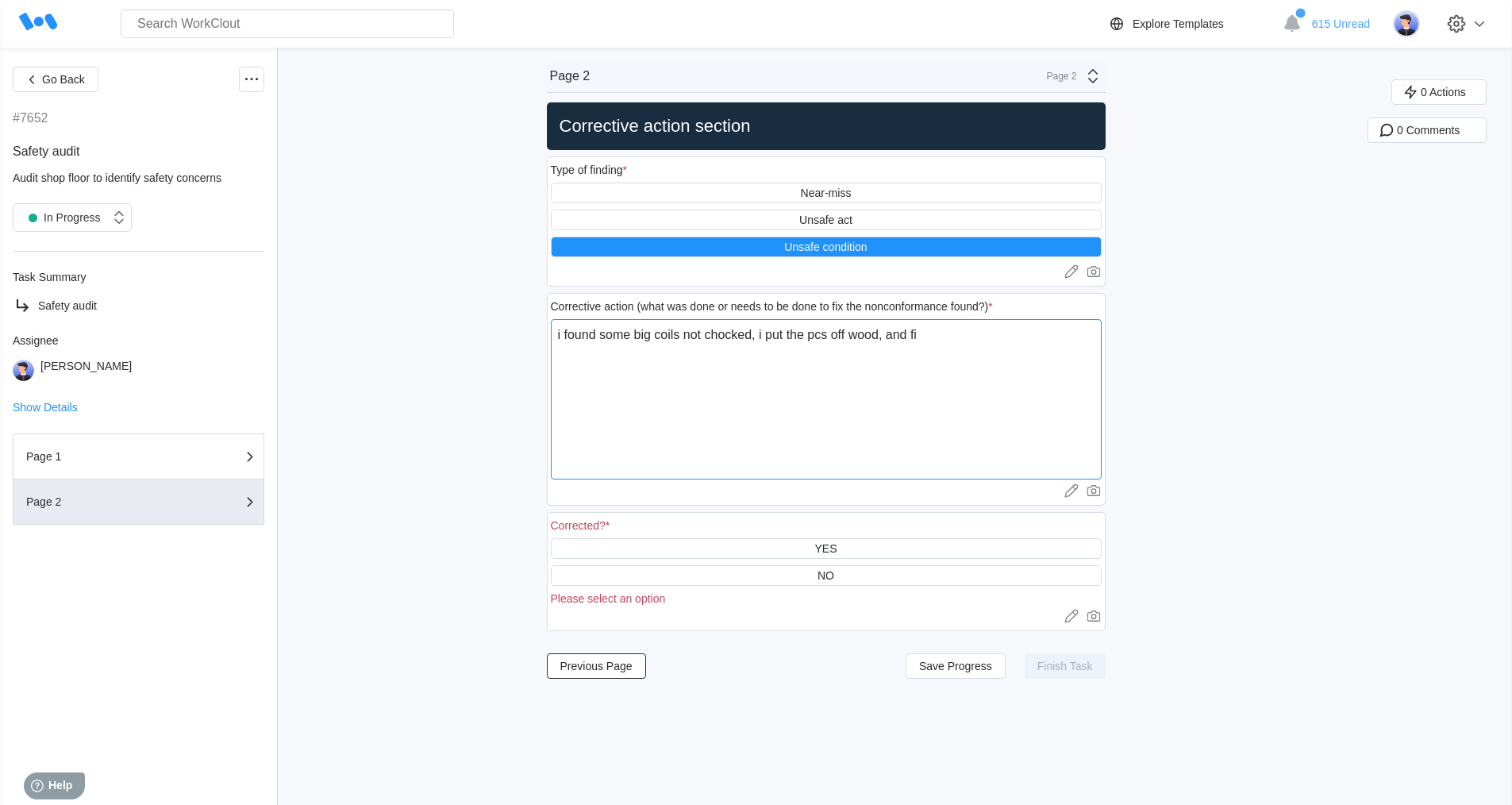
type textarea "i found some big coils not chocked, i put the pcs off wood, and fix"
type textarea "x"
type textarea "i found some big coils not chocked, i put the pcs off wood, and fix"
type textarea "x"
type textarea "i found some big coils not chocked, i put the pcs off wood, and fix t"
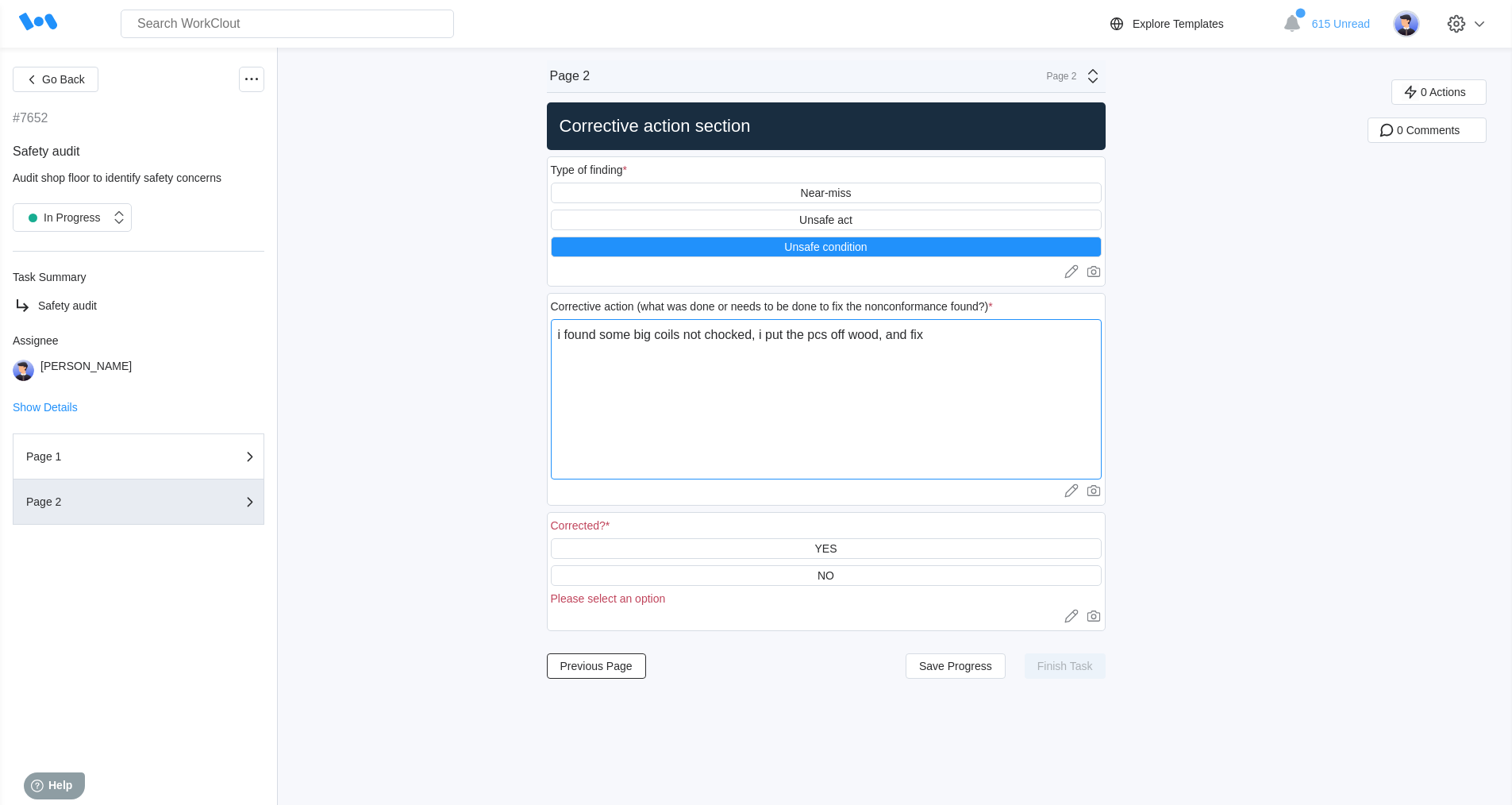
type textarea "x"
type textarea "i found some big coils not chocked, i put the pcs off wood, and fix th"
type textarea "x"
type textarea "i found some big coils not chocked, i put the pcs off wood, and fix tho"
type textarea "x"
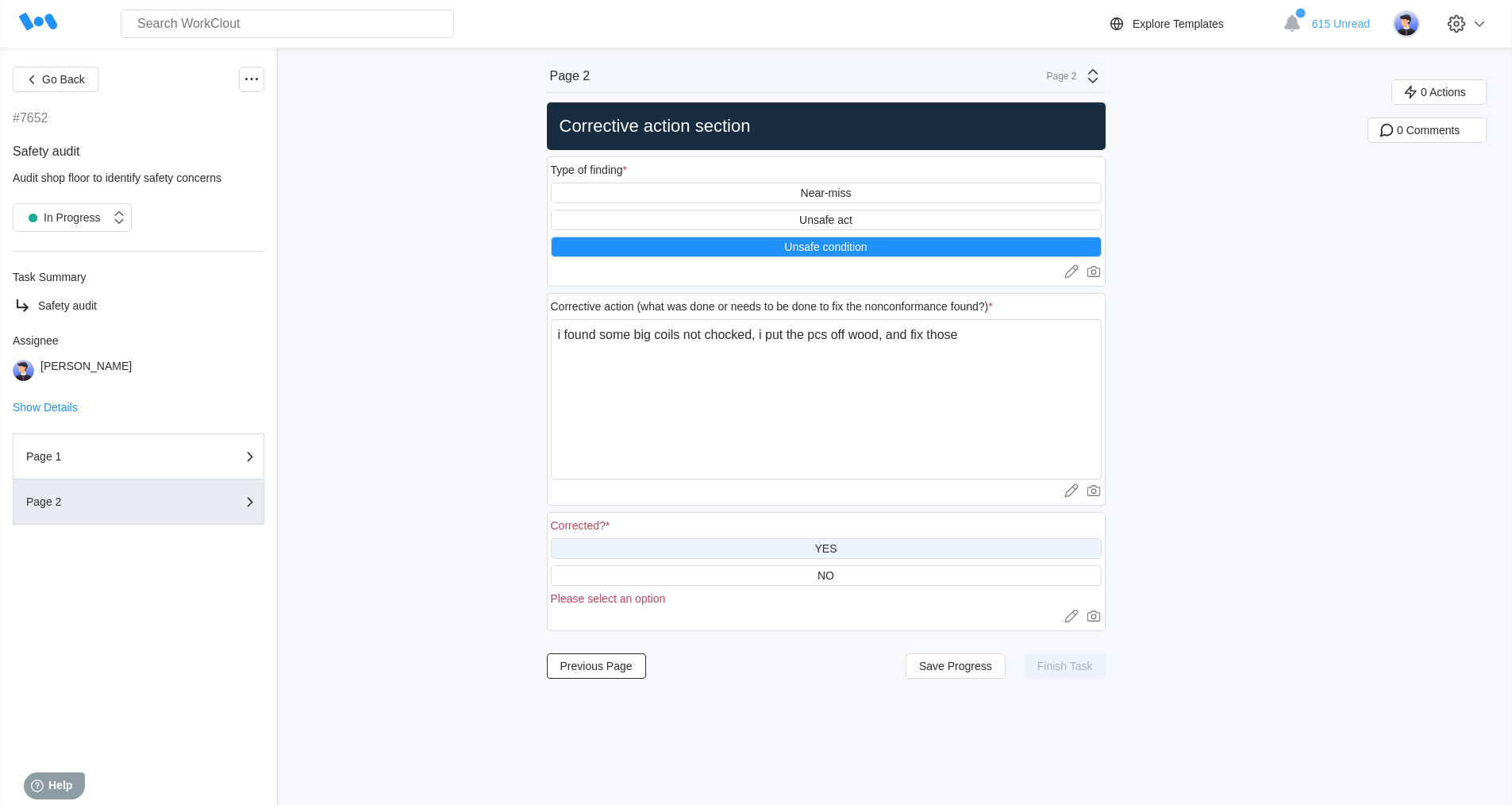
click at [837, 546] on div "YES" at bounding box center [825, 548] width 22 height 13
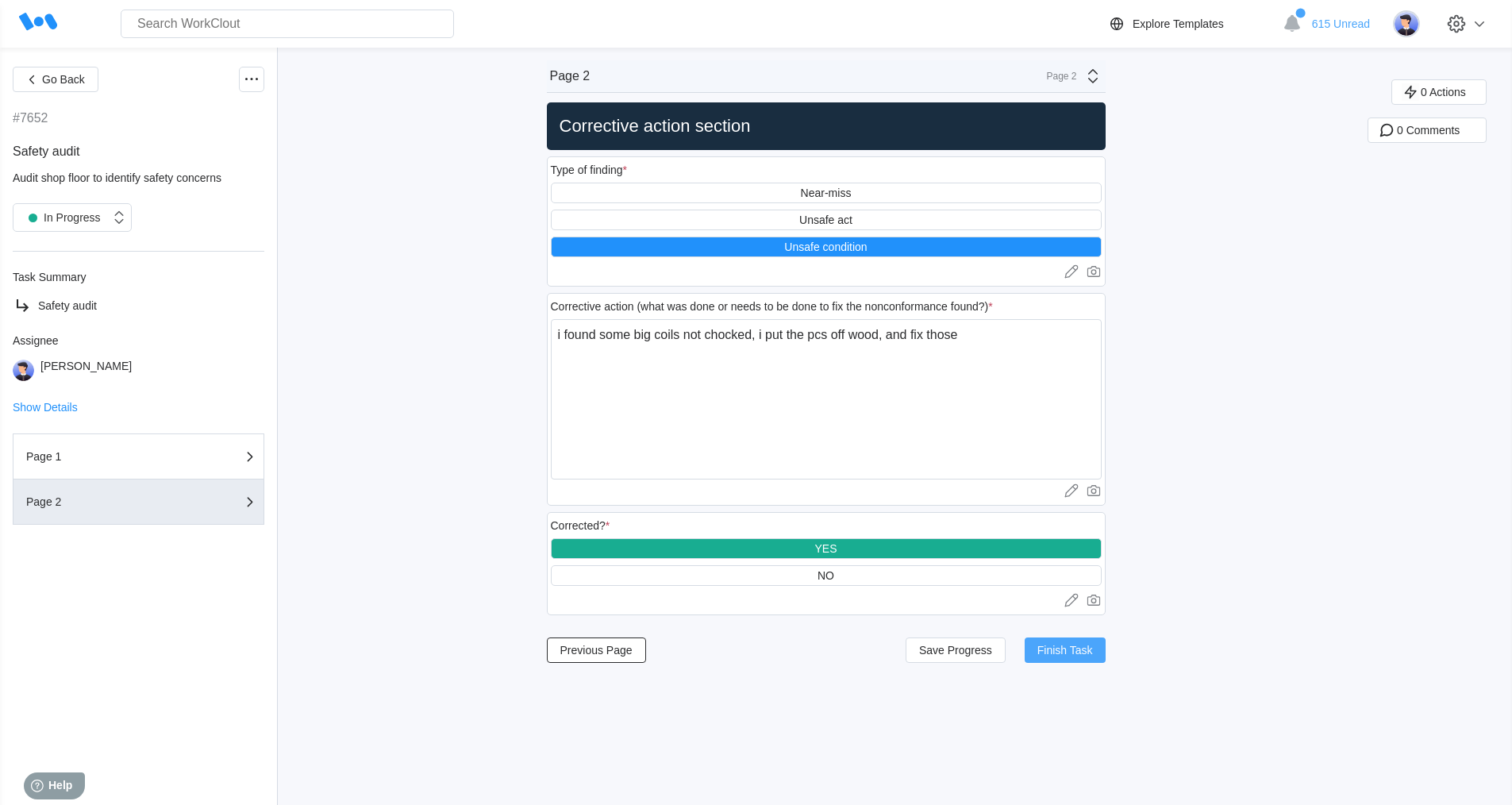
click at [1071, 643] on button "Finish Task" at bounding box center [1065, 650] width 81 height 25
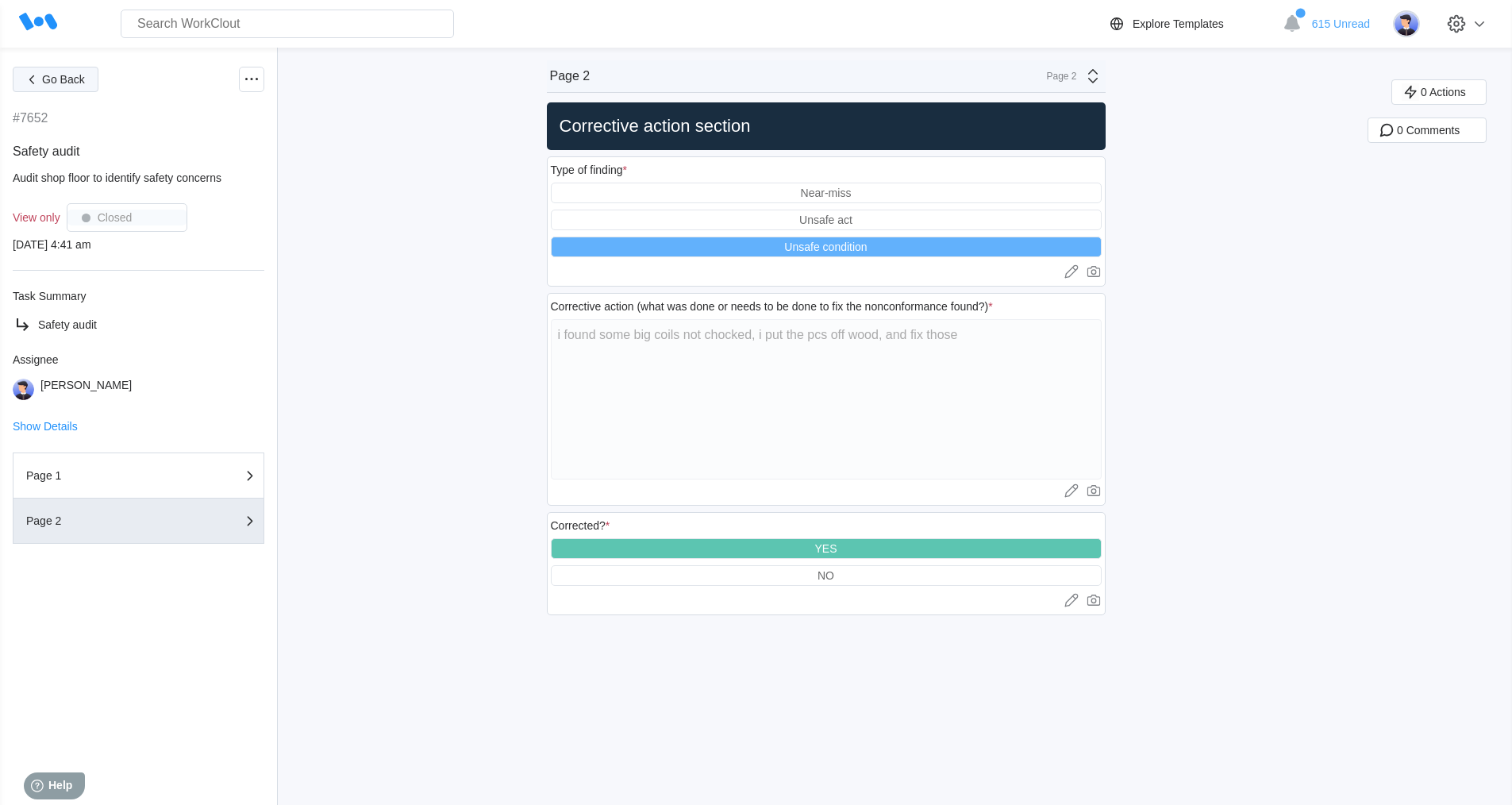
click at [53, 79] on span "Go Back" at bounding box center [64, 80] width 43 height 12
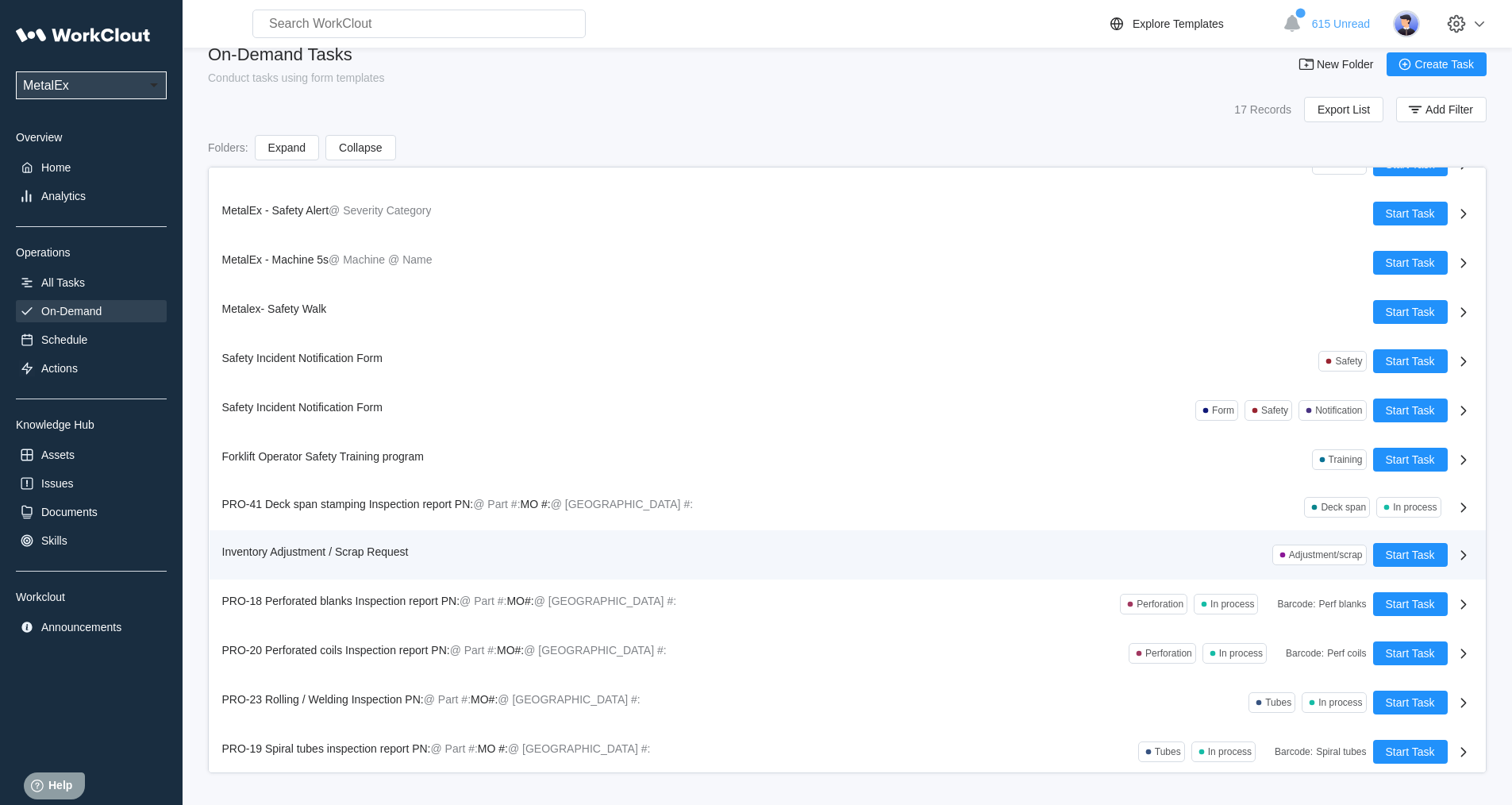
scroll to position [229, 0]
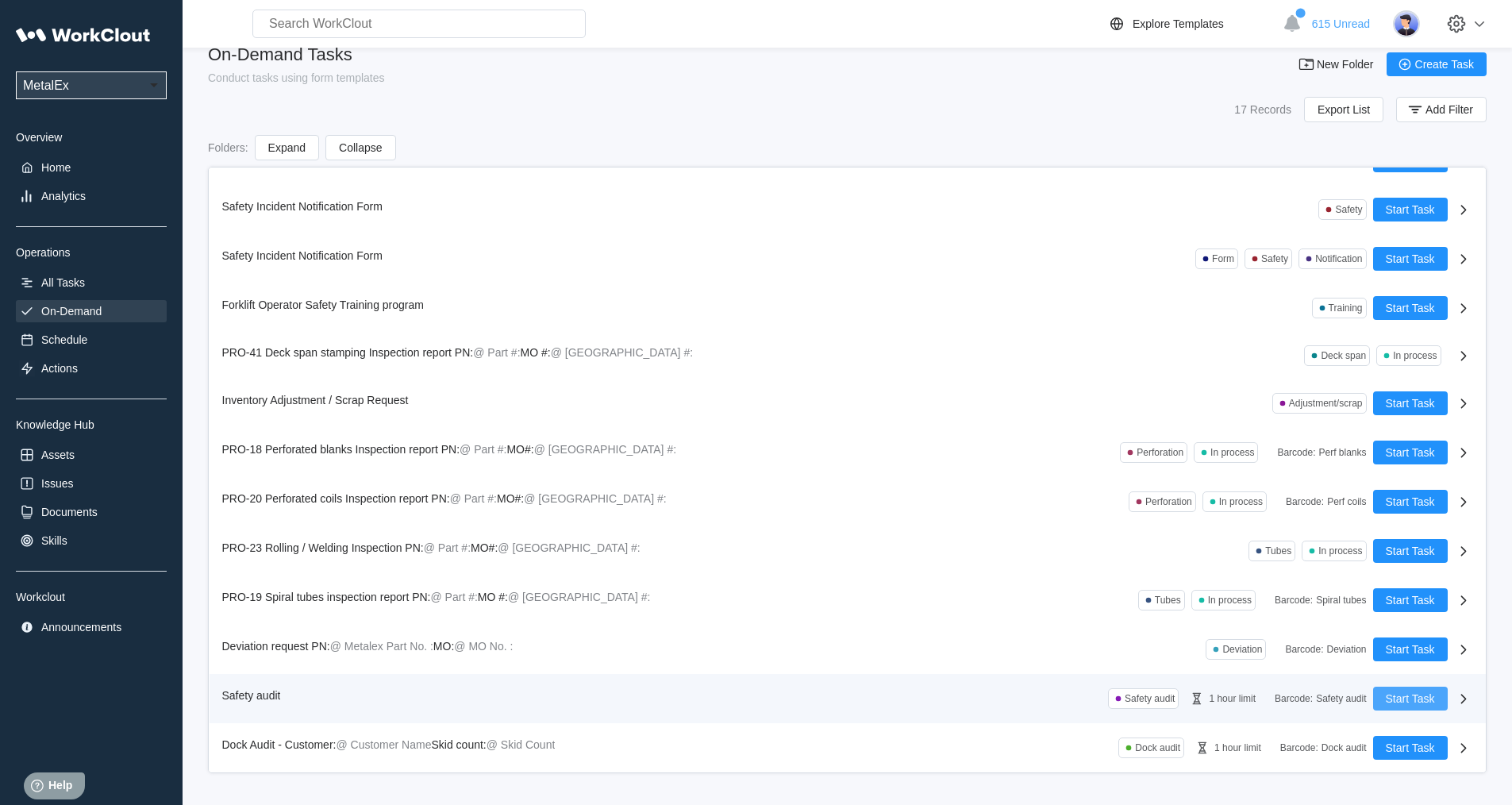
click at [1402, 697] on span "Start Task" at bounding box center [1410, 699] width 49 height 12
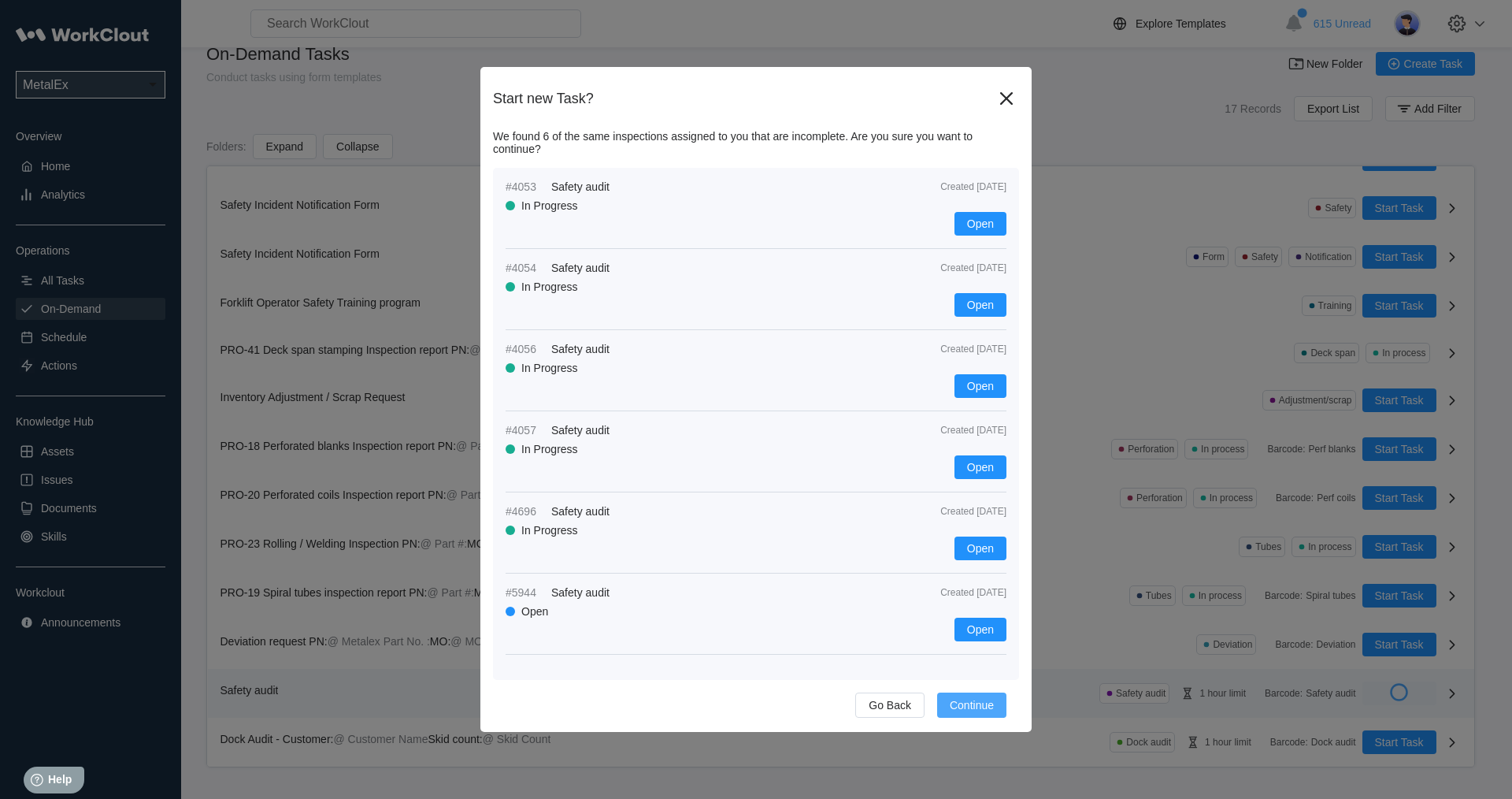
click at [970, 702] on span "Continue" at bounding box center [971, 705] width 44 height 11
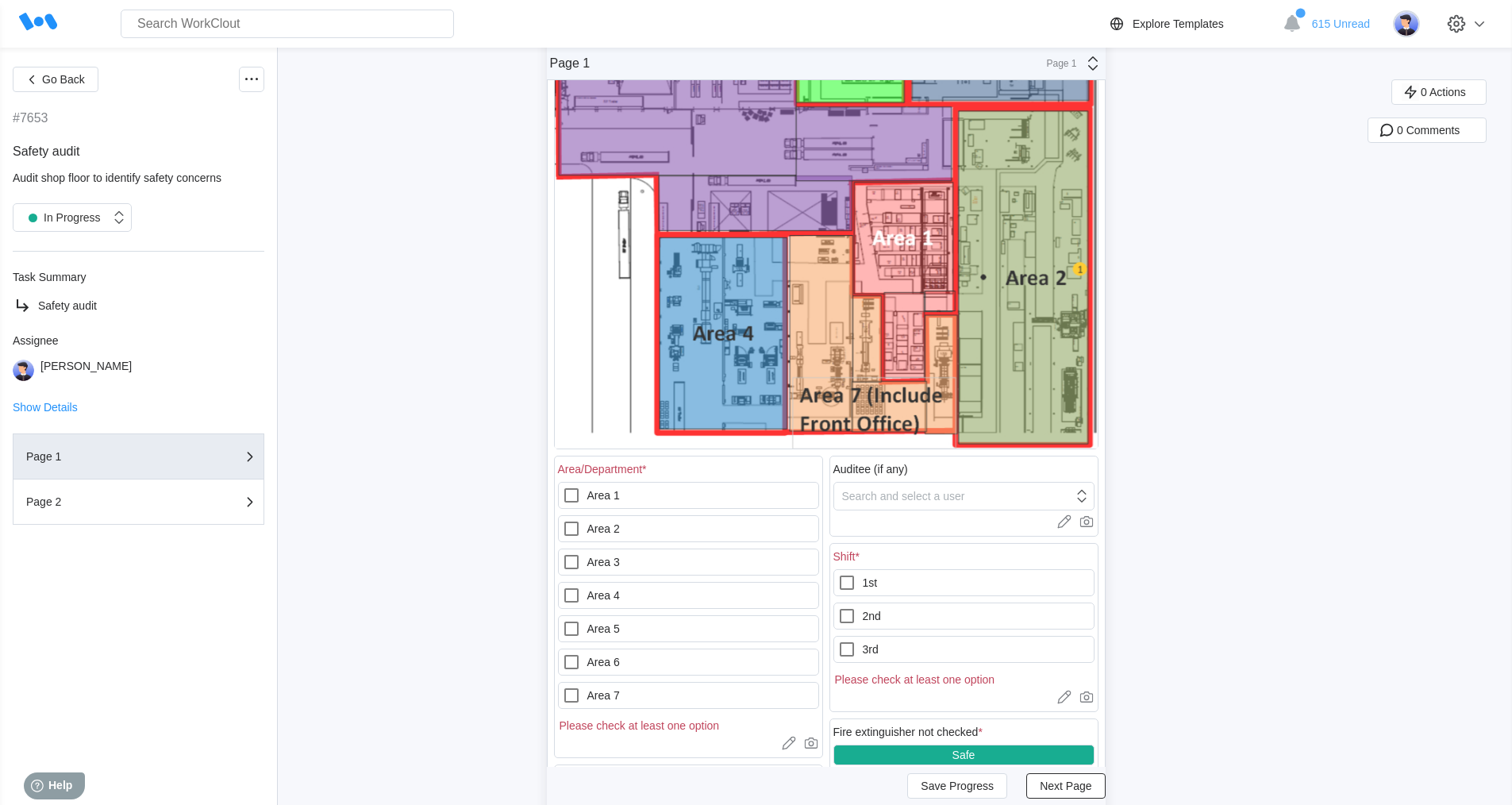
scroll to position [318, 0]
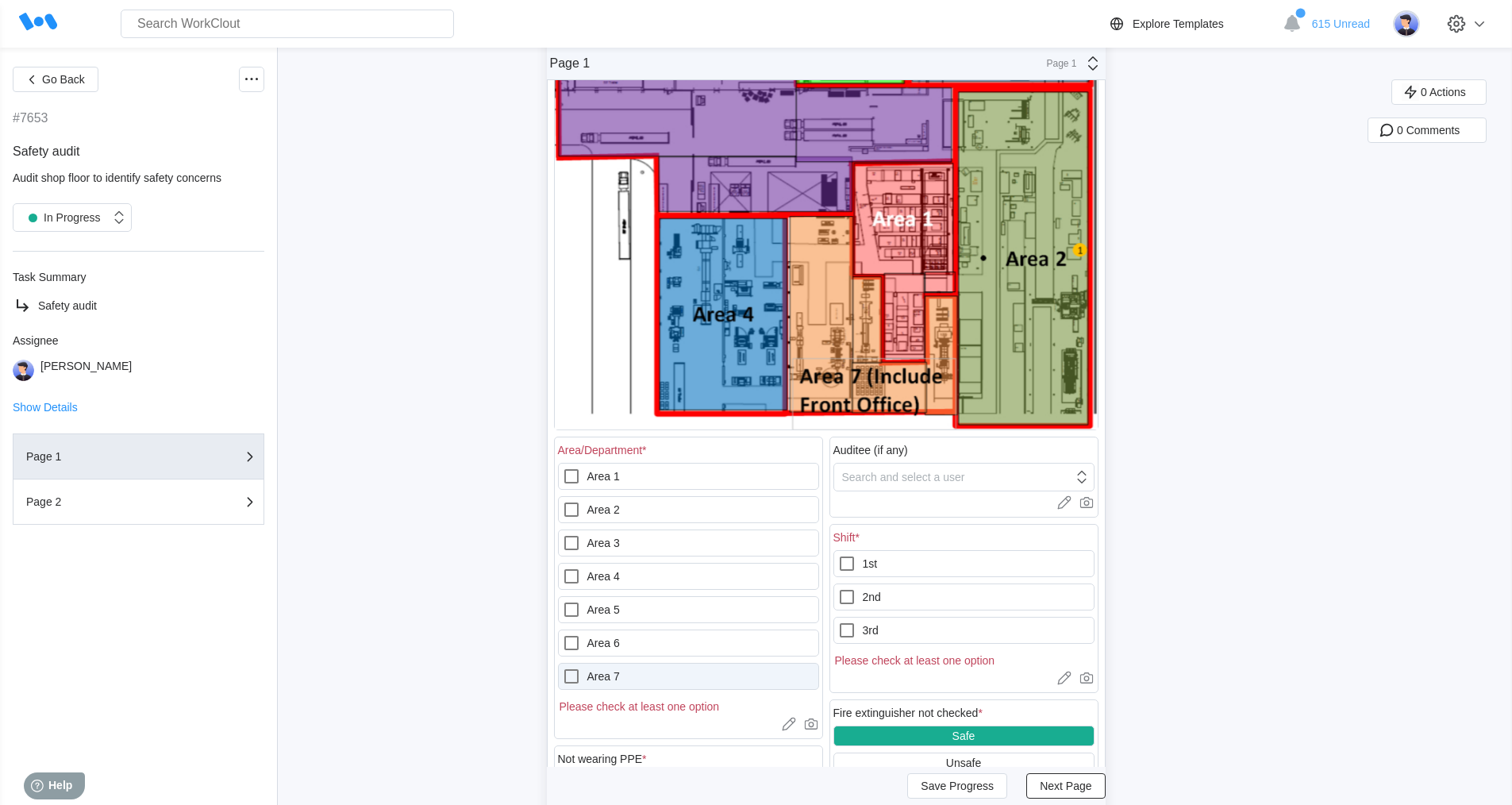
click at [576, 673] on icon at bounding box center [572, 676] width 19 height 19
click at [562, 667] on 7 "Area 7" at bounding box center [562, 666] width 1 height 1
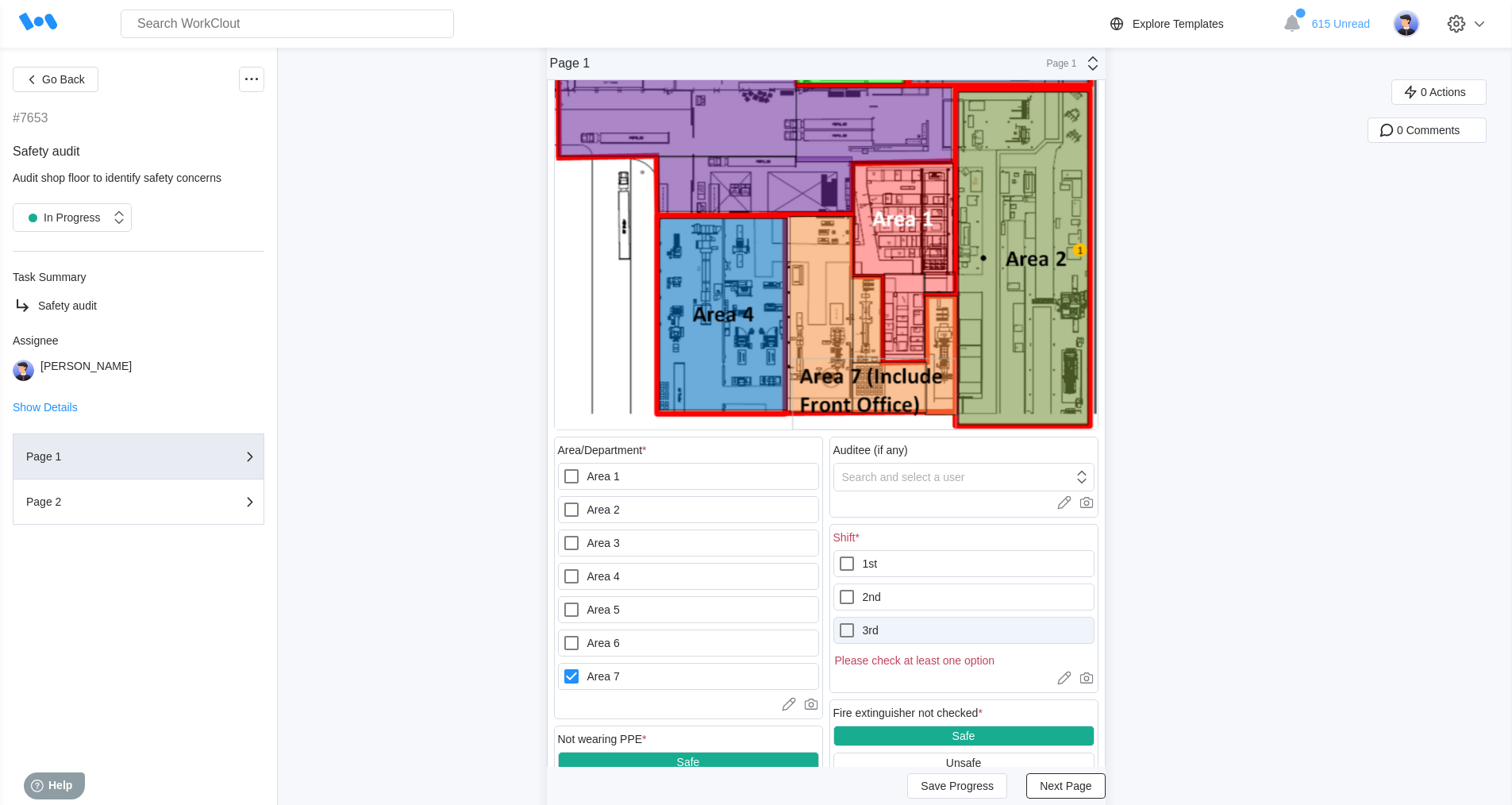
click at [852, 632] on icon at bounding box center [847, 631] width 19 height 19
click at [838, 621] on input "3rd" at bounding box center [838, 621] width 1 height 1
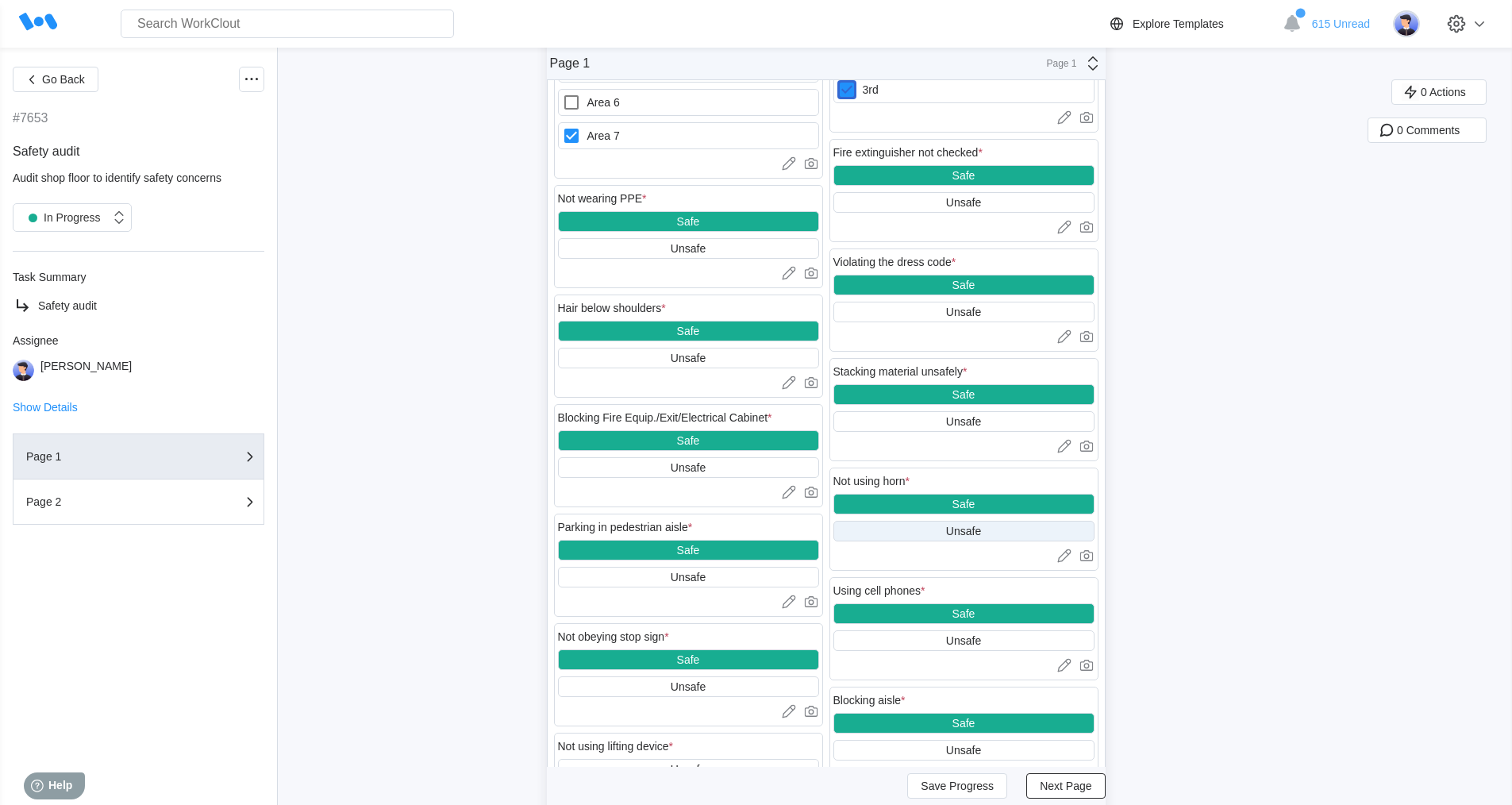
scroll to position [873, 0]
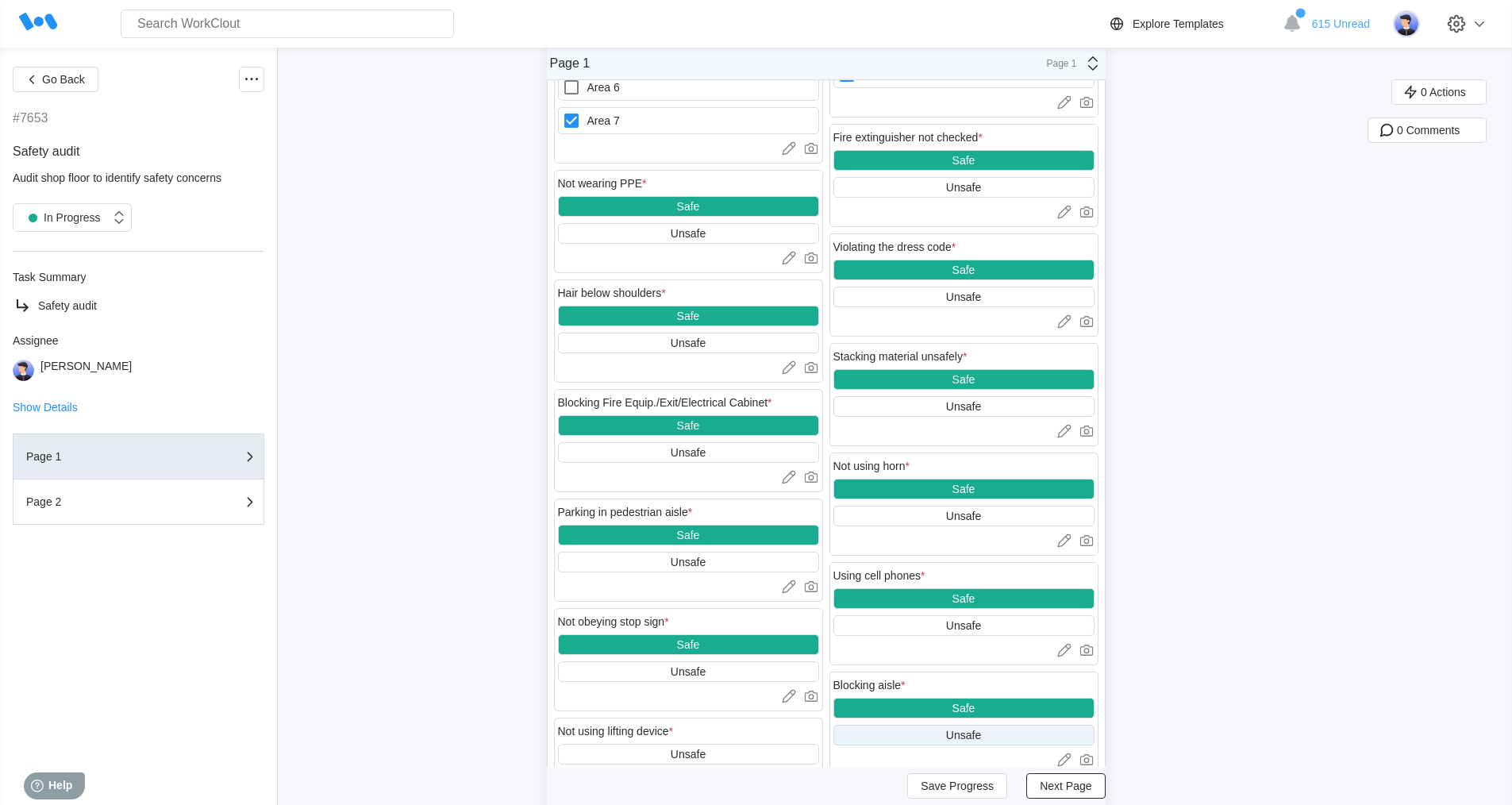
click at [965, 735] on div "Unsafe" at bounding box center [964, 735] width 35 height 13
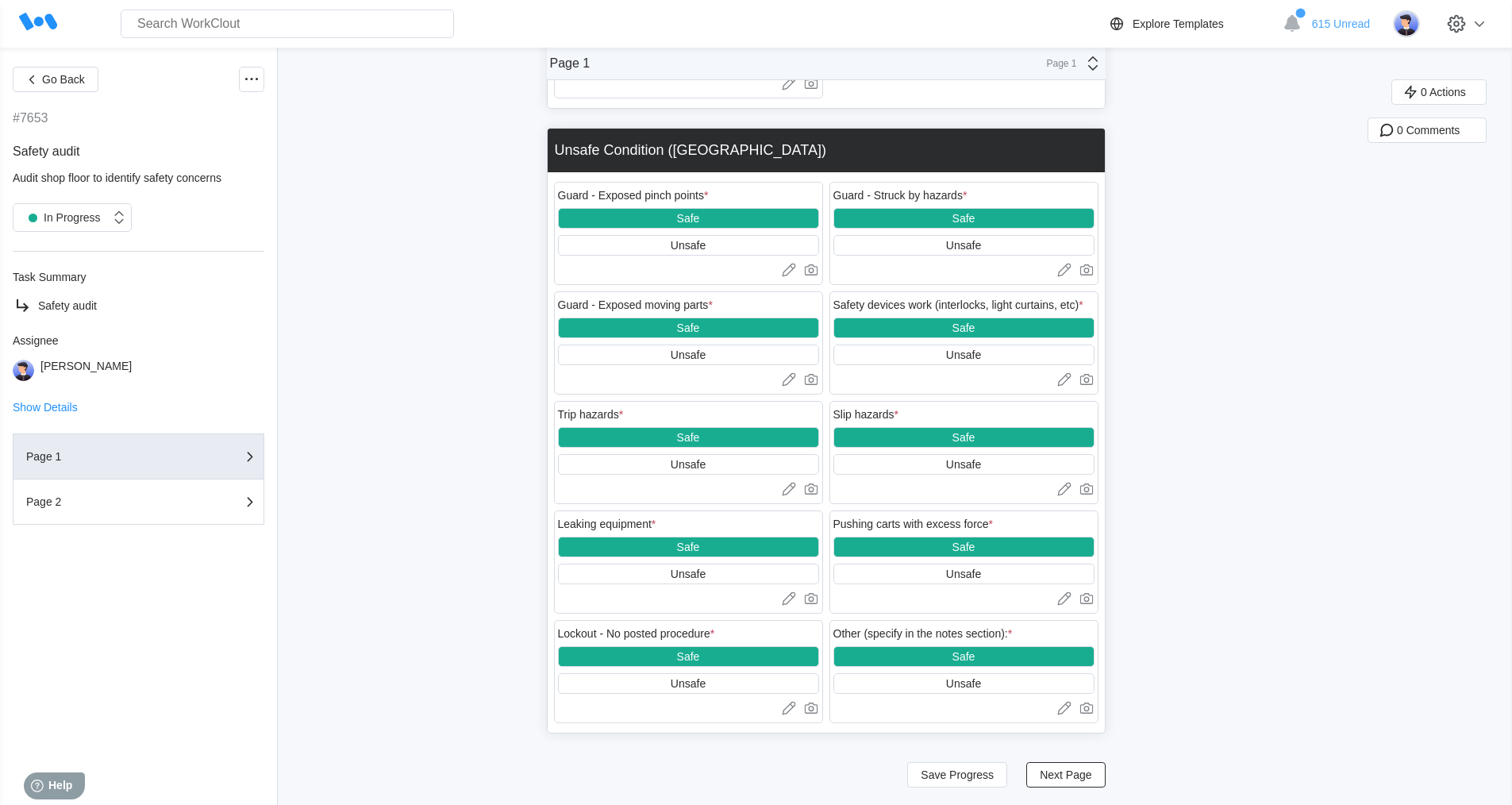
scroll to position [2144, 0]
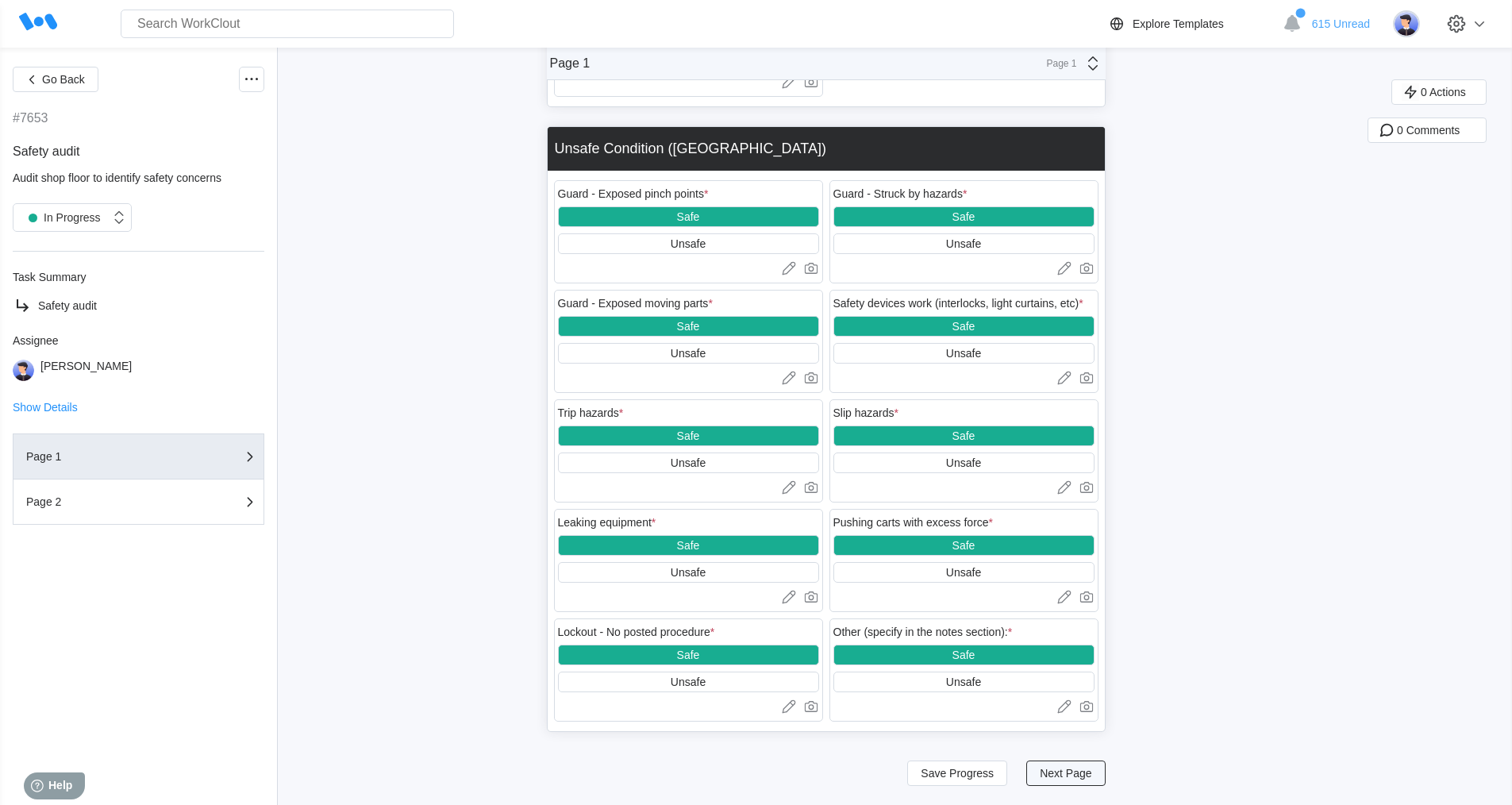
click at [1065, 774] on span "Next Page" at bounding box center [1066, 773] width 52 height 12
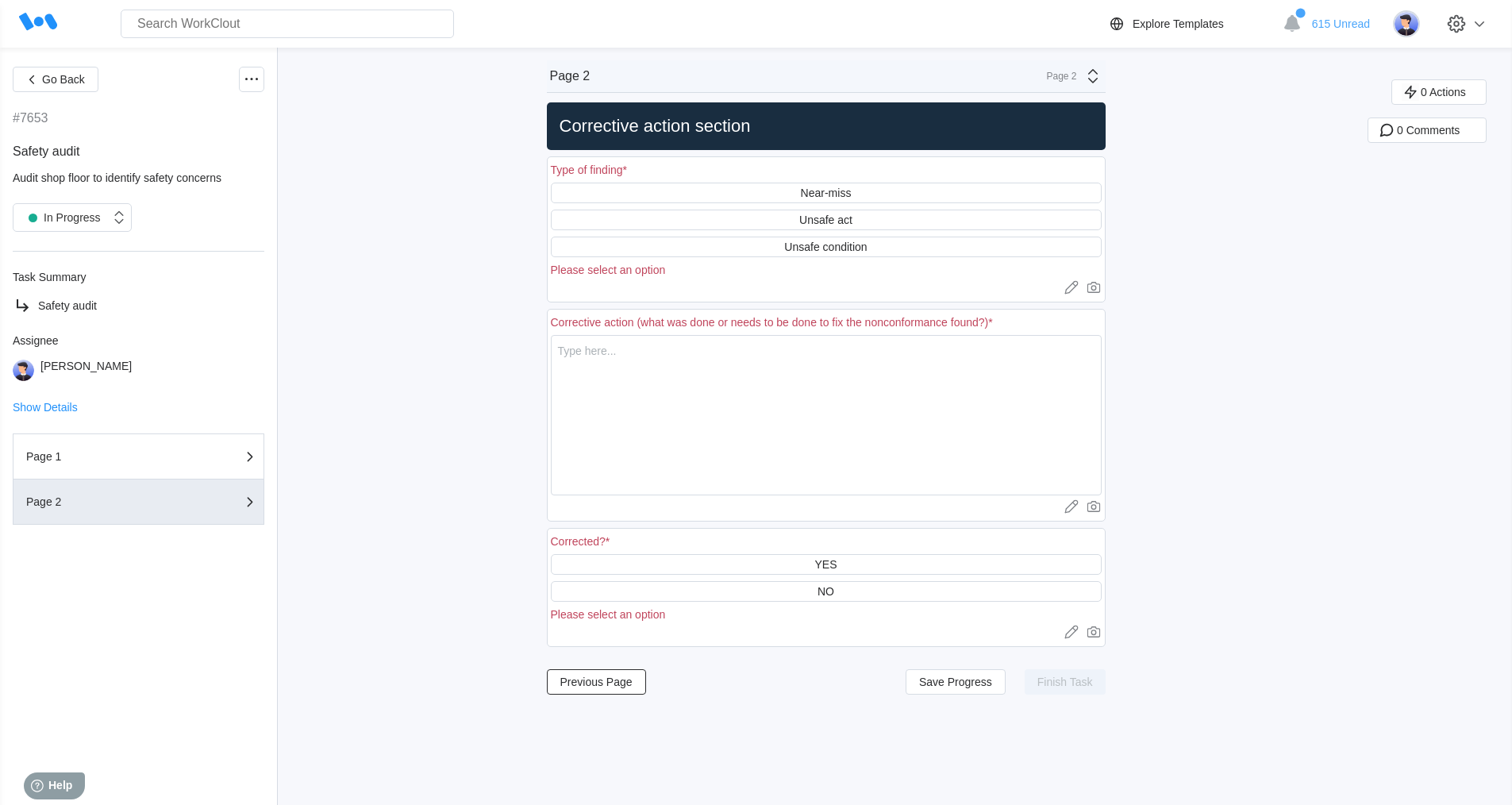
scroll to position [0, 0]
click at [838, 251] on div "Unsafe condition" at bounding box center [825, 247] width 83 height 13
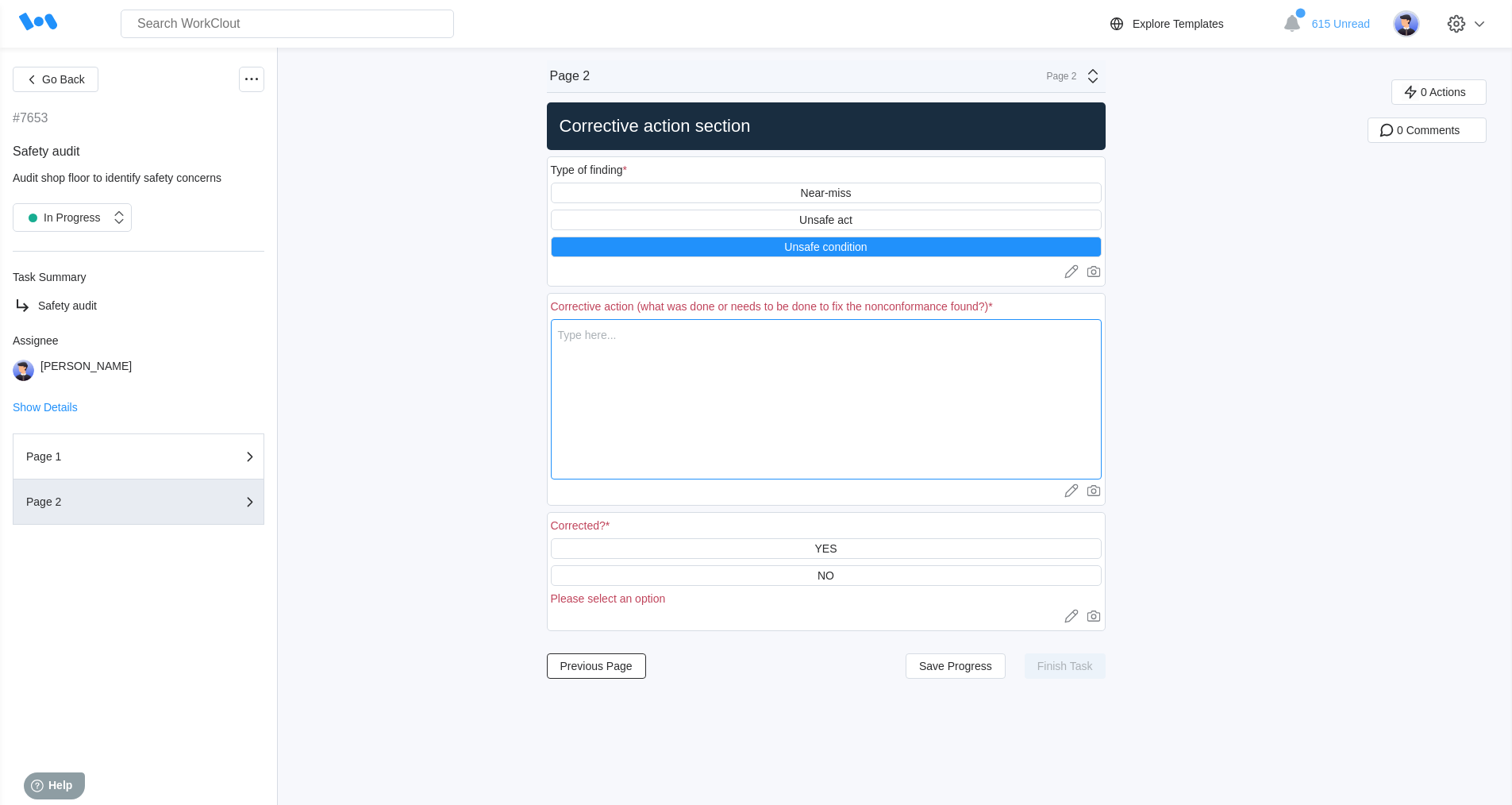
click at [656, 357] on textarea at bounding box center [826, 399] width 551 height 161
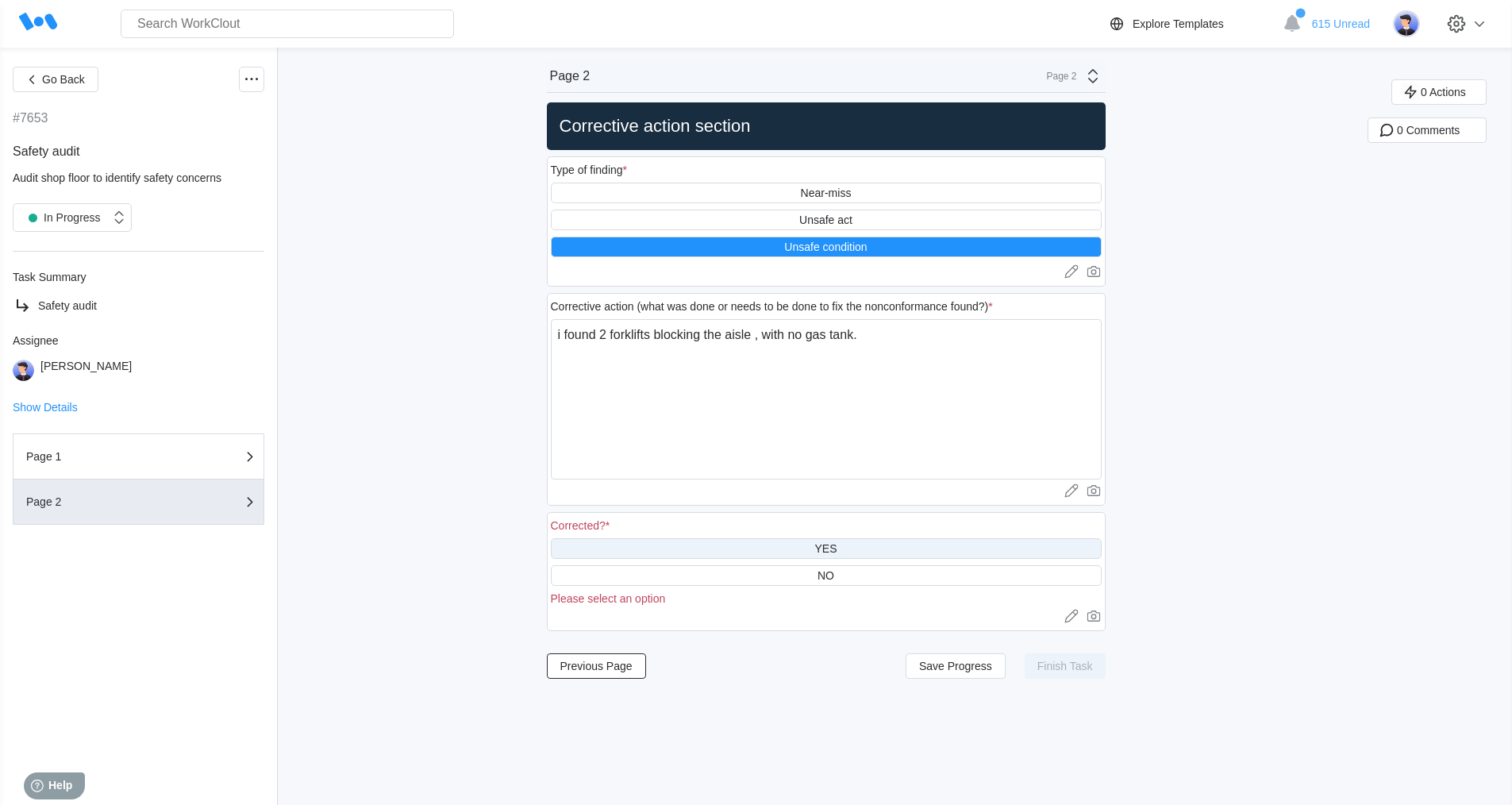
click at [834, 546] on div "YES" at bounding box center [825, 548] width 22 height 13
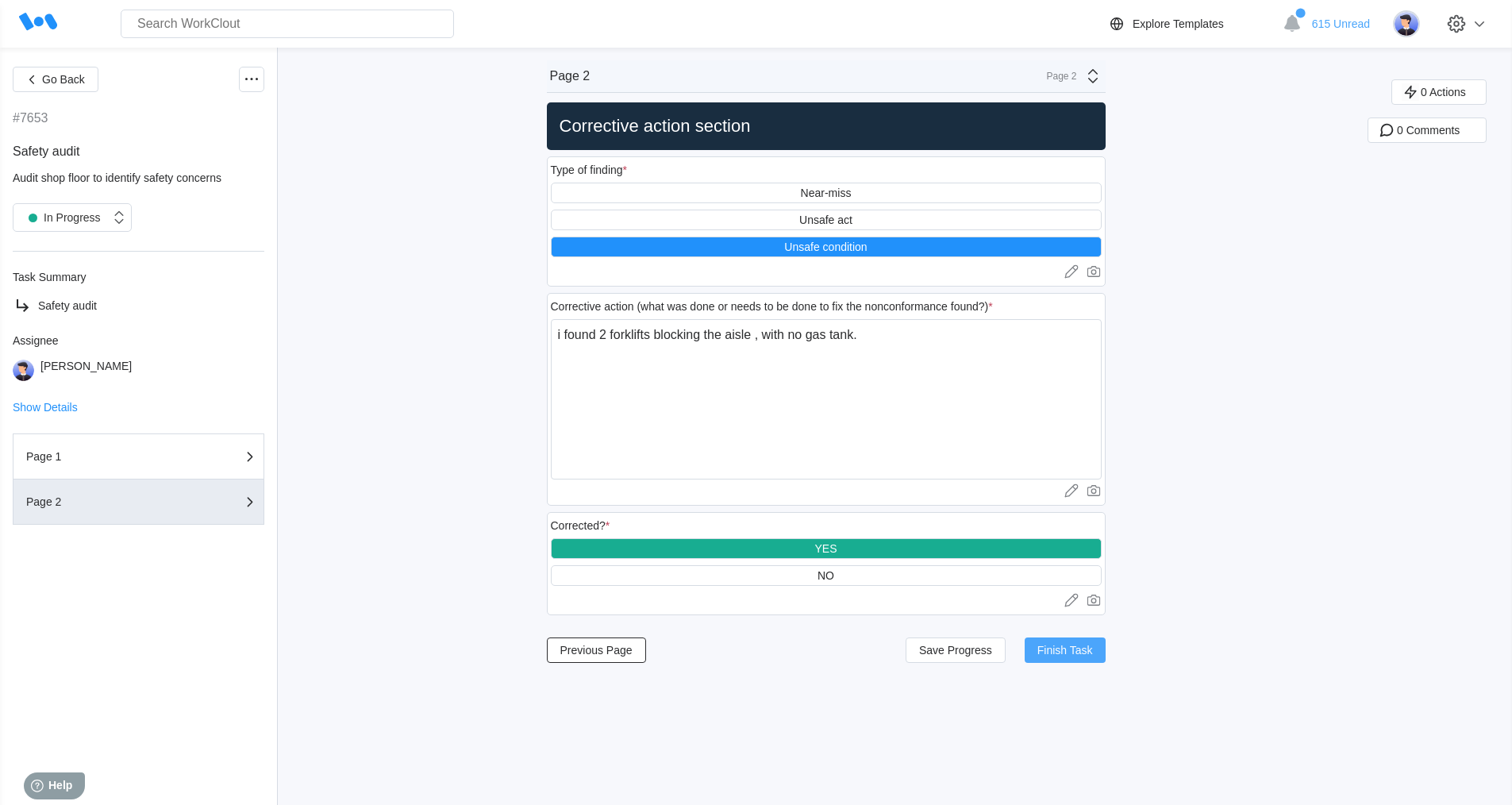
click at [1073, 647] on span "Finish Task" at bounding box center [1065, 650] width 56 height 12
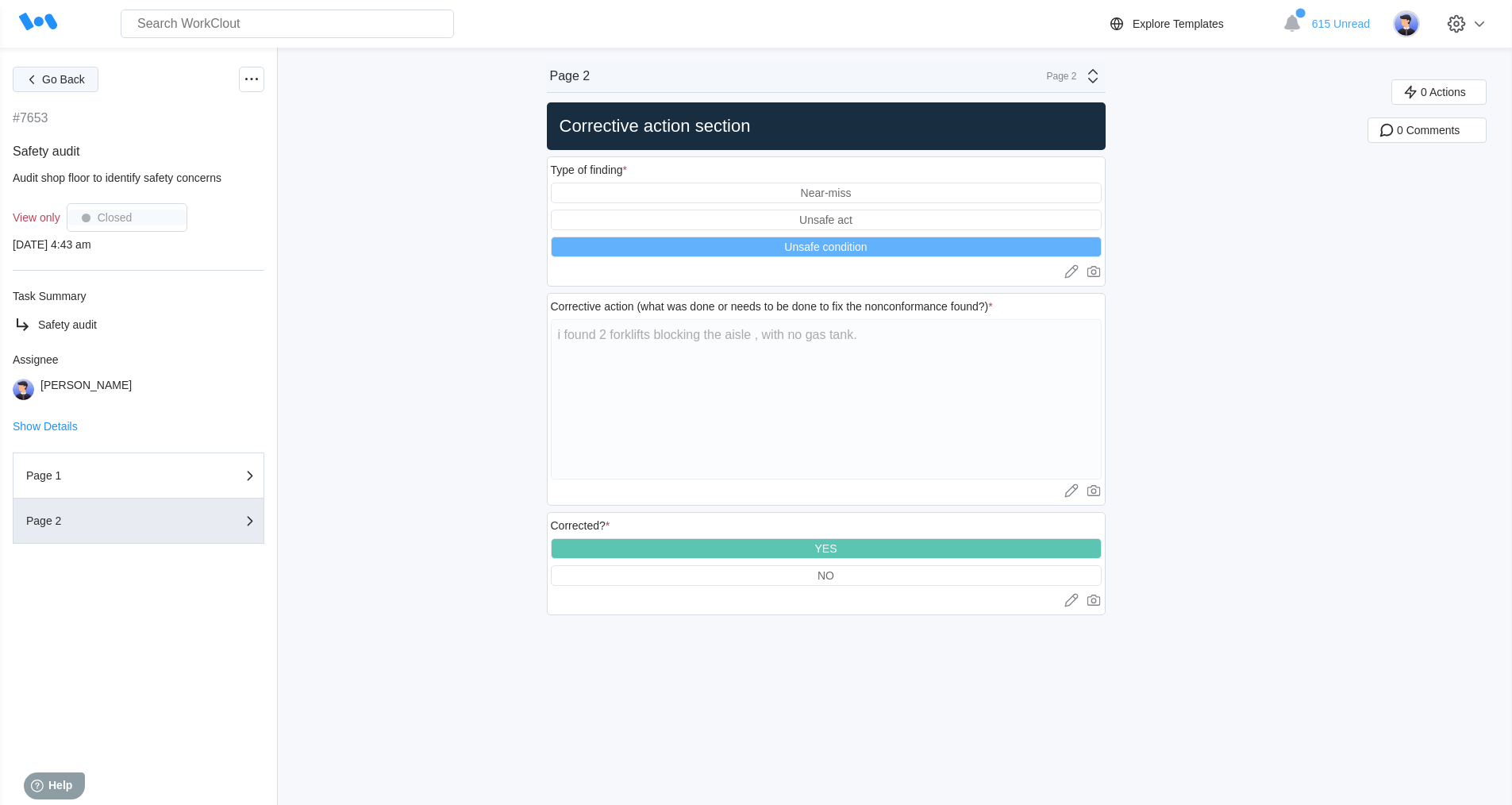
click at [71, 78] on span "Go Back" at bounding box center [64, 80] width 43 height 12
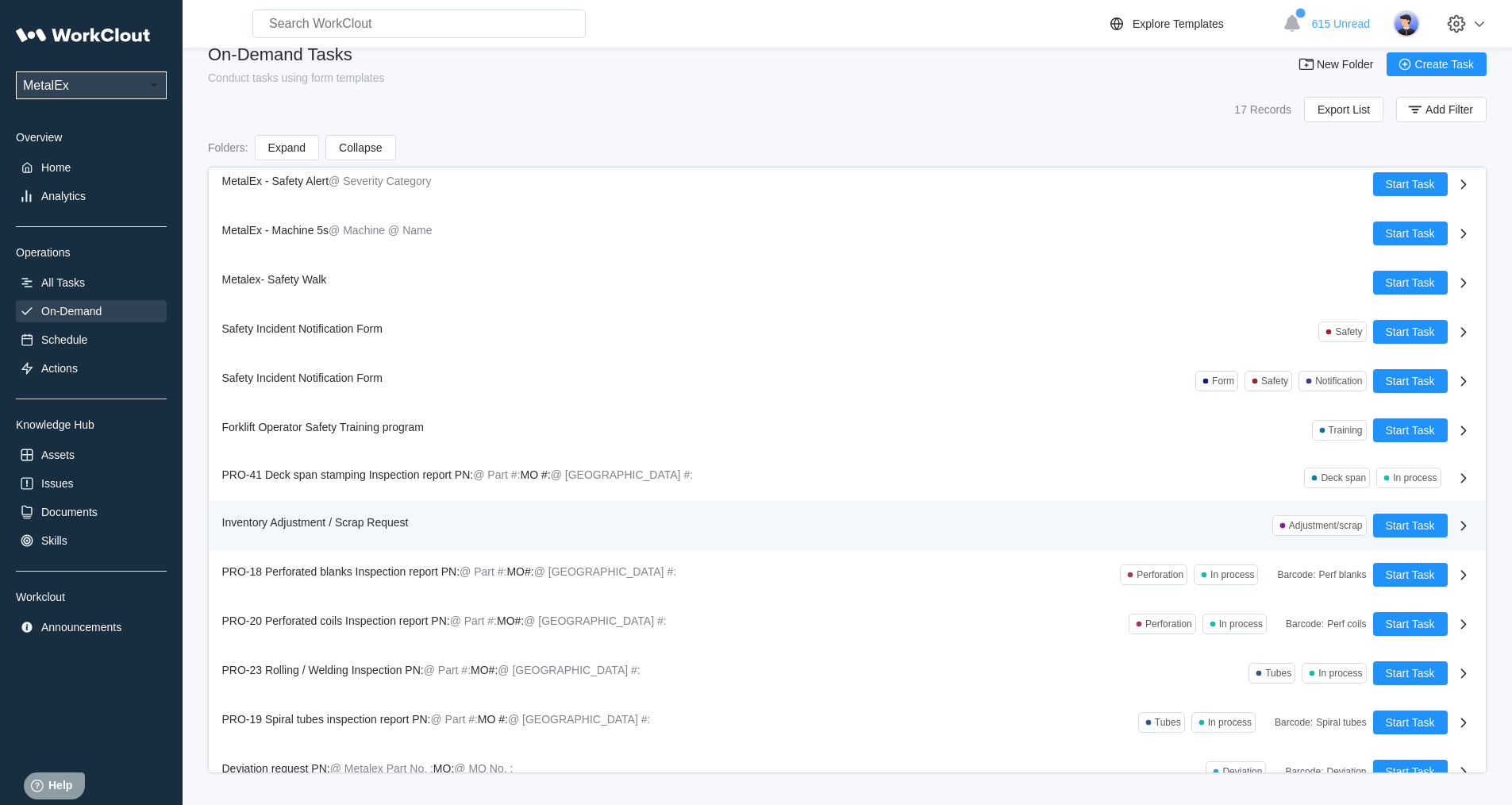
scroll to position [229, 0]
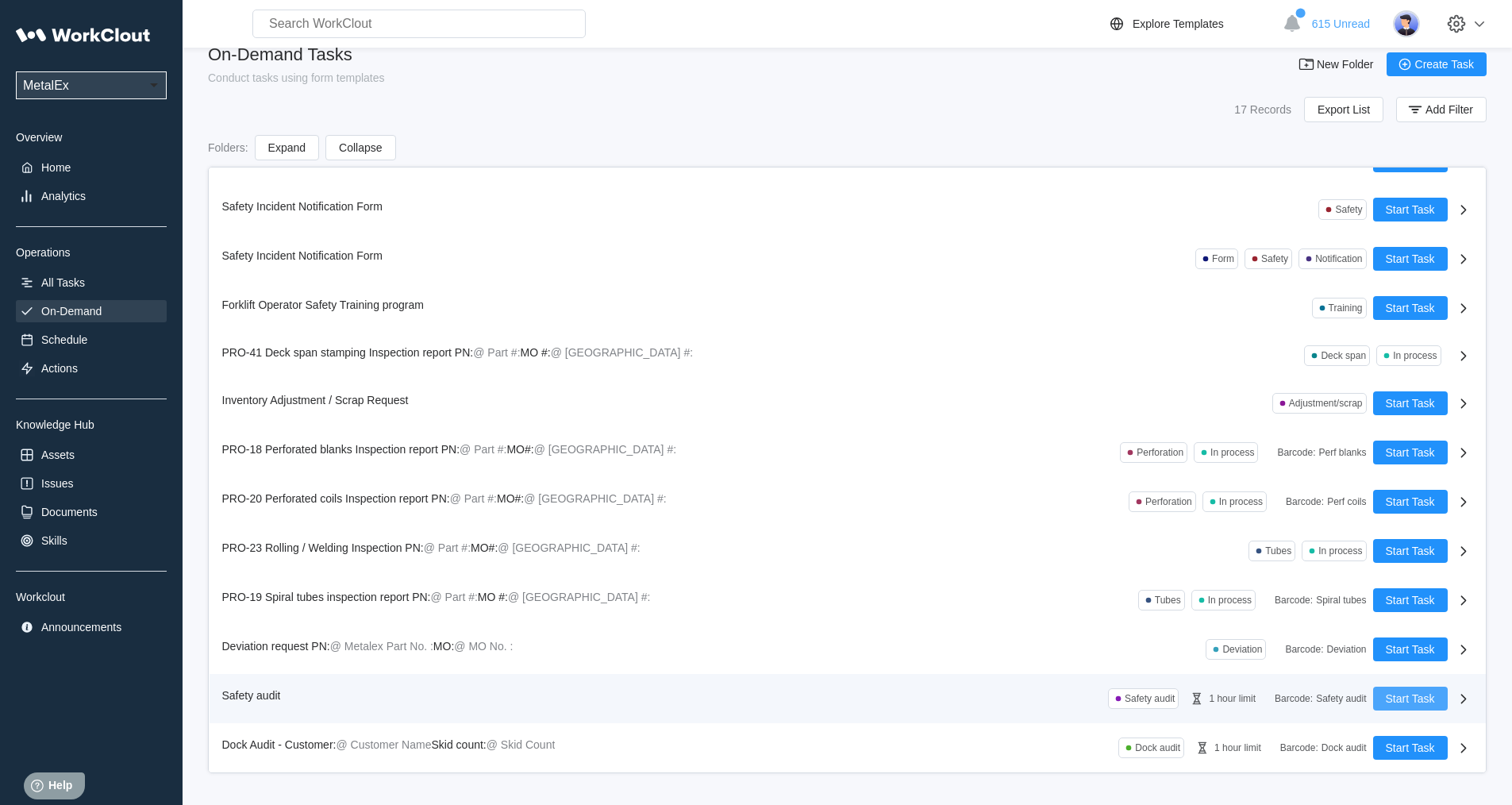
click at [1399, 695] on span "Start Task" at bounding box center [1410, 699] width 49 height 12
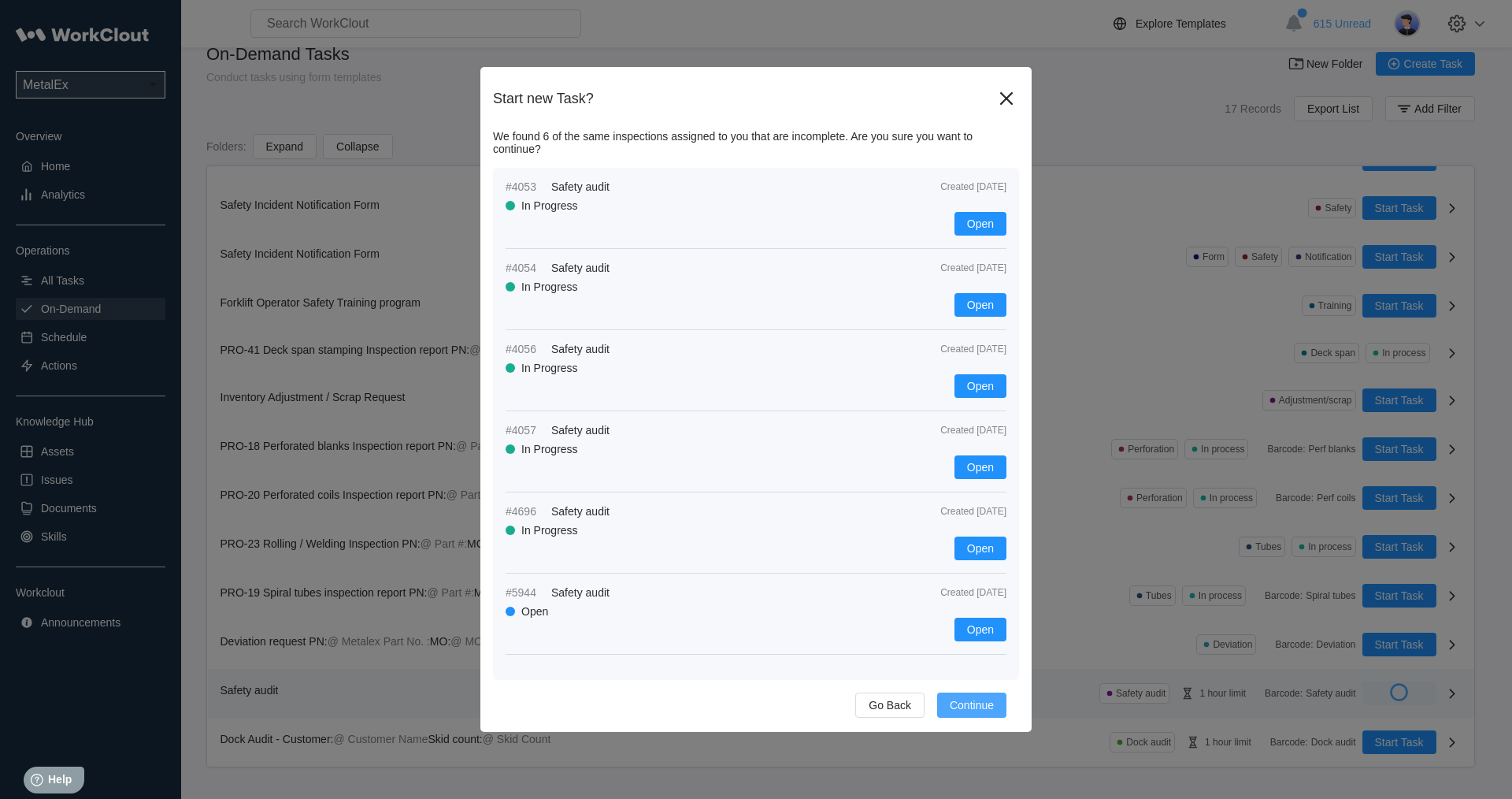
click at [988, 705] on span "Continue" at bounding box center [971, 705] width 44 height 11
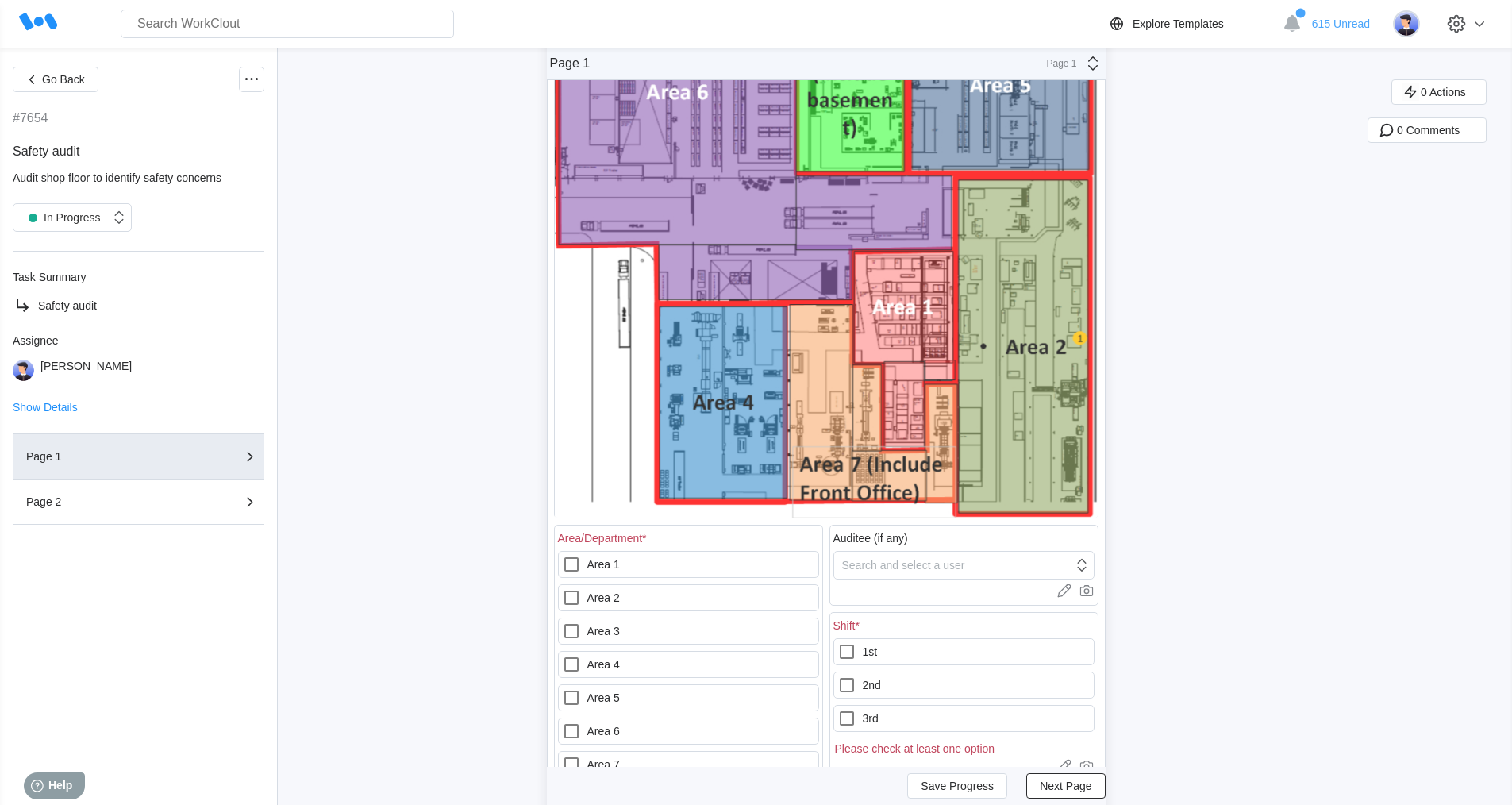
scroll to position [238, 0]
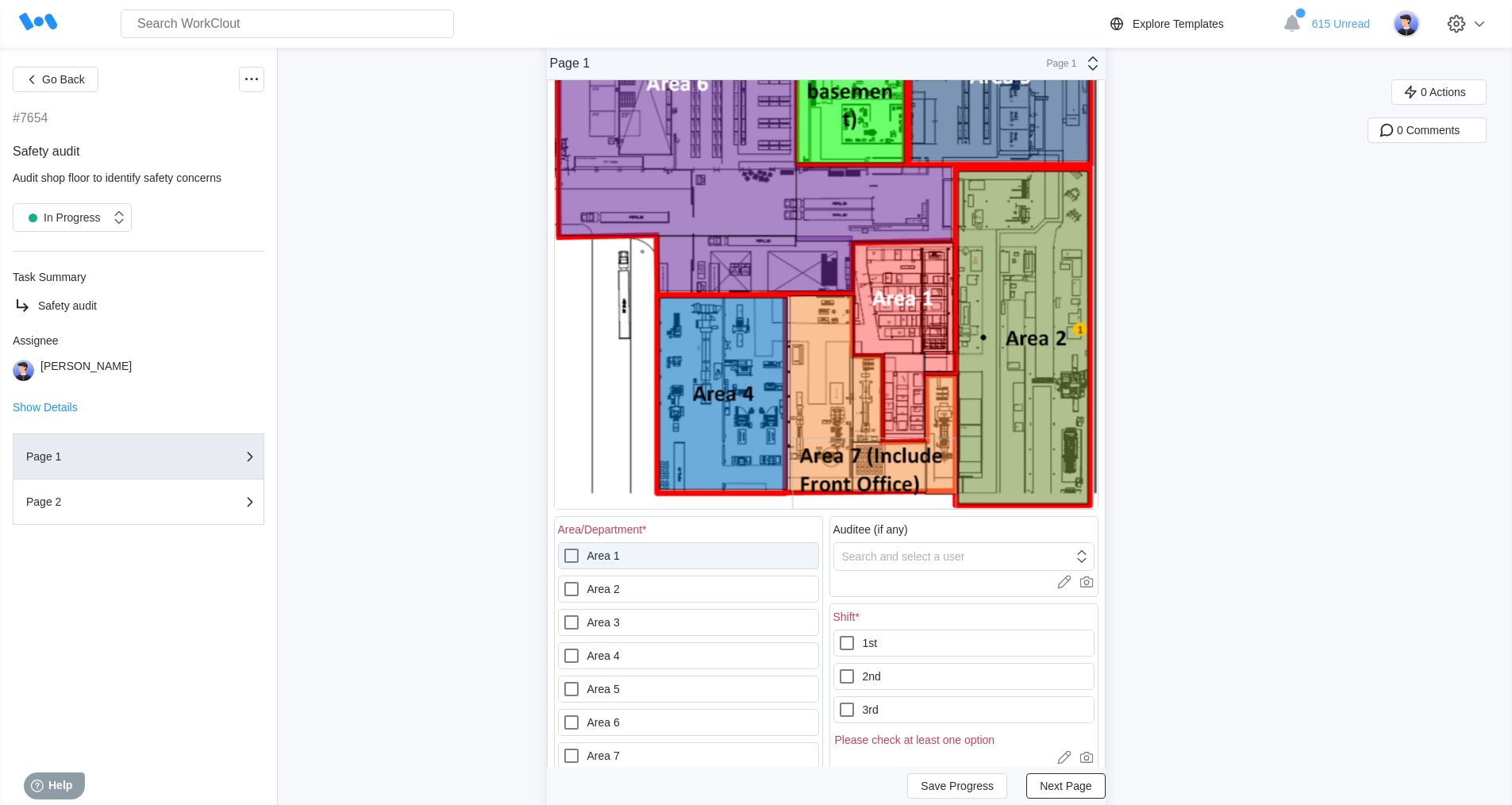
click at [579, 556] on icon at bounding box center [572, 556] width 19 height 19
click at [562, 547] on 1 "Area 1" at bounding box center [562, 546] width 1 height 1
click at [856, 706] on icon at bounding box center [847, 710] width 19 height 19
click at [838, 701] on input "3rd" at bounding box center [838, 700] width 1 height 1
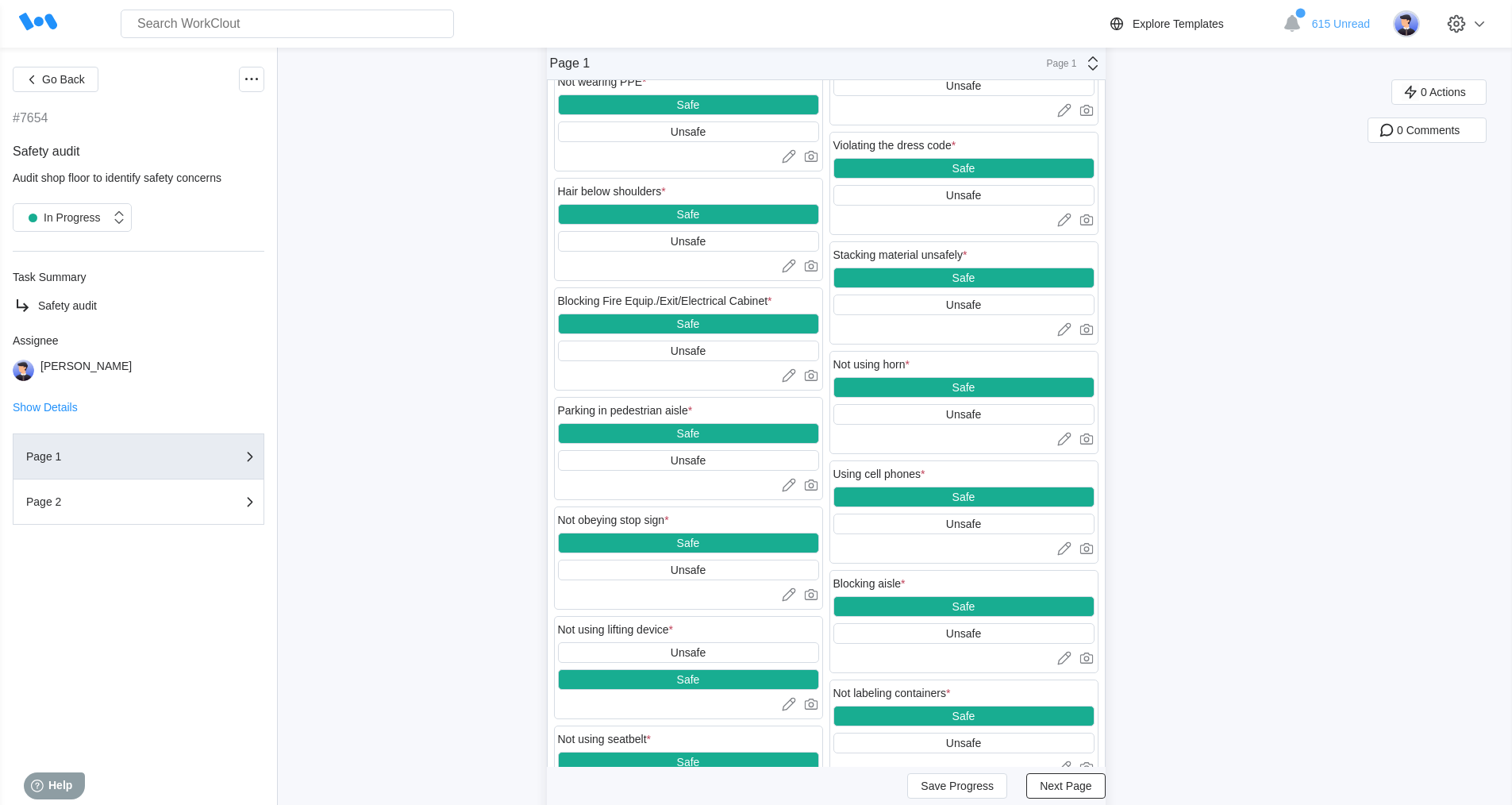
scroll to position [795, 0]
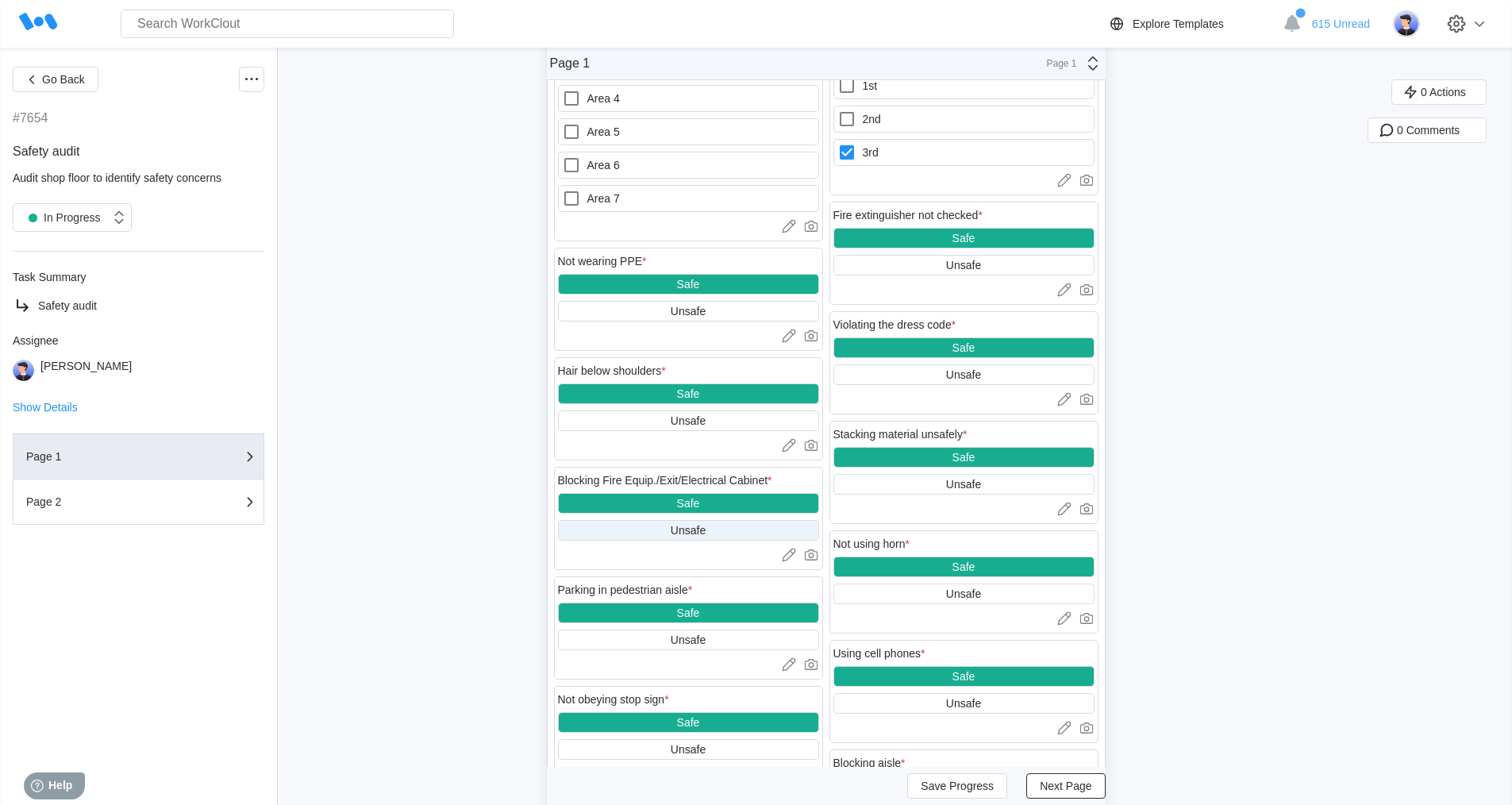
click at [722, 532] on div "Unsafe" at bounding box center [689, 530] width 261 height 20
click at [1068, 791] on span "Next Page" at bounding box center [1066, 786] width 52 height 12
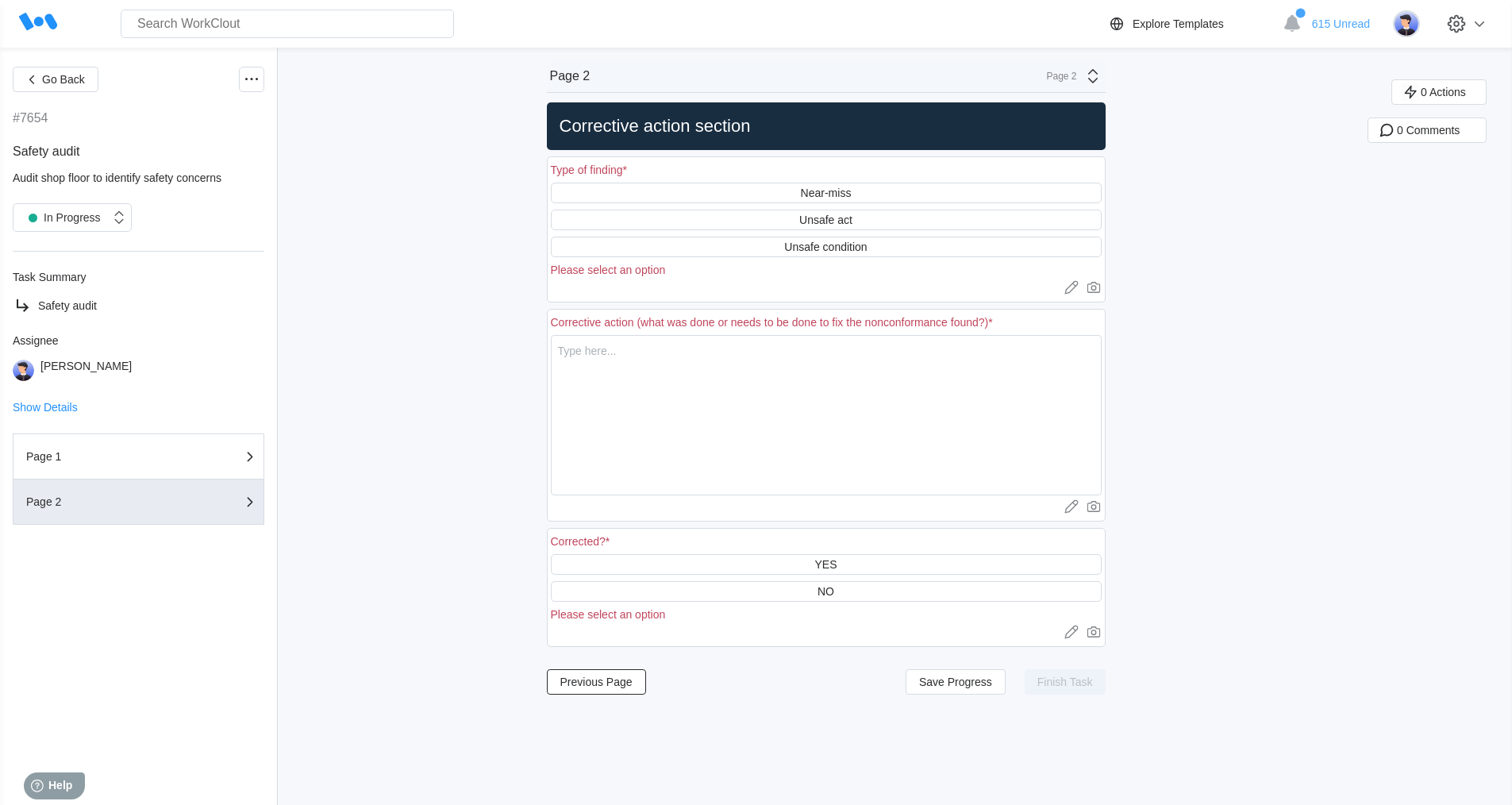
scroll to position [0, 0]
click at [867, 244] on div "Unsafe condition" at bounding box center [825, 247] width 83 height 13
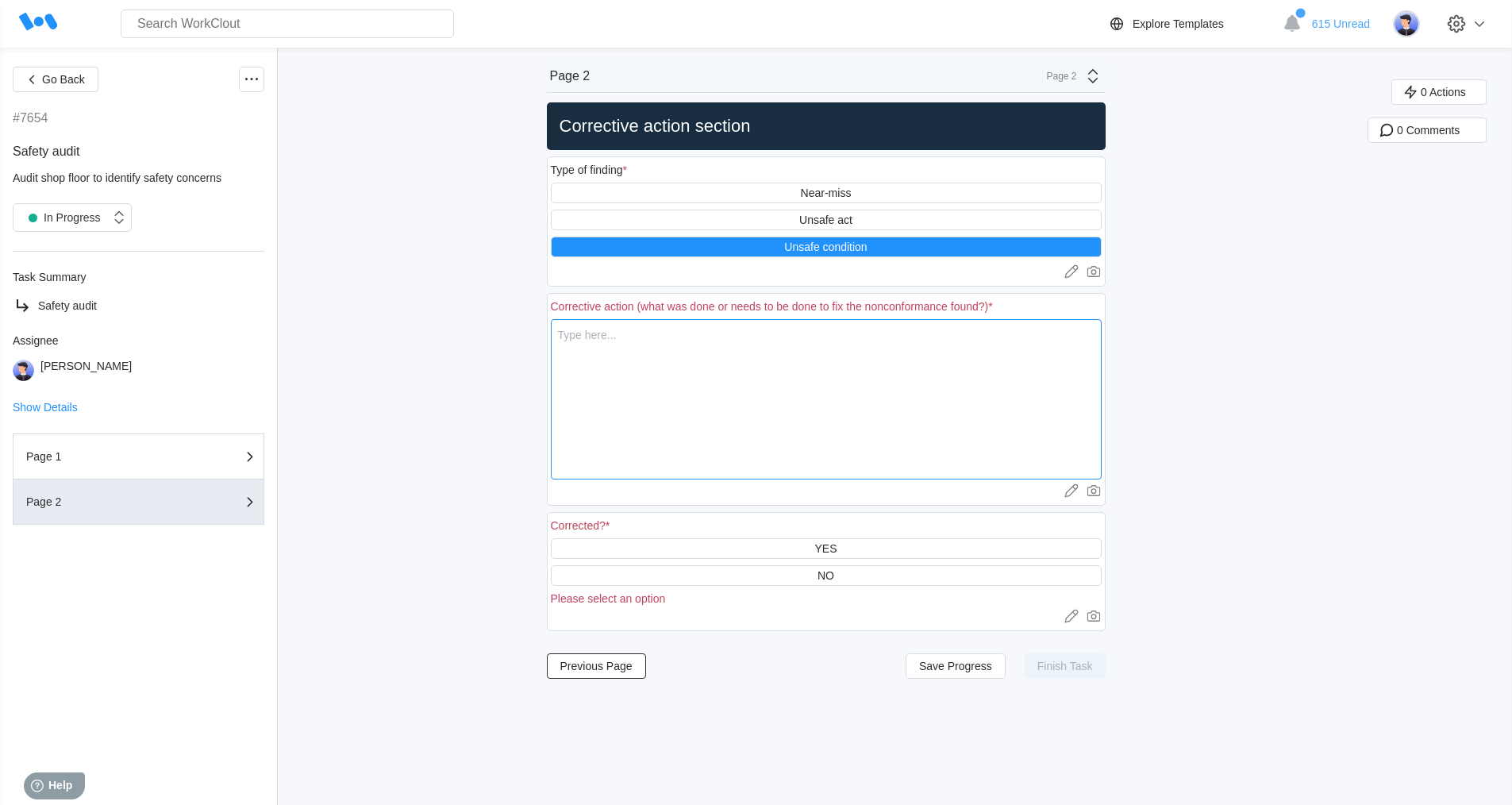
click at [666, 347] on textarea at bounding box center [826, 399] width 551 height 161
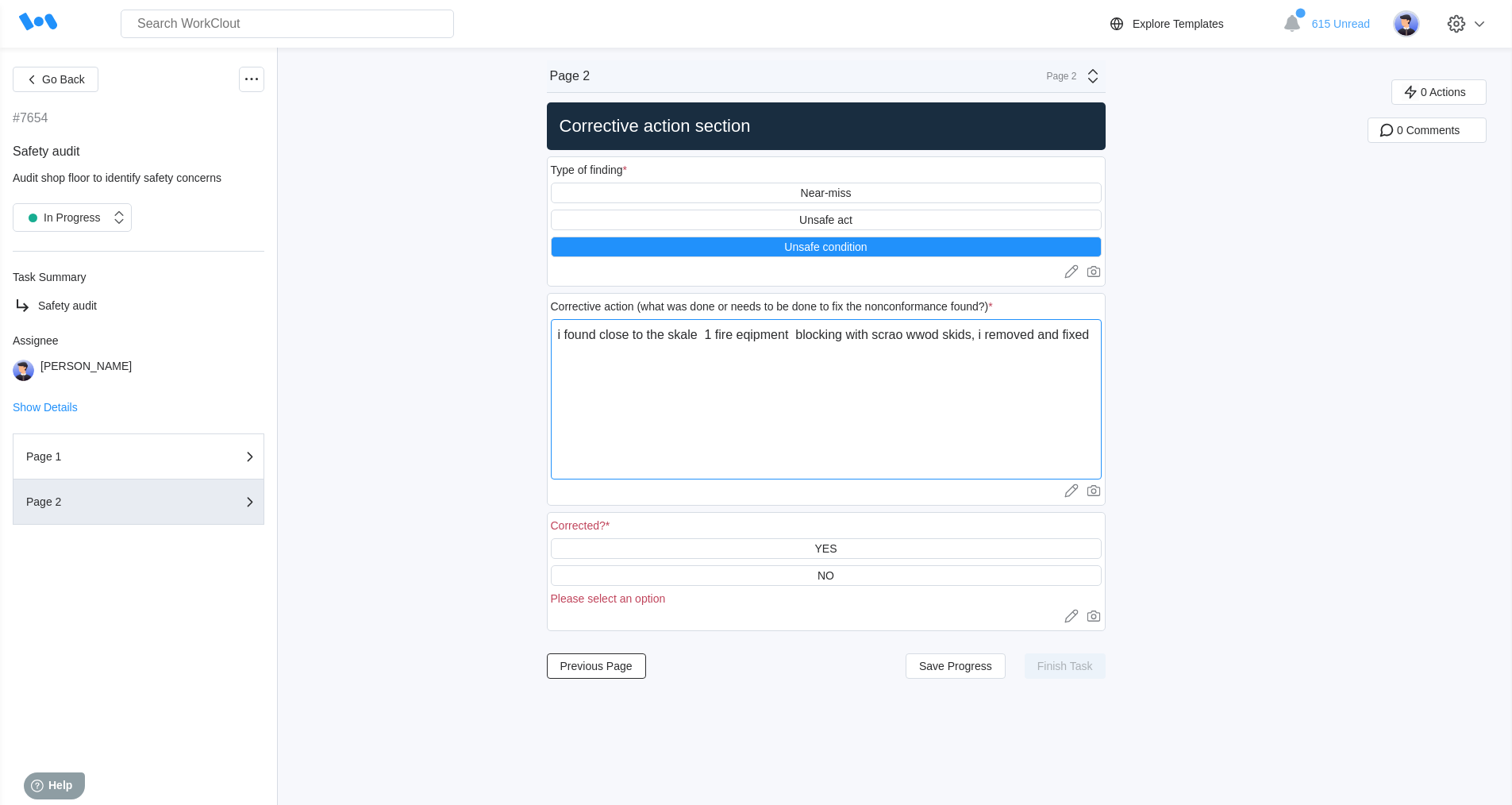
click at [686, 336] on textarea "i found close to the skale 1 fire eqipment blocking with scrao wwod skids, i re…" at bounding box center [826, 399] width 551 height 161
click at [783, 337] on textarea "i found close to the scale 1 fire eqipment blocking with scrao wwod skids, i re…" at bounding box center [826, 399] width 551 height 161
click at [921, 333] on textarea "i found close to the scale 1 fire equipment blocking with scrao wwod skids, i r…" at bounding box center [826, 399] width 551 height 161
click at [829, 540] on div "YES" at bounding box center [826, 548] width 551 height 20
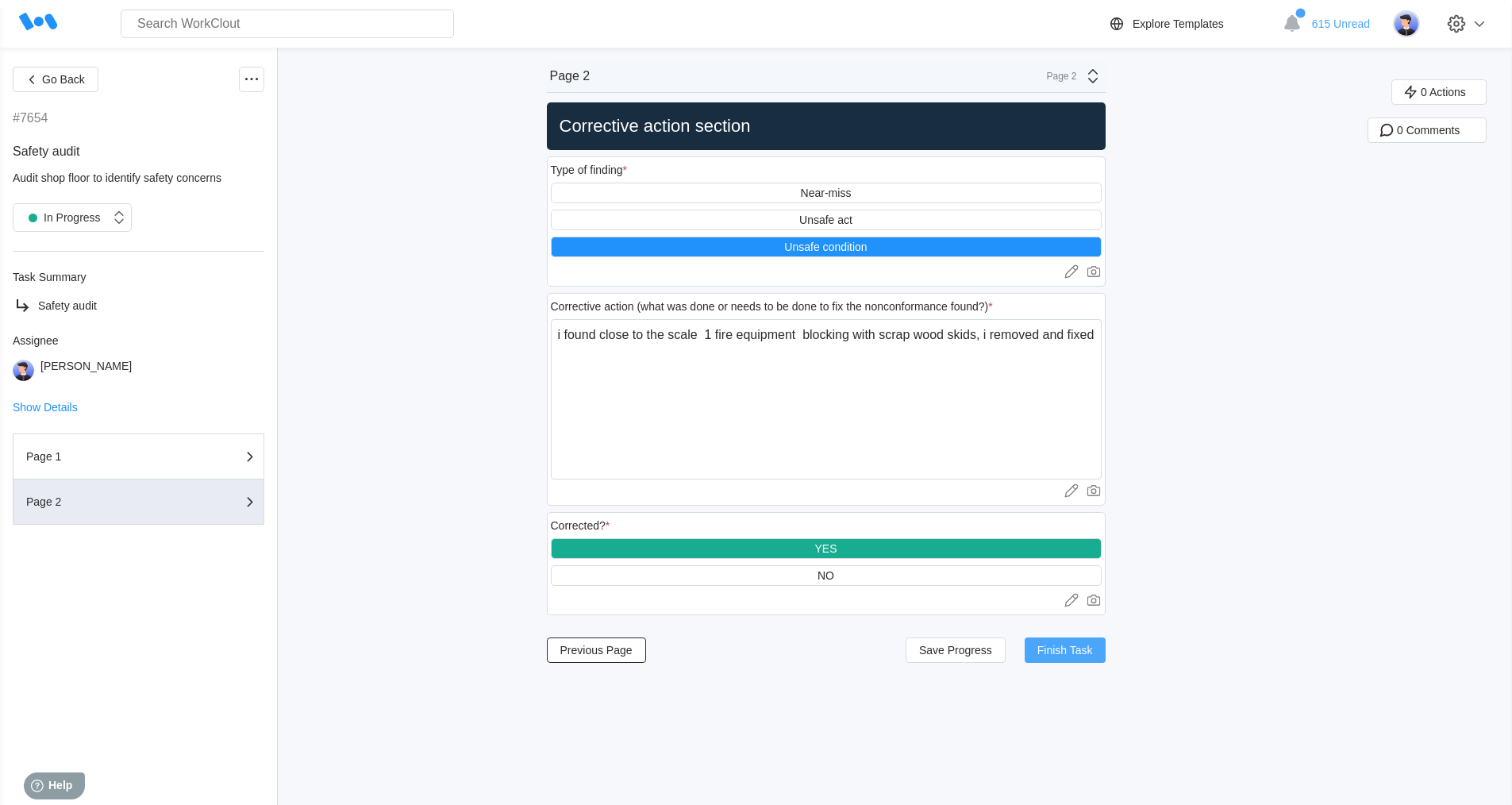
click at [1059, 647] on span "Finish Task" at bounding box center [1065, 650] width 56 height 12
